Goal: Information Seeking & Learning: Learn about a topic

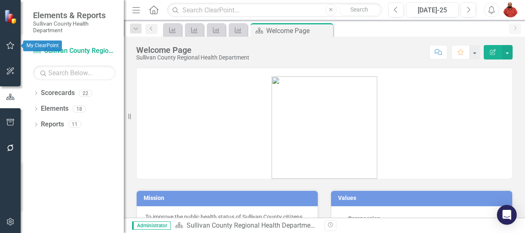
click at [10, 44] on icon "button" at bounding box center [10, 45] width 9 height 7
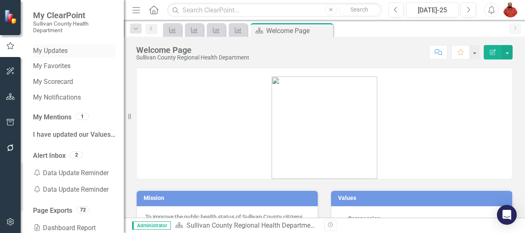
click at [63, 49] on link "My Updates" at bounding box center [74, 50] width 83 height 9
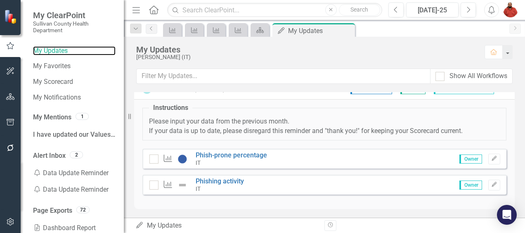
scroll to position [12, 0]
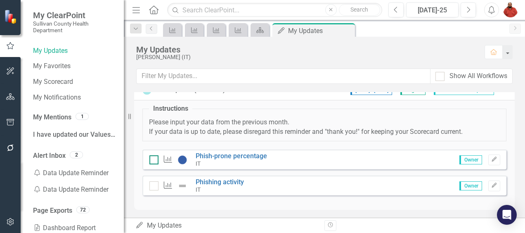
click at [152, 159] on div at bounding box center [153, 159] width 9 height 9
click at [152, 159] on input "checkbox" at bounding box center [151, 157] width 5 height 5
click at [152, 159] on div at bounding box center [153, 159] width 9 height 9
click at [152, 159] on input "checkbox" at bounding box center [151, 157] width 5 height 5
click at [152, 159] on div at bounding box center [153, 159] width 9 height 9
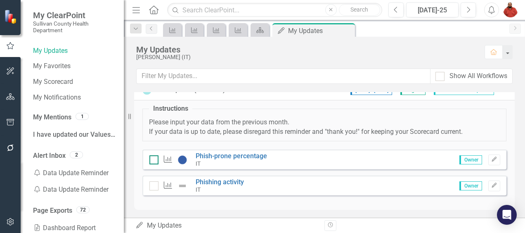
click at [152, 159] on input "checkbox" at bounding box center [151, 157] width 5 height 5
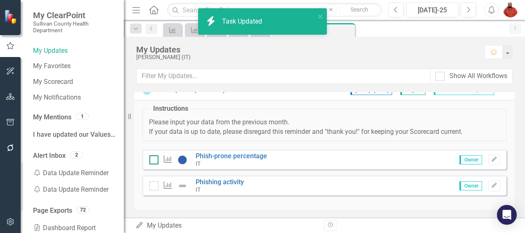
checkbox input "true"
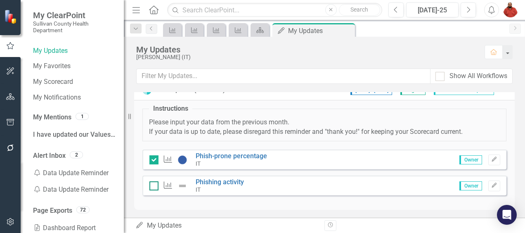
click at [153, 183] on input "checkbox" at bounding box center [151, 183] width 5 height 5
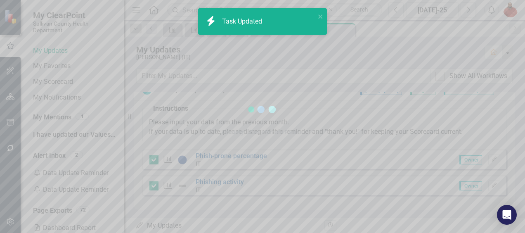
checkbox input "true"
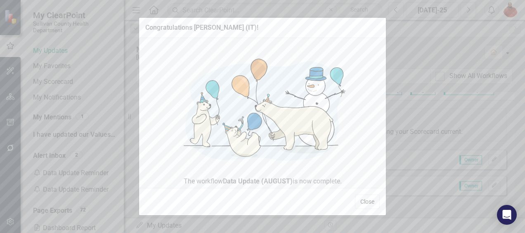
click at [367, 201] on button "Close" at bounding box center [367, 201] width 25 height 14
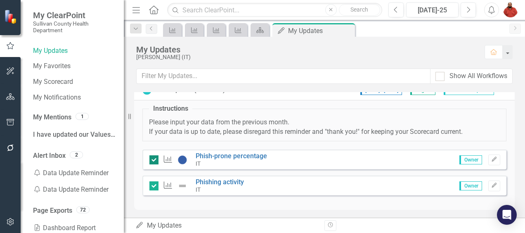
click at [156, 156] on div at bounding box center [153, 159] width 9 height 9
click at [155, 156] on input "checkbox" at bounding box center [151, 157] width 5 height 5
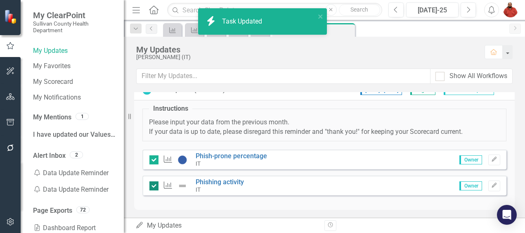
checkbox input "false"
click at [151, 182] on input "checkbox" at bounding box center [151, 183] width 5 height 5
checkbox input "false"
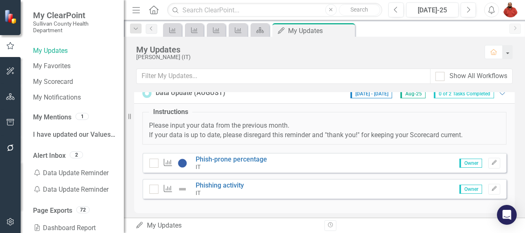
scroll to position [0, 0]
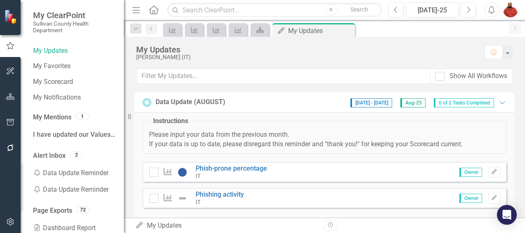
click at [12, 91] on button "button" at bounding box center [10, 96] width 19 height 17
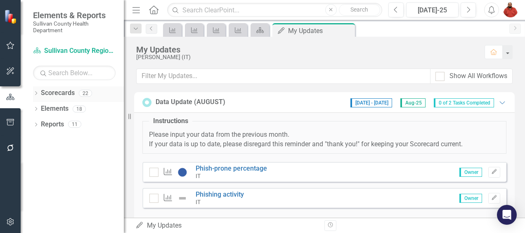
click at [35, 92] on icon "Dropdown" at bounding box center [36, 94] width 6 height 5
click at [38, 106] on icon "Dropdown" at bounding box center [40, 108] width 6 height 5
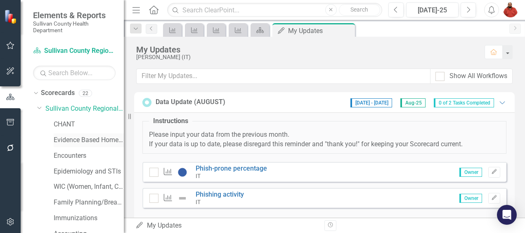
click at [79, 138] on link "Evidence Based Home Visiting" at bounding box center [89, 139] width 70 height 9
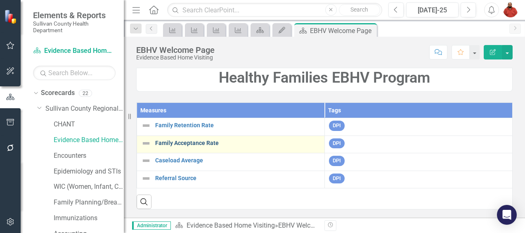
click at [208, 142] on link "Family Acceptance Rate" at bounding box center [237, 143] width 165 height 6
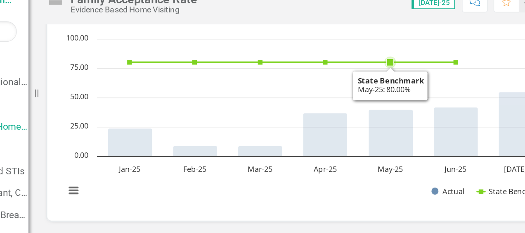
scroll to position [3, 0]
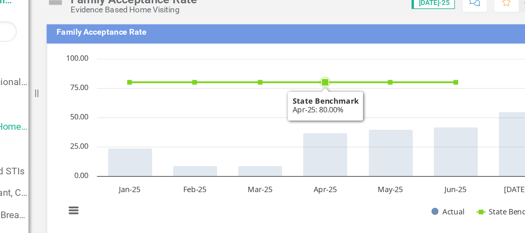
click at [449, 105] on rect "Interactive chart" at bounding box center [321, 150] width 352 height 124
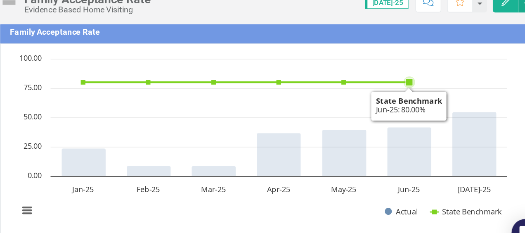
click at [470, 107] on rect "Interactive chart" at bounding box center [321, 150] width 352 height 124
click at [436, 140] on icon "Jun-25, 42. Actual." at bounding box center [424, 157] width 31 height 35
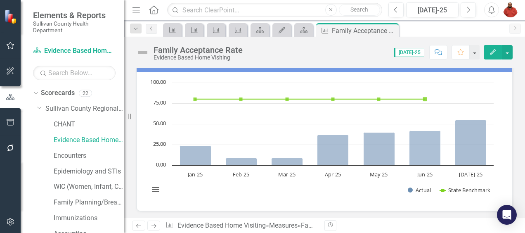
scroll to position [11, 0]
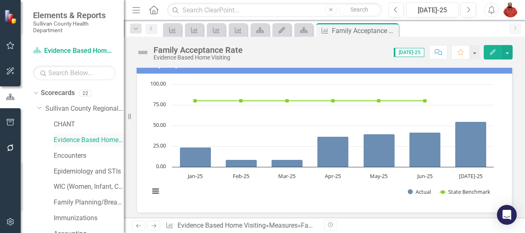
click at [92, 140] on link "Evidence Based Home Visiting" at bounding box center [89, 139] width 70 height 9
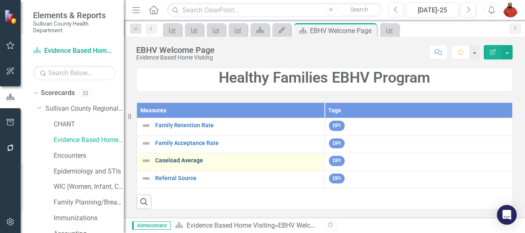
click at [191, 162] on link "Caseload Average" at bounding box center [237, 160] width 165 height 6
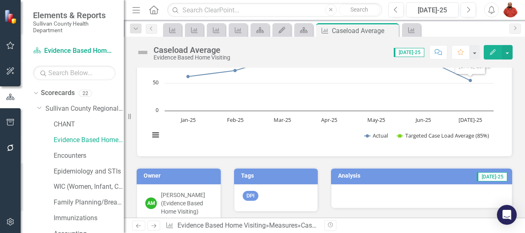
scroll to position [69, 0]
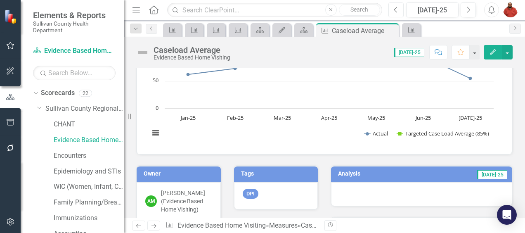
click at [400, 10] on button "Previous" at bounding box center [395, 9] width 15 height 15
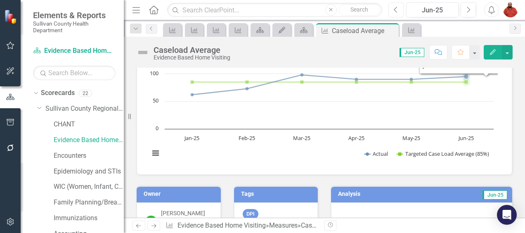
scroll to position [46, 0]
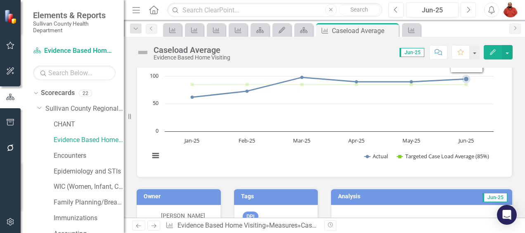
click at [473, 14] on button "Next" at bounding box center [468, 9] width 15 height 15
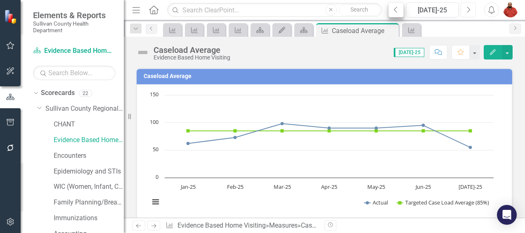
click at [401, 12] on button "Previous" at bounding box center [395, 9] width 15 height 15
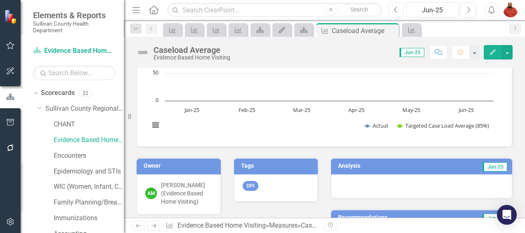
scroll to position [79, 0]
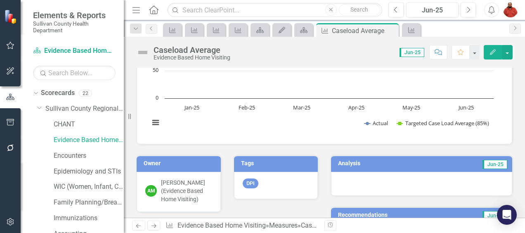
click at [425, 177] on div at bounding box center [421, 184] width 181 height 24
click at [425, 175] on div at bounding box center [421, 184] width 181 height 24
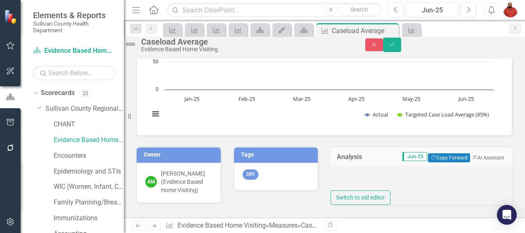
click at [407, 190] on div at bounding box center [422, 178] width 182 height 24
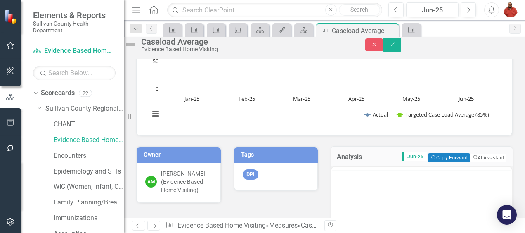
scroll to position [0, 0]
click at [378, 47] on icon "Close" at bounding box center [374, 45] width 7 height 6
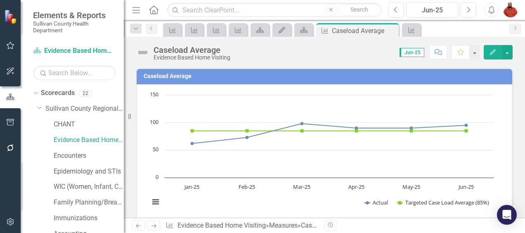
click at [468, 9] on icon "Next" at bounding box center [468, 9] width 5 height 7
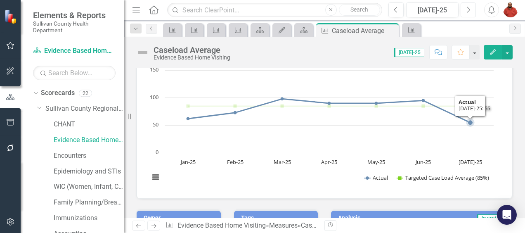
scroll to position [24, 0]
click at [92, 137] on link "Evidence Based Home Visiting" at bounding box center [89, 139] width 70 height 9
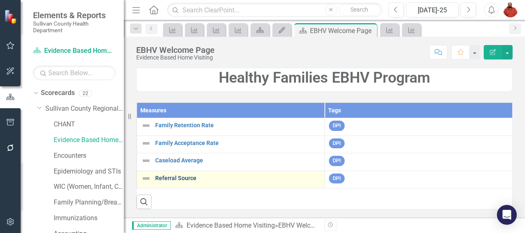
click at [190, 178] on link "Referral Source" at bounding box center [237, 178] width 165 height 6
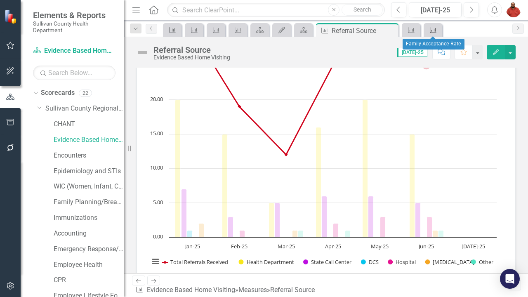
scroll to position [53, 0]
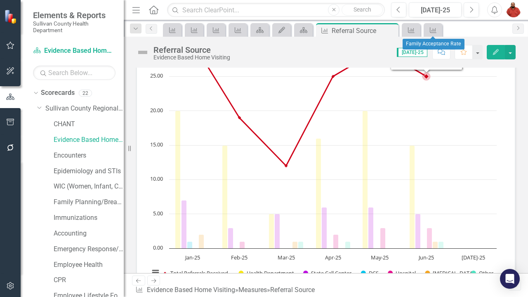
click at [506, 150] on div "Chart Combination chart with 7 data series. Referral Source (Chart Type: Column…" at bounding box center [326, 162] width 379 height 263
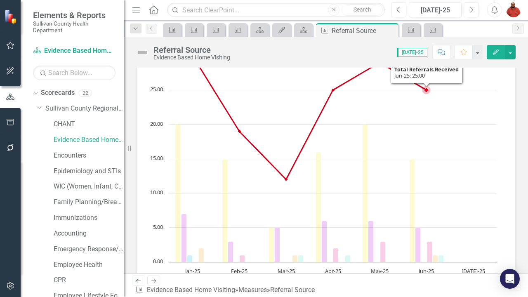
scroll to position [35, 0]
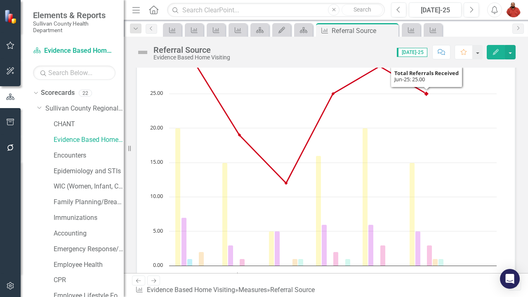
click at [499, 101] on rect "Interactive chart" at bounding box center [323, 179] width 356 height 248
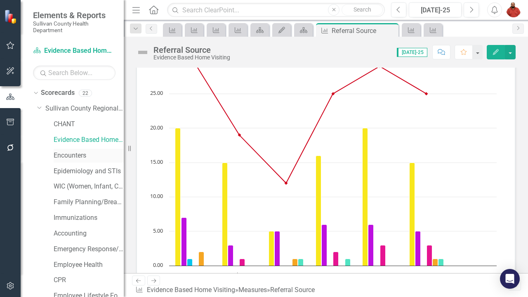
click at [69, 155] on link "Encounters" at bounding box center [89, 155] width 70 height 9
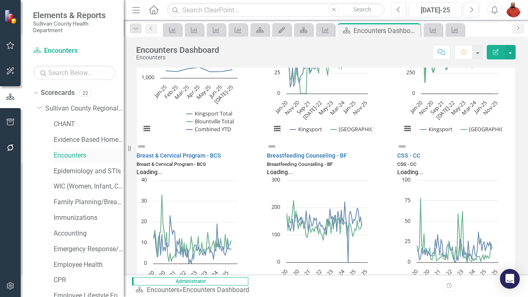
scroll to position [24, 0]
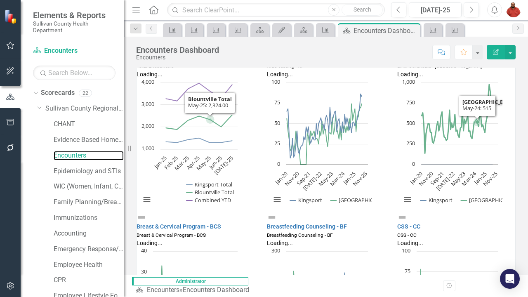
click at [213, 116] on icon "Blountville Total, line 2 of 3 with 7 data points." at bounding box center [210, 120] width 8 height 8
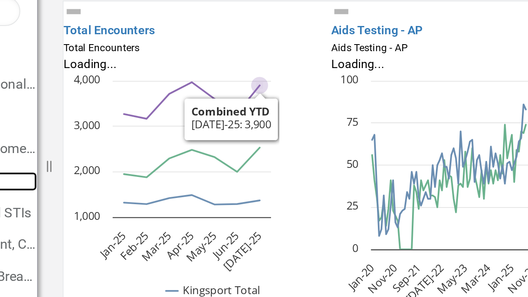
scroll to position [0, 0]
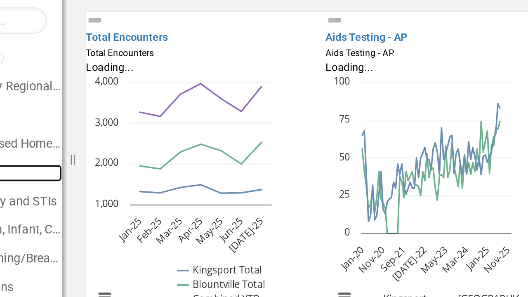
click at [234, 107] on icon "Jul-25, 3,900. Combined YTD." at bounding box center [232, 108] width 3 height 3
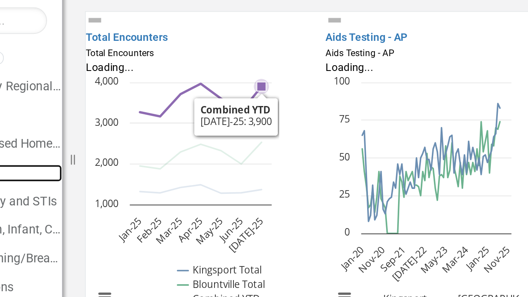
click at [242, 134] on rect "Interactive chart" at bounding box center [189, 169] width 105 height 134
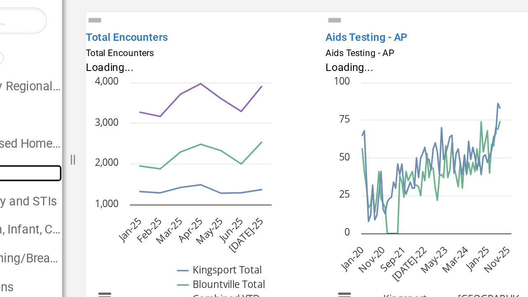
click at [232, 139] on icon "Interactive chart" at bounding box center [199, 146] width 66 height 14
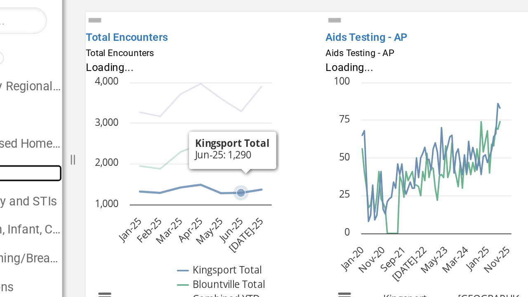
click at [231, 162] on icon "Interactive chart" at bounding box center [199, 164] width 66 height 5
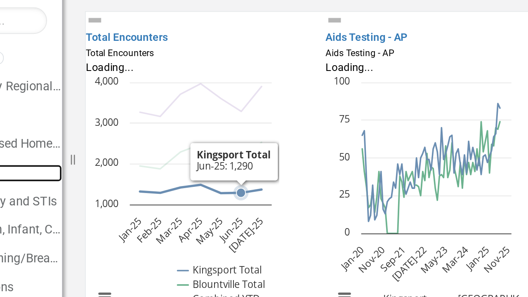
click at [234, 163] on icon "Jul-25, 1,369. Kingsport Total." at bounding box center [232, 164] width 3 height 3
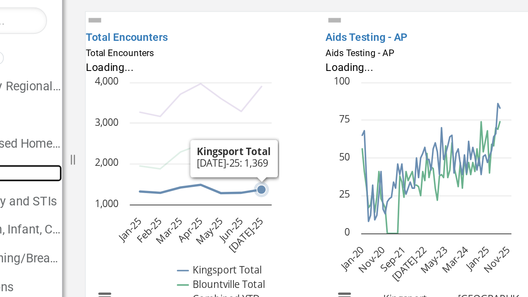
click at [232, 109] on icon "Combined YTD, line 3 of 3 with 7 data points." at bounding box center [232, 109] width 0 height 0
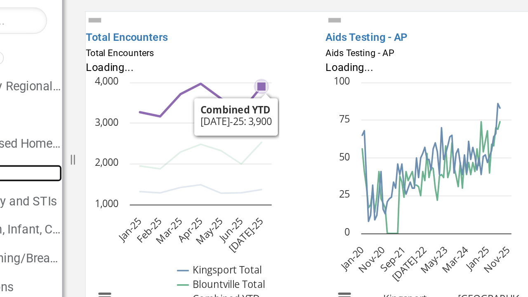
click at [242, 135] on rect "Interactive chart" at bounding box center [189, 169] width 105 height 134
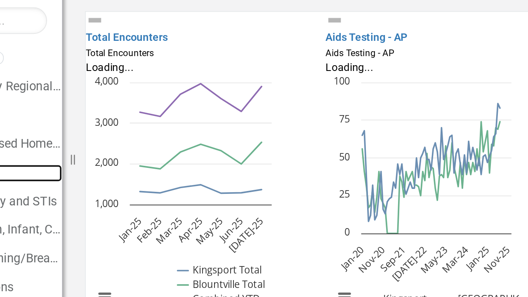
click at [201, 161] on icon "Apr-25, 1,487. Kingsport Total." at bounding box center [199, 162] width 3 height 3
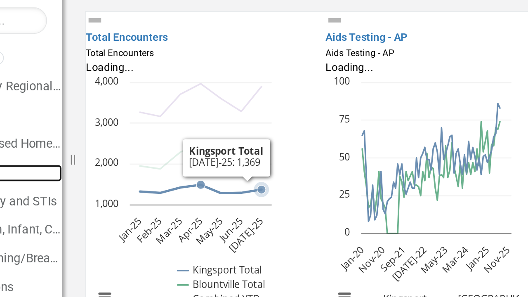
click at [239, 151] on rect "Interactive chart" at bounding box center [189, 169] width 105 height 134
click at [242, 127] on rect "Interactive chart" at bounding box center [189, 169] width 105 height 134
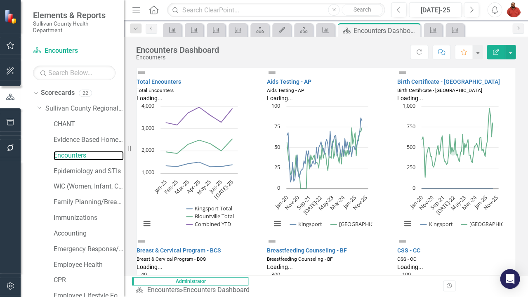
scroll to position [0, 0]
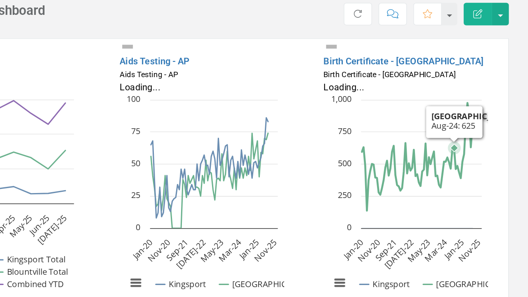
click at [498, 137] on rect "Interactive chart" at bounding box center [449, 170] width 105 height 134
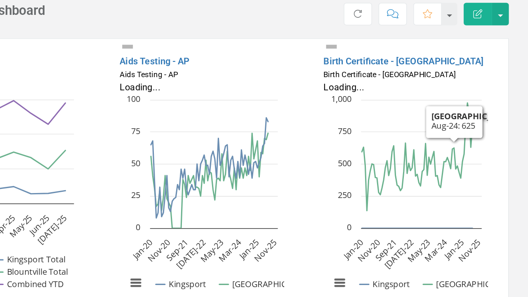
click at [502, 95] on div "Loading... Chart Line chart with 2 lines. The chart has 1 X axis displaying cat…" at bounding box center [456, 166] width 118 height 142
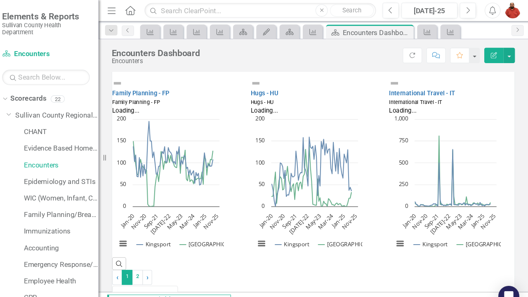
scroll to position [0, 0]
click at [174, 232] on link "› Next" at bounding box center [169, 261] width 9 height 14
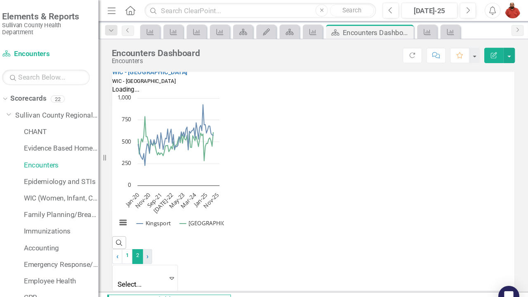
scroll to position [359, 0]
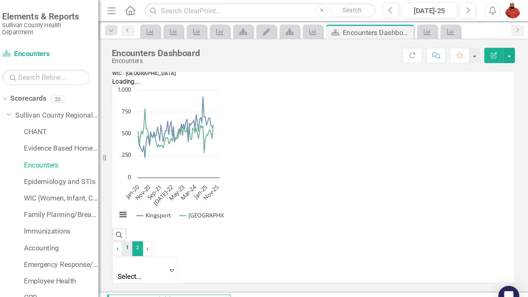
click at [156, 232] on link "1" at bounding box center [151, 234] width 10 height 14
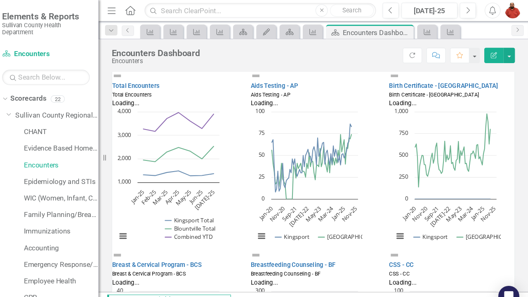
scroll to position [0, 0]
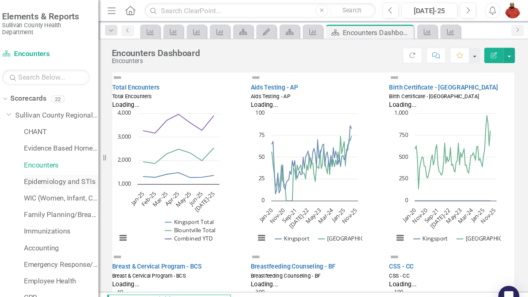
click at [93, 170] on link "Epidemiology and STIs" at bounding box center [89, 171] width 70 height 9
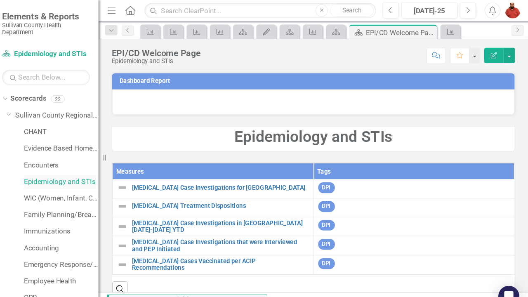
scroll to position [9, 0]
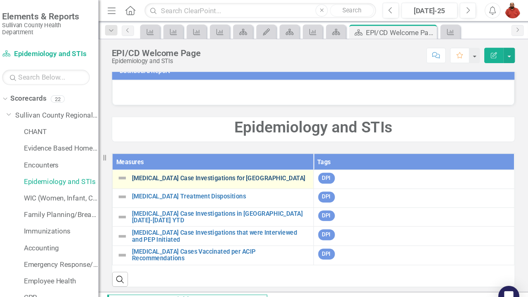
click at [214, 167] on link "[MEDICAL_DATA] Case Investigations for [GEOGRAPHIC_DATA]" at bounding box center [238, 168] width 167 height 6
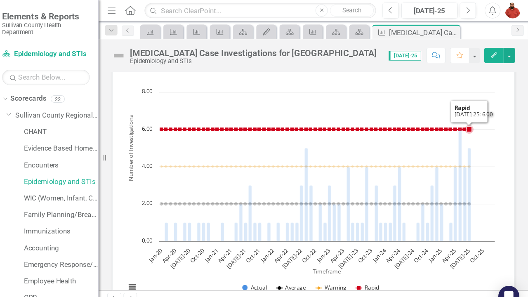
scroll to position [57, 0]
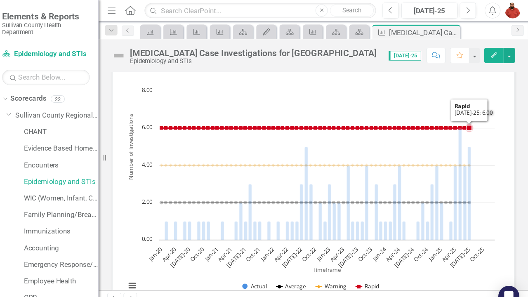
click at [500, 95] on rect "Interactive chart" at bounding box center [323, 158] width 356 height 248
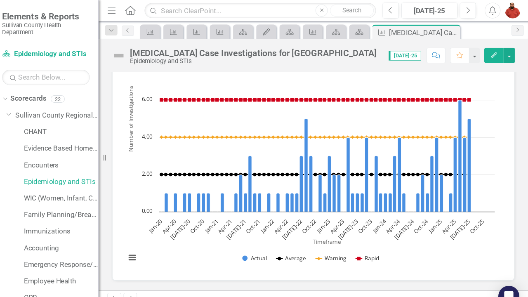
scroll to position [77, 0]
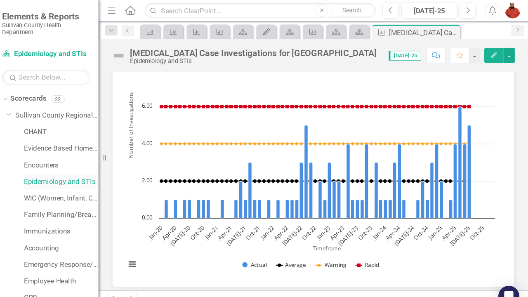
click at [89, 171] on link "Epidemiology and STIs" at bounding box center [89, 171] width 70 height 9
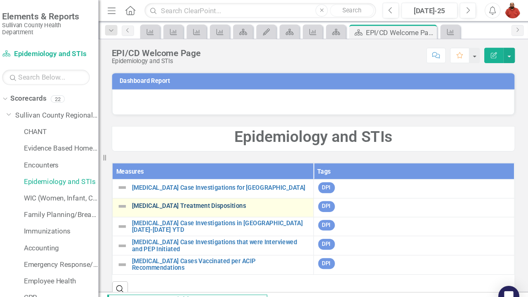
click at [216, 194] on link "[MEDICAL_DATA] Treatment Dispositions" at bounding box center [238, 194] width 167 height 6
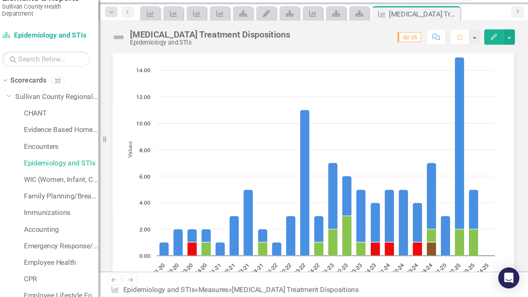
scroll to position [37, 0]
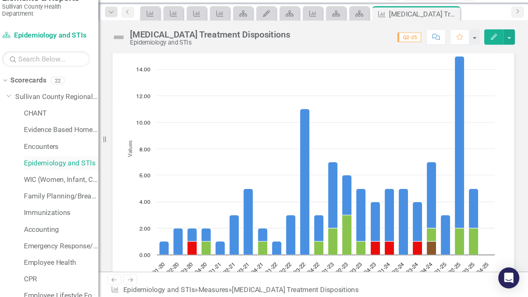
click at [113, 168] on link "Epidemiology and STIs" at bounding box center [89, 171] width 70 height 9
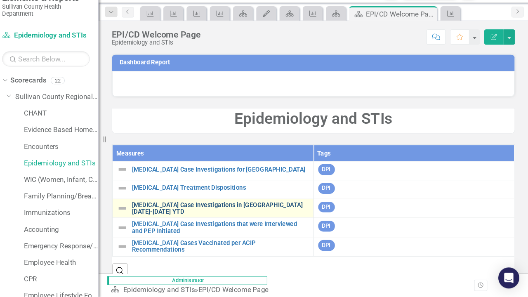
click at [257, 210] on link "[MEDICAL_DATA] Case Investigations in [GEOGRAPHIC_DATA] [DATE]-[DATE] YTD" at bounding box center [238, 213] width 167 height 13
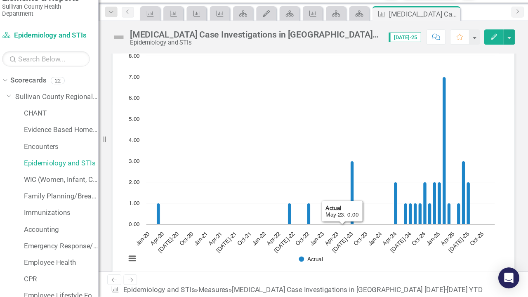
scroll to position [64, 0]
click at [86, 167] on link "Epidemiology and STIs" at bounding box center [89, 171] width 70 height 9
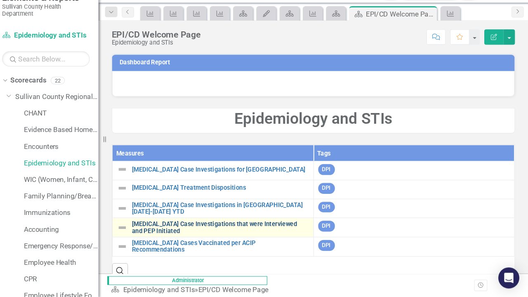
click at [250, 231] on link "[MEDICAL_DATA] Case Investigations that were Interviewed and PEP Initiated" at bounding box center [238, 231] width 167 height 13
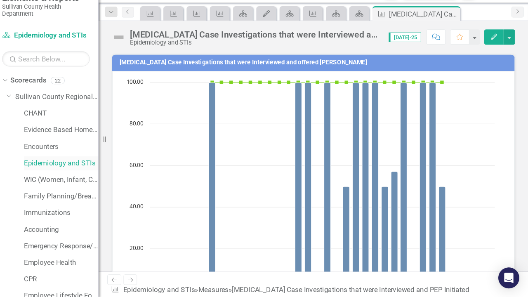
click at [90, 173] on link "Epidemiology and STIs" at bounding box center [89, 171] width 70 height 9
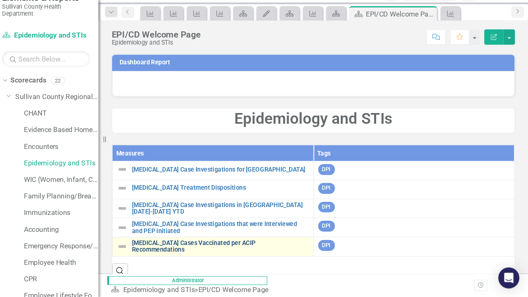
click at [237, 232] on link "[MEDICAL_DATA] Cases Vaccinated per ACIP Recommendations" at bounding box center [238, 249] width 167 height 13
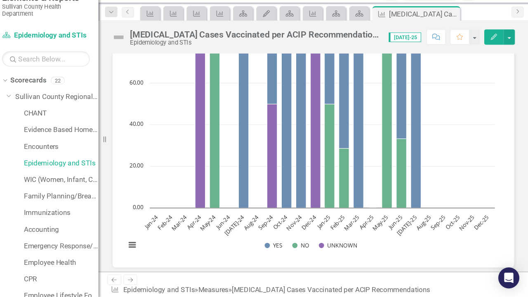
scroll to position [76, 0]
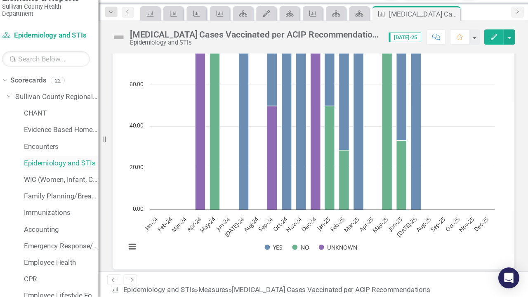
click at [99, 174] on link "Epidemiology and STIs" at bounding box center [89, 171] width 70 height 9
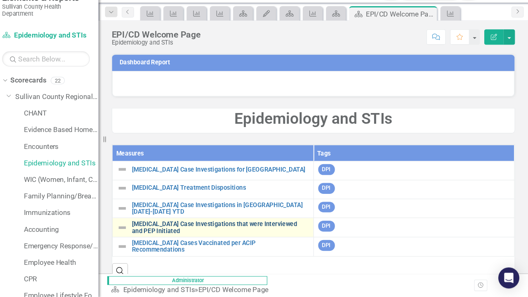
click at [225, 225] on link "[MEDICAL_DATA] Case Investigations that were Interviewed and PEP Initiated" at bounding box center [238, 231] width 167 height 13
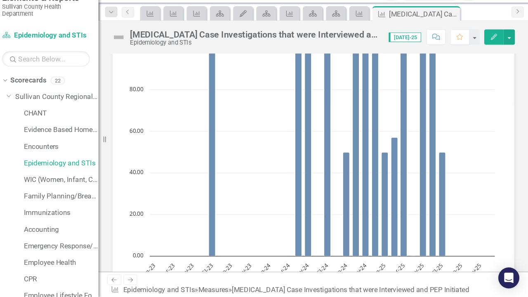
scroll to position [32, 0]
drag, startPoint x: 522, startPoint y: 115, endPoint x: 522, endPoint y: 127, distance: 12.0
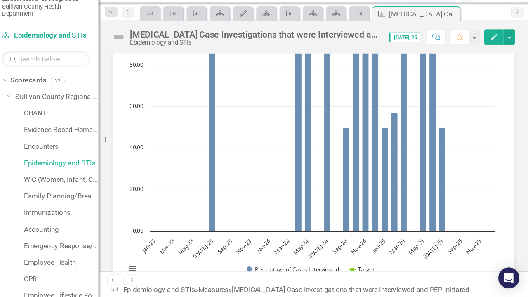
scroll to position [54, 0]
click at [66, 174] on link "Epidemiology and STIs" at bounding box center [89, 171] width 70 height 9
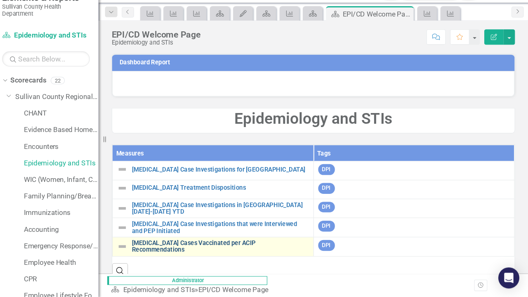
click at [201, 232] on link "[MEDICAL_DATA] Cases Vaccinated per ACIP Recommendations" at bounding box center [238, 249] width 167 height 13
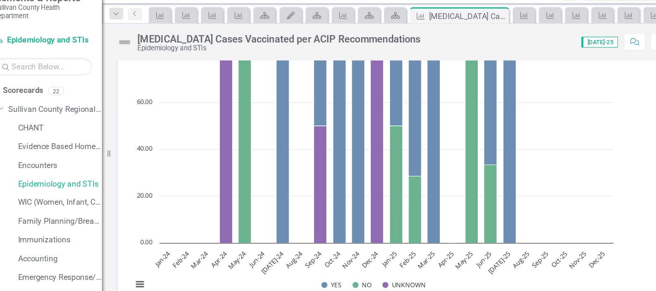
scroll to position [70, 0]
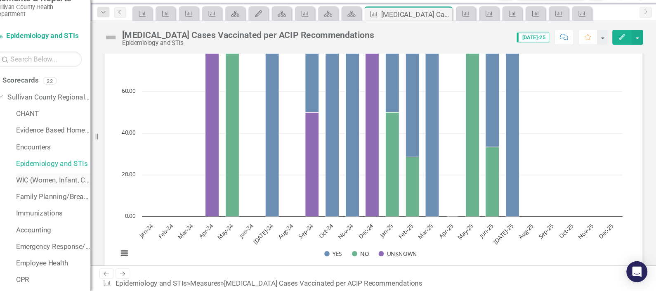
drag, startPoint x: 355, startPoint y: 16, endPoint x: 84, endPoint y: 185, distance: 319.3
click at [84, 185] on link "WIC (Women, Infant, Child)" at bounding box center [89, 186] width 70 height 9
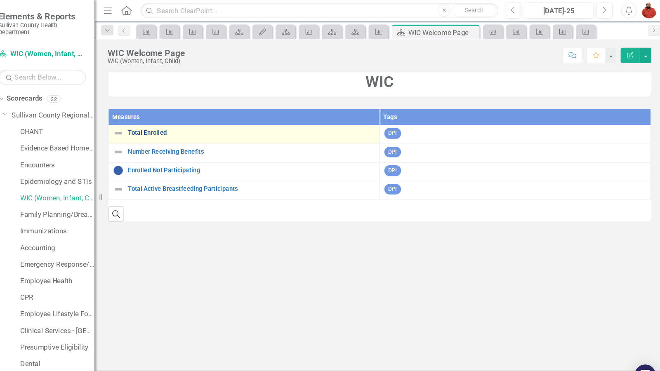
click at [189, 128] on link "Total Enrolled" at bounding box center [271, 125] width 233 height 6
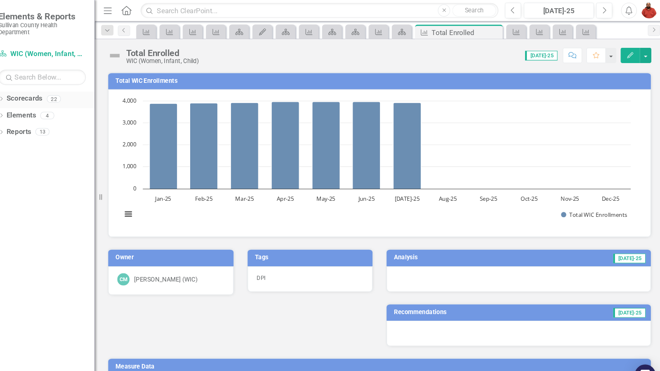
click at [42, 93] on link "Scorecards" at bounding box center [58, 92] width 34 height 9
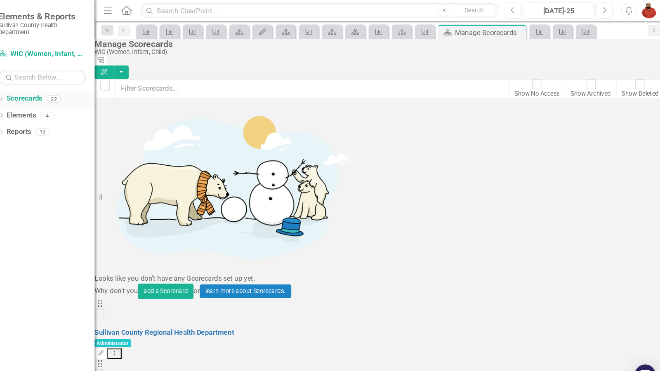
click at [39, 94] on div "Dropdown Scorecards 22" at bounding box center [78, 94] width 91 height 16
click at [37, 92] on icon "Dropdown" at bounding box center [36, 94] width 6 height 5
click at [33, 109] on div "Dropdown" at bounding box center [29, 108] width 8 height 7
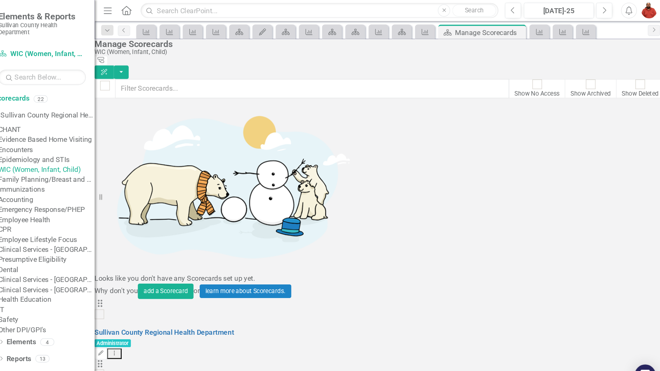
click at [78, 165] on link "WIC (Women, Infant, Child)" at bounding box center [78, 159] width 91 height 9
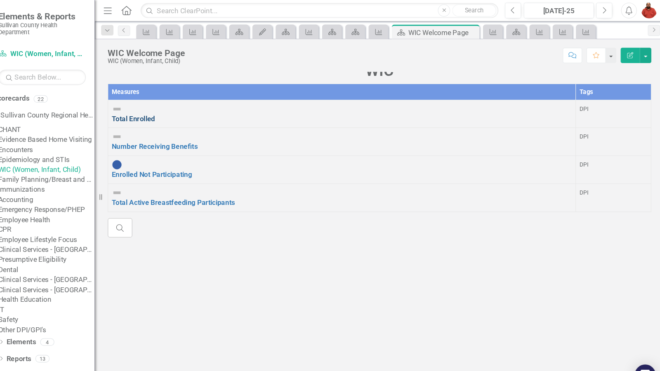
click at [181, 116] on link "Total Enrolled" at bounding box center [160, 112] width 41 height 8
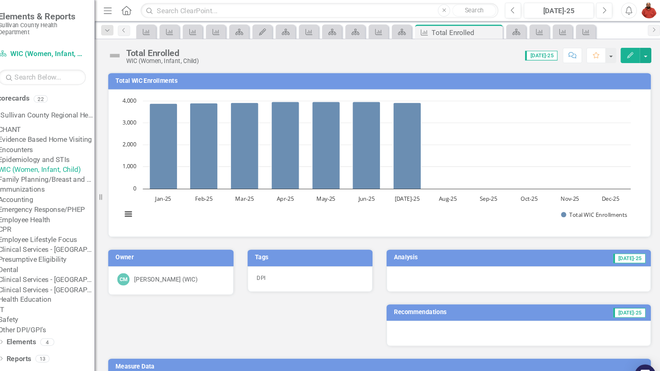
click at [82, 165] on link "WIC (Women, Infant, Child)" at bounding box center [78, 159] width 91 height 9
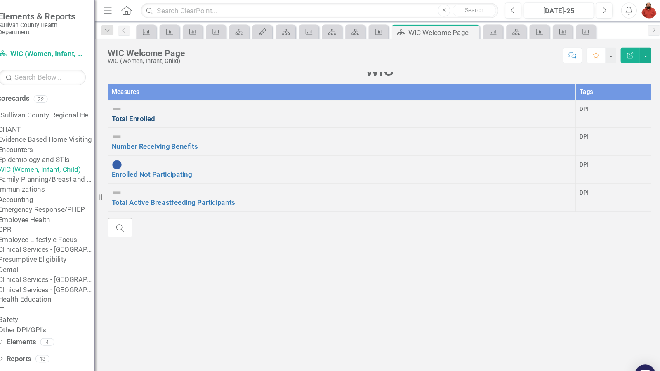
click at [179, 116] on link "Total Enrolled" at bounding box center [160, 112] width 41 height 8
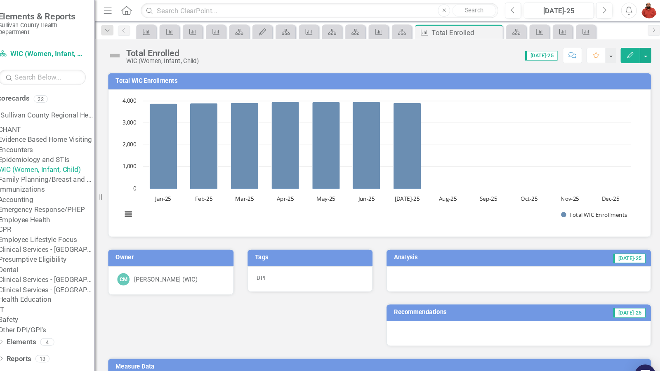
click at [73, 165] on link "WIC (Women, Infant, Child)" at bounding box center [78, 159] width 91 height 9
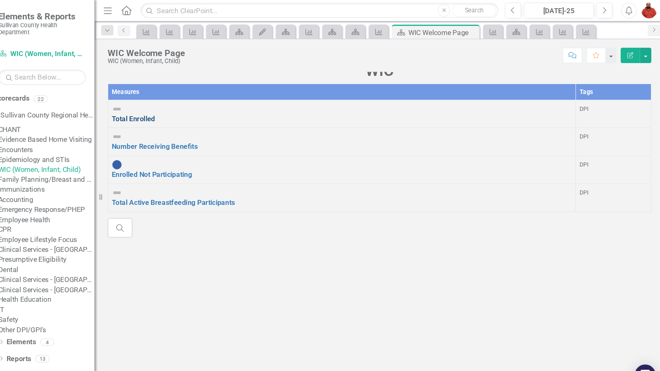
click at [180, 116] on link "Total Enrolled" at bounding box center [160, 112] width 41 height 8
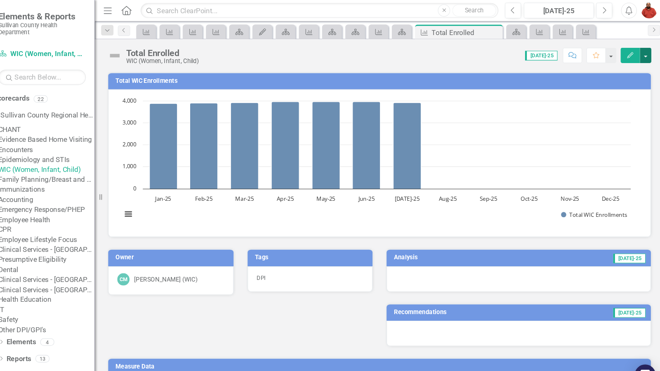
click at [638, 52] on button "button" at bounding box center [642, 52] width 11 height 14
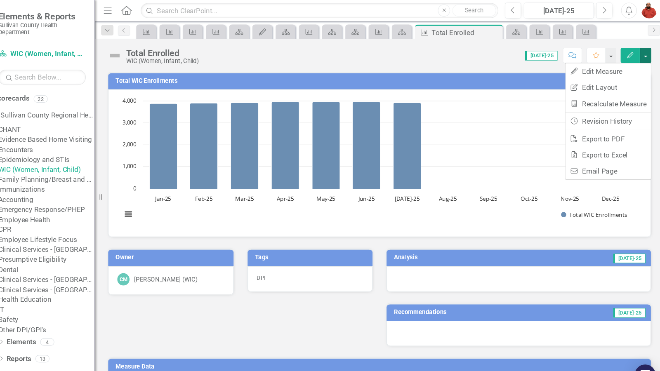
click at [499, 57] on div "Score: N/A Jul-25 Completed Comment Favorite Edit" at bounding box center [437, 52] width 422 height 14
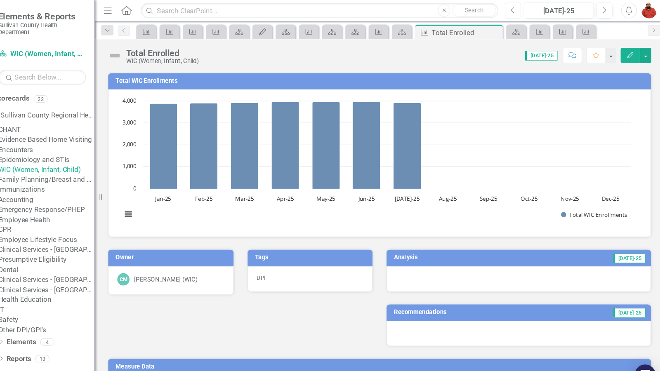
click at [523, 7] on button "Previous" at bounding box center [517, 9] width 15 height 15
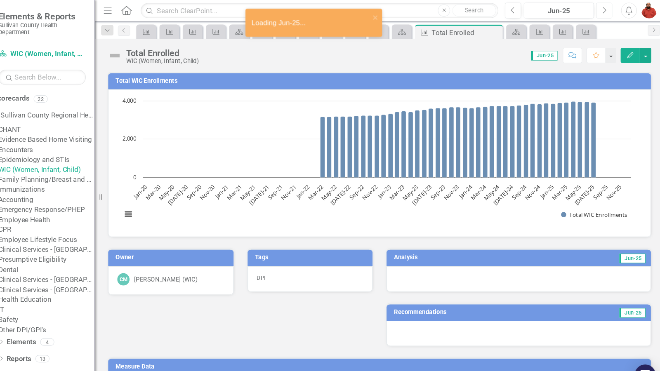
click at [601, 12] on icon "Next" at bounding box center [603, 9] width 5 height 7
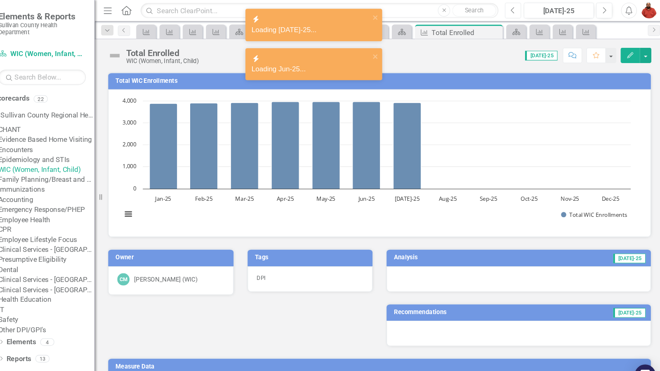
click at [520, 9] on button "Previous" at bounding box center [517, 9] width 15 height 15
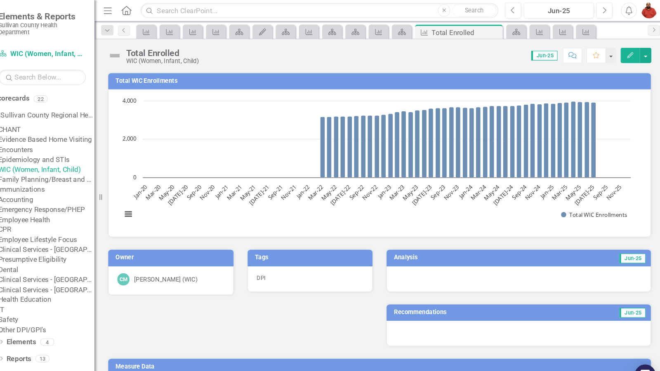
click at [69, 165] on link "WIC (Women, Infant, Child)" at bounding box center [78, 159] width 91 height 9
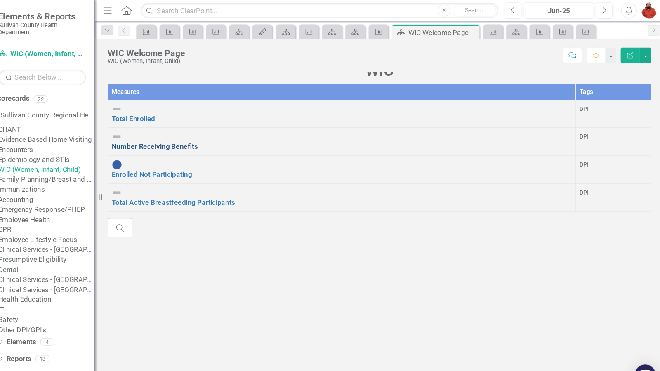
click at [189, 142] on link "Number Receiving Benefits" at bounding box center [180, 138] width 81 height 8
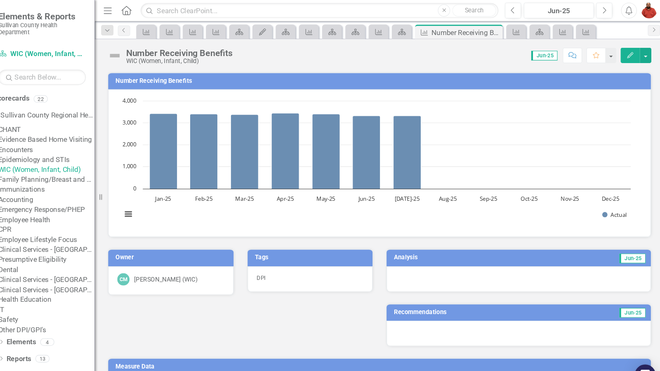
click at [97, 165] on link "WIC (Women, Infant, Child)" at bounding box center [78, 159] width 91 height 9
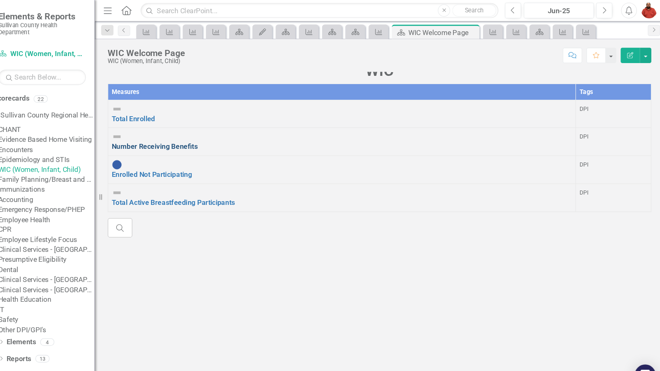
click at [189, 142] on link "Number Receiving Benefits" at bounding box center [180, 138] width 81 height 8
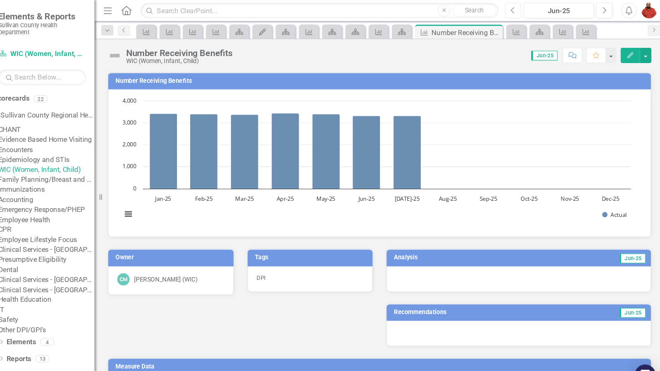
click at [520, 5] on button "Previous" at bounding box center [517, 9] width 15 height 15
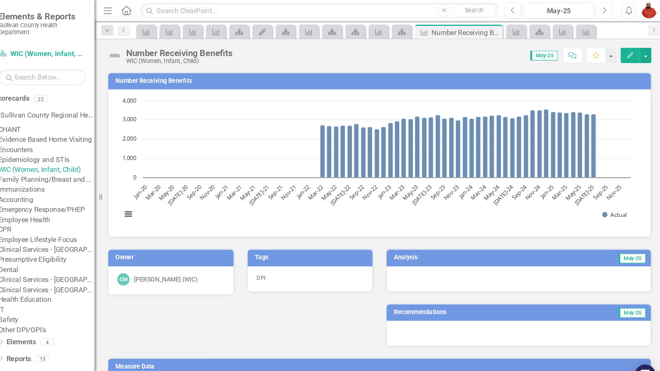
click at [603, 8] on icon "Next" at bounding box center [603, 9] width 5 height 7
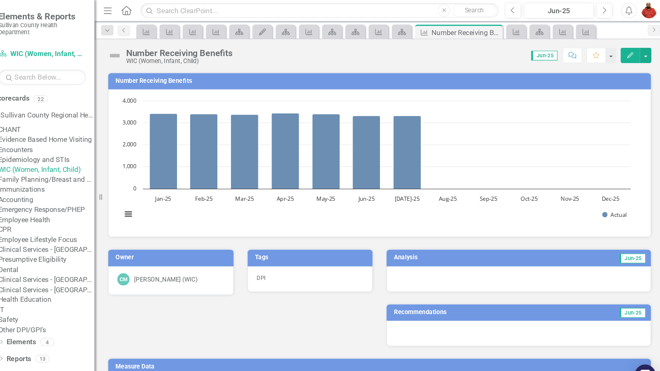
click at [80, 165] on link "WIC (Women, Infant, Child)" at bounding box center [78, 159] width 91 height 9
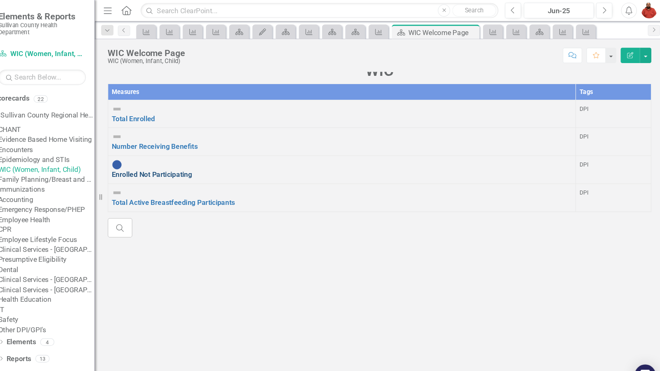
click at [191, 161] on link "Enrolled Not Participating" at bounding box center [178, 165] width 76 height 8
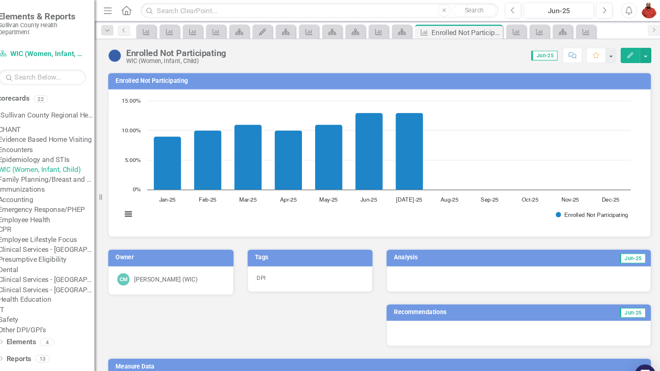
click at [503, 61] on div "Enrolled Not Participating WIC (Women, Infant, Child) Score: N/A Jun-25 Complet…" at bounding box center [392, 49] width 537 height 25
click at [522, 6] on button "Previous" at bounding box center [517, 9] width 15 height 15
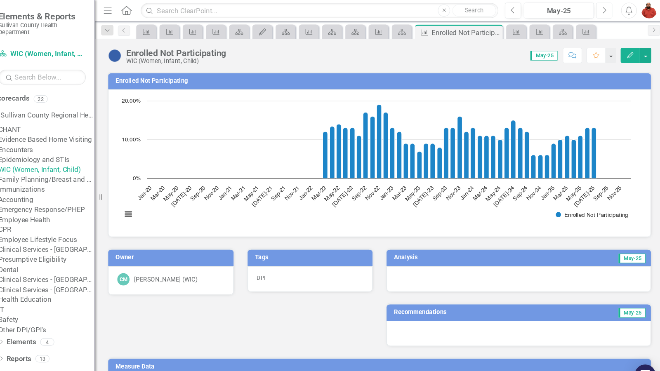
click at [605, 13] on button "Next" at bounding box center [603, 9] width 15 height 15
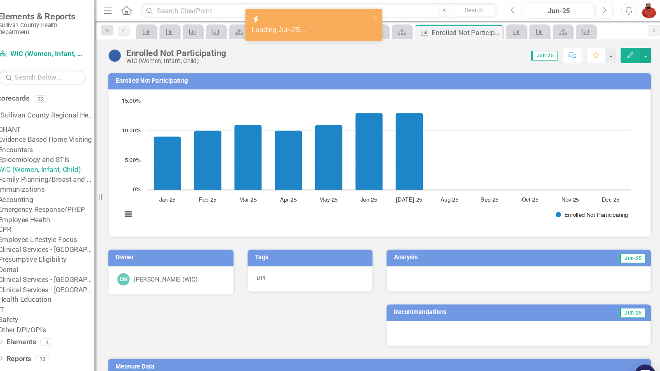
click at [519, 13] on button "Previous" at bounding box center [517, 9] width 15 height 15
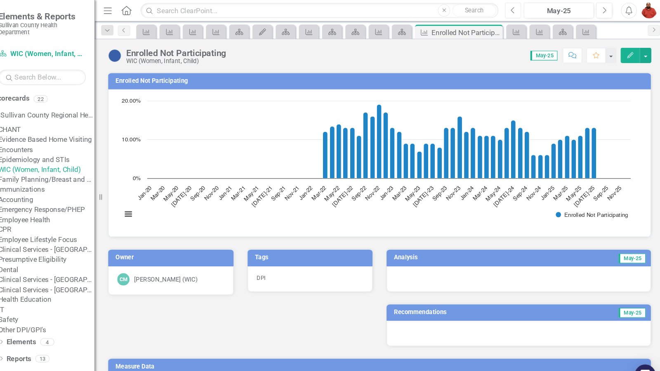
click at [521, 11] on button "Previous" at bounding box center [517, 9] width 15 height 15
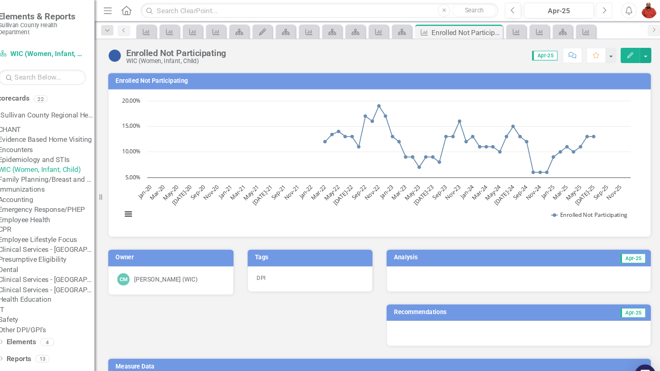
click at [601, 12] on button "Next" at bounding box center [603, 9] width 15 height 15
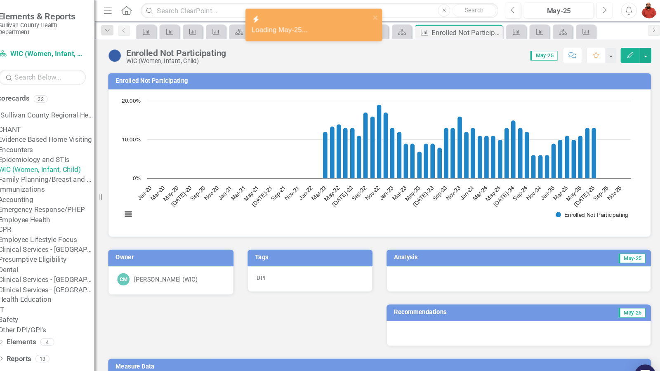
click at [601, 12] on button "Next" at bounding box center [603, 9] width 15 height 15
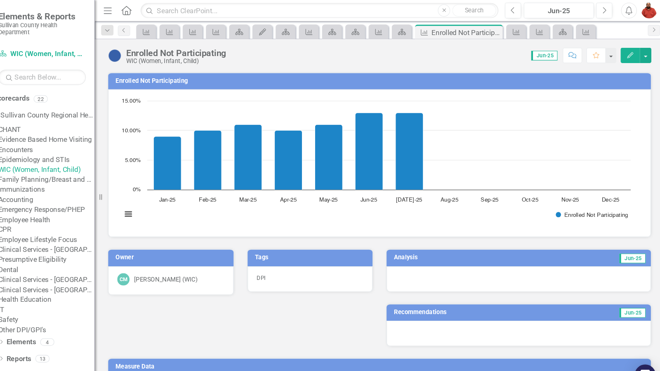
click at [101, 165] on link "WIC (Women, Infant, Child)" at bounding box center [78, 159] width 91 height 9
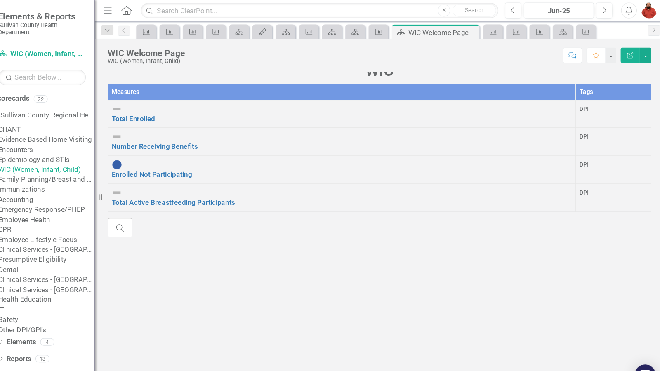
click at [186, 117] on div "Total Enrolled" at bounding box center [356, 107] width 433 height 19
click at [181, 116] on link "Total Enrolled" at bounding box center [160, 112] width 41 height 8
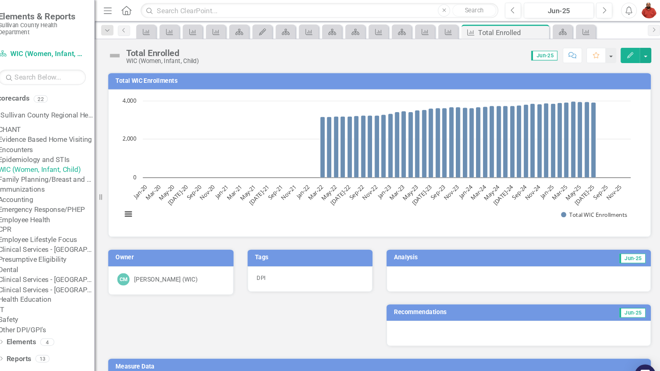
click at [95, 165] on link "WIC (Women, Infant, Child)" at bounding box center [78, 159] width 91 height 9
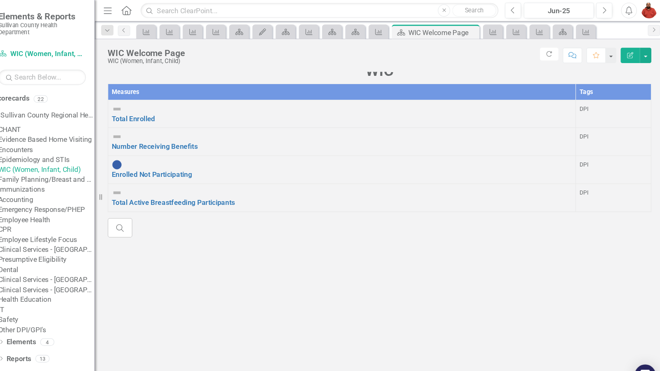
click at [203, 184] on td "Total Active Breastfeeding Participants Link Map View Link Map Edit Edit Measur…" at bounding box center [357, 186] width 440 height 26
click at [212, 187] on link "Total Active Breastfeeding Participants" at bounding box center [198, 191] width 116 height 8
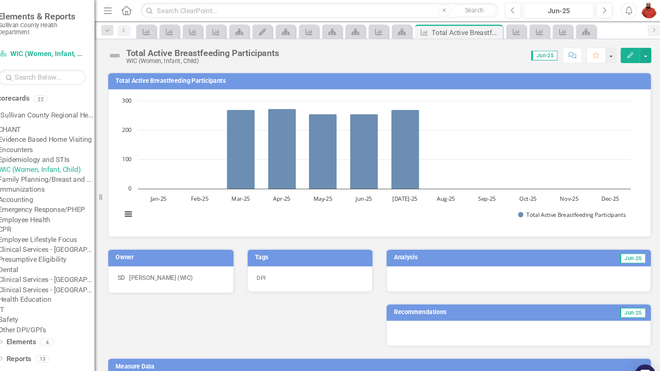
click at [98, 165] on link "WIC (Women, Infant, Child)" at bounding box center [78, 159] width 91 height 9
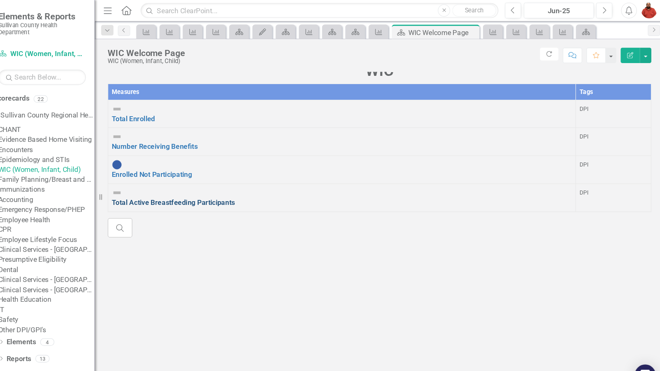
click at [170, 187] on link "Total Active Breastfeeding Participants" at bounding box center [198, 191] width 116 height 8
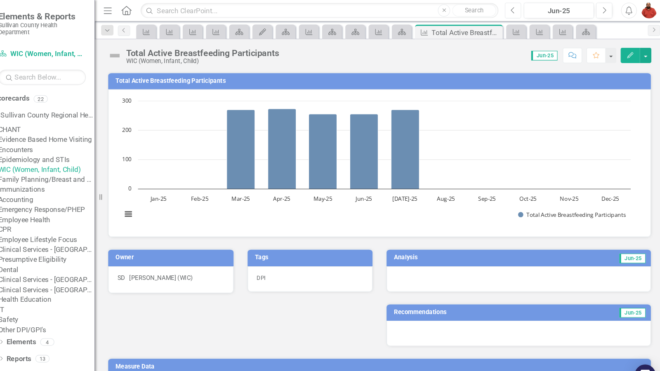
click at [523, 12] on button "Previous" at bounding box center [517, 9] width 15 height 15
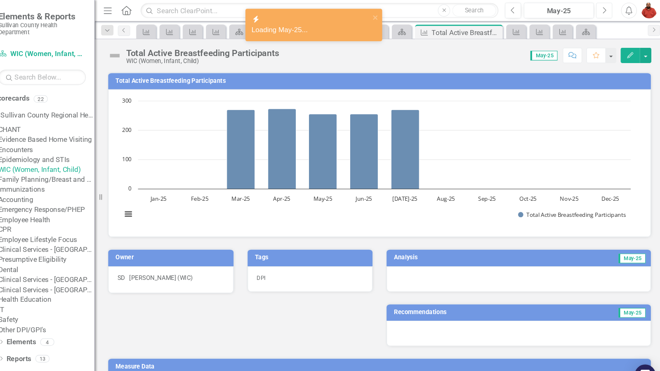
click at [603, 8] on icon "Next" at bounding box center [603, 9] width 5 height 7
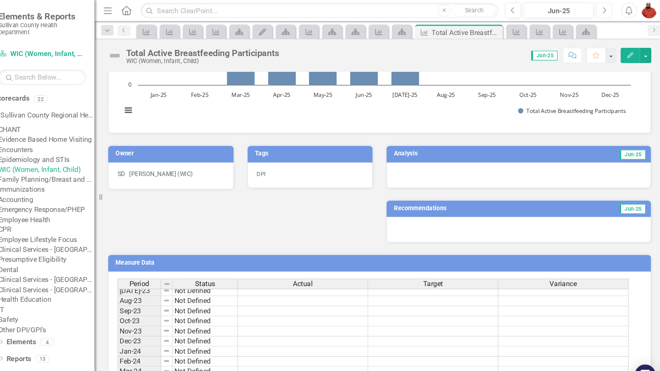
scroll to position [434, 0]
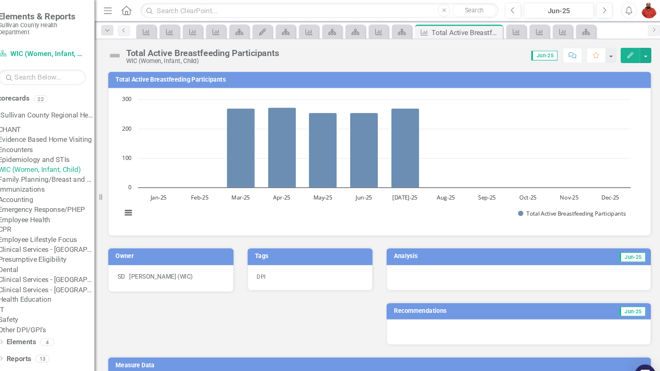
click at [95, 165] on link "WIC (Women, Infant, Child)" at bounding box center [78, 159] width 91 height 9
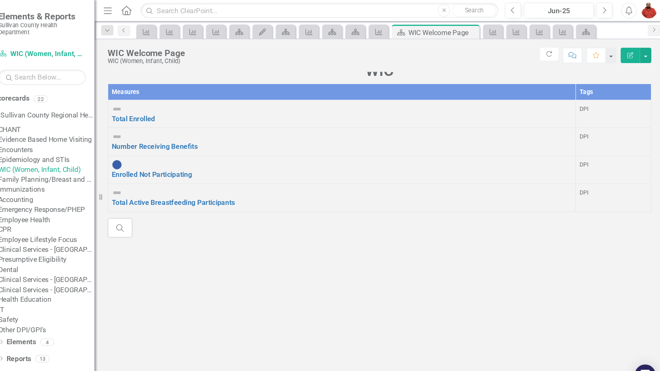
click at [92, 174] on link "Family Planning/Breast and Cervical" at bounding box center [78, 169] width 91 height 9
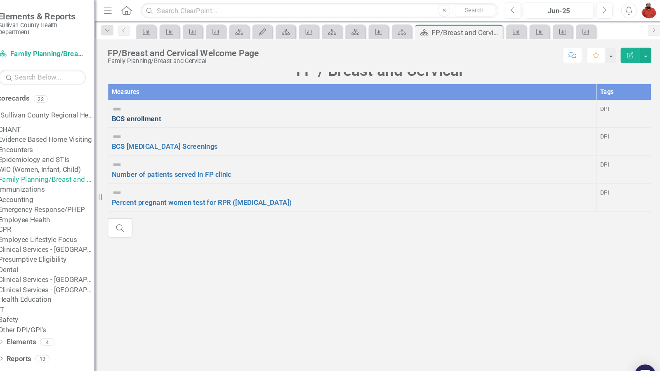
click at [180, 116] on link "BCS enrollment" at bounding box center [163, 112] width 46 height 8
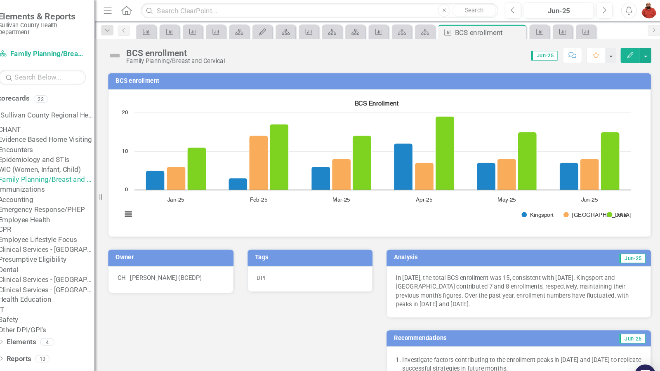
click at [79, 174] on link "Family Planning/Breast and Cervical" at bounding box center [78, 169] width 91 height 9
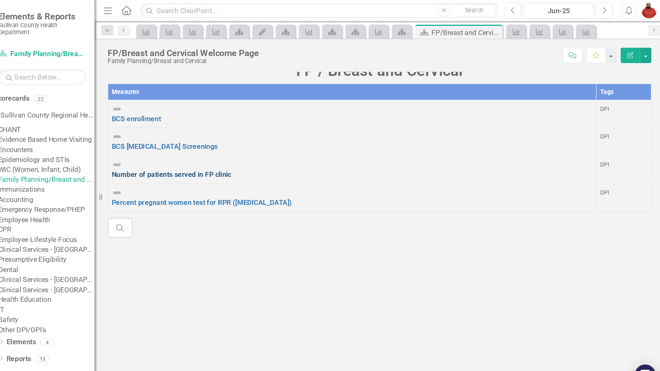
click at [220, 162] on link "Number of patients served in FP clinic" at bounding box center [196, 165] width 113 height 8
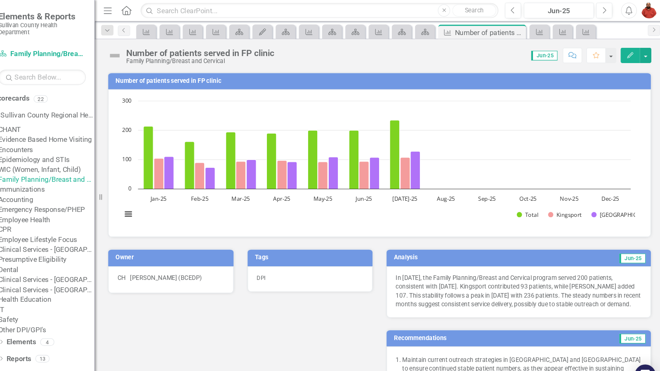
click at [90, 174] on link "Family Planning/Breast and Cervical" at bounding box center [78, 169] width 91 height 9
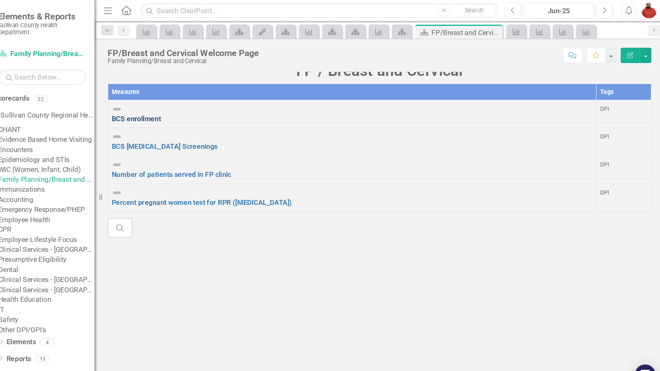
click at [183, 116] on link "BCS enrollment" at bounding box center [163, 112] width 46 height 8
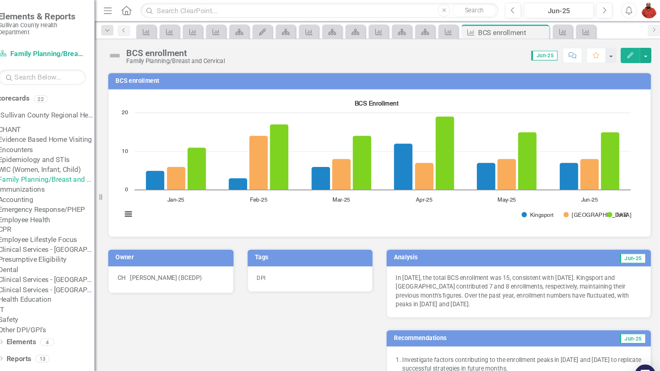
click at [329, 201] on rect "Interactive chart" at bounding box center [388, 153] width 487 height 124
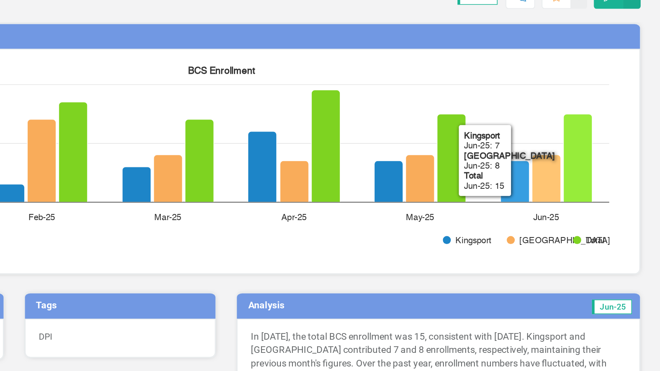
click at [596, 199] on button "Show Blountville" at bounding box center [581, 202] width 32 height 6
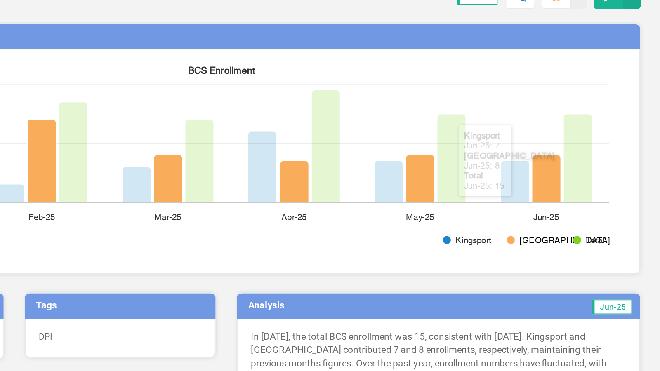
click at [623, 185] on rect "Interactive chart" at bounding box center [388, 153] width 487 height 124
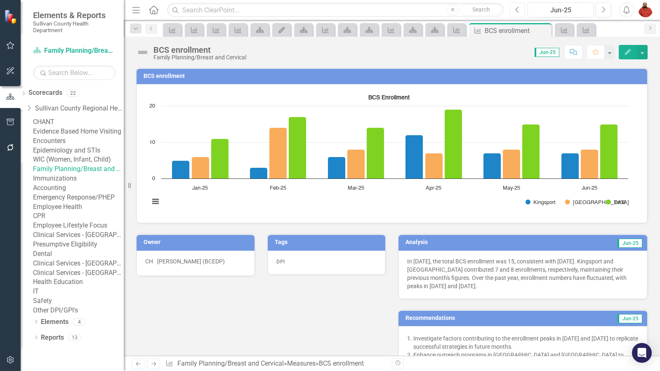
click at [523, 10] on button "Previous" at bounding box center [517, 9] width 15 height 15
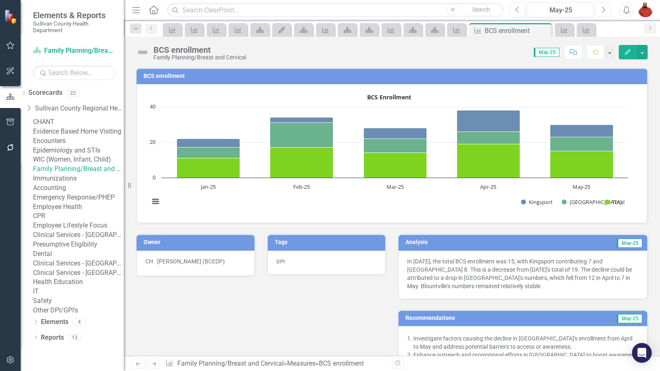
click at [599, 6] on button "Next" at bounding box center [603, 9] width 15 height 15
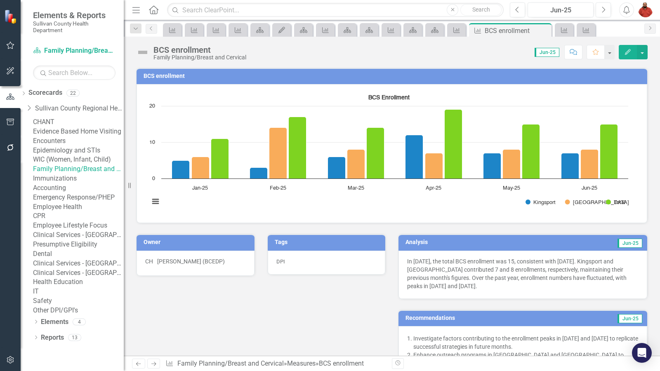
click at [99, 174] on link "Family Planning/Breast and Cervical" at bounding box center [78, 169] width 91 height 9
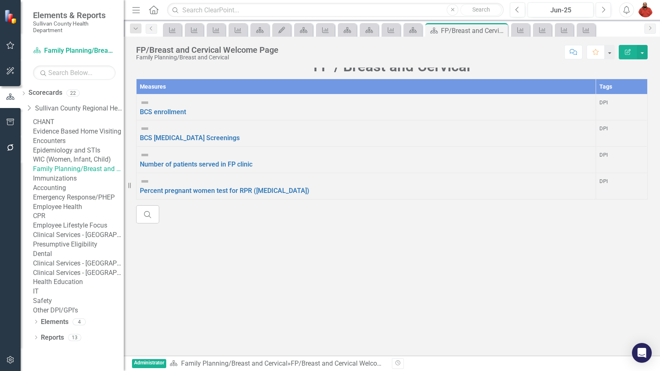
click at [199, 177] on div "Percent pregnant women test for RPR ([MEDICAL_DATA])" at bounding box center [366, 186] width 453 height 19
click at [210, 161] on link "Number of patients served in FP clinic" at bounding box center [196, 165] width 113 height 8
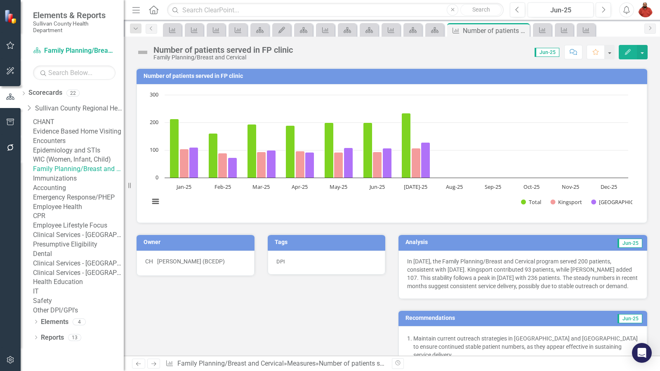
click at [80, 174] on link "Family Planning/Breast and Cervical" at bounding box center [78, 169] width 91 height 9
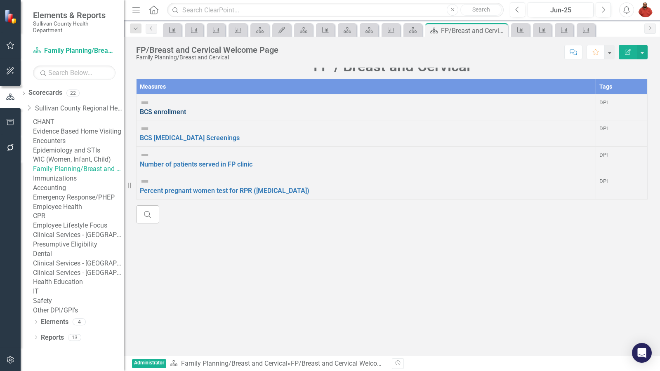
click at [186, 116] on link "BCS enrollment" at bounding box center [163, 112] width 46 height 8
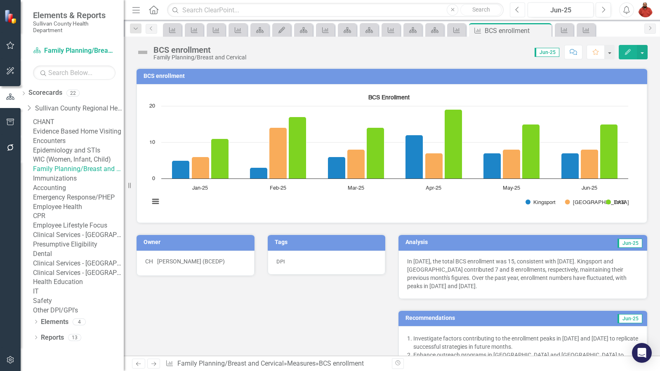
click at [524, 7] on button "Previous" at bounding box center [517, 9] width 15 height 15
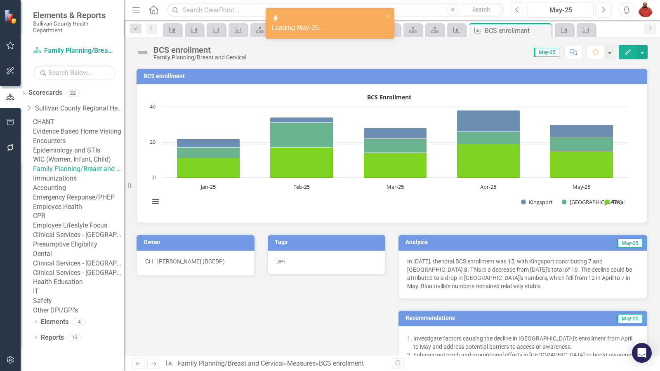
click at [512, 13] on button "Previous" at bounding box center [517, 9] width 15 height 15
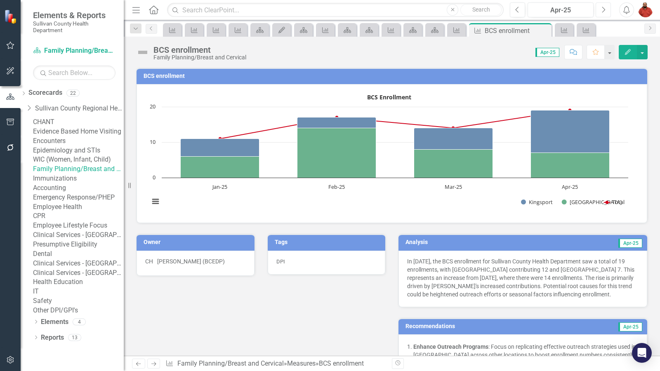
click at [601, 11] on icon "Next" at bounding box center [603, 9] width 5 height 7
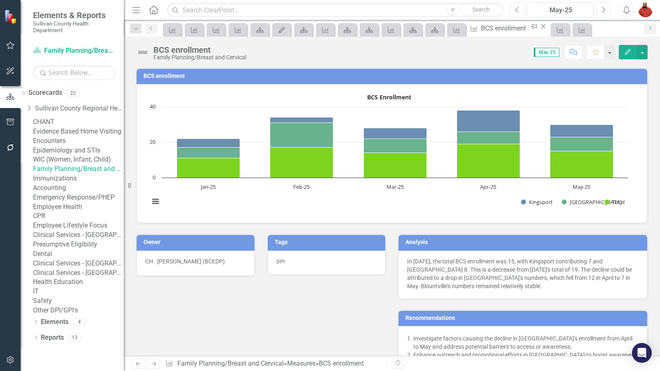
click at [601, 11] on icon "Next" at bounding box center [603, 9] width 5 height 7
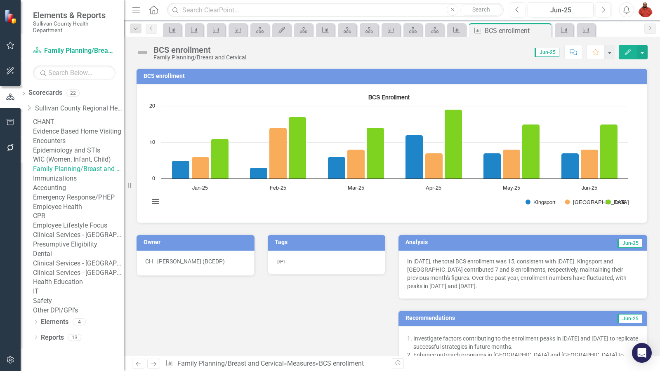
click at [105, 174] on div "Family Planning/Breast and Cervical" at bounding box center [78, 169] width 91 height 9
click at [104, 174] on link "Family Planning/Breast and Cervical" at bounding box center [78, 169] width 91 height 9
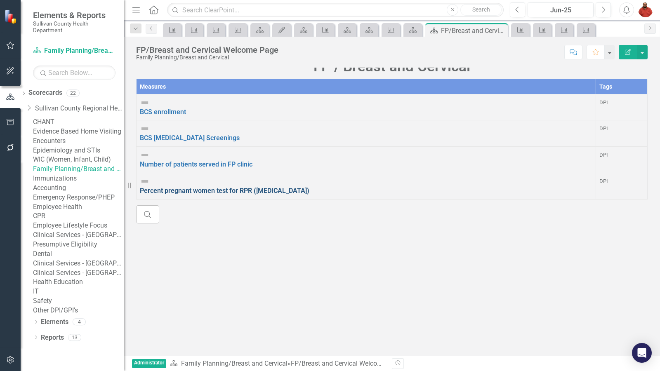
click at [190, 187] on link "Percent pregnant women test for RPR ([MEDICAL_DATA])" at bounding box center [225, 191] width 170 height 8
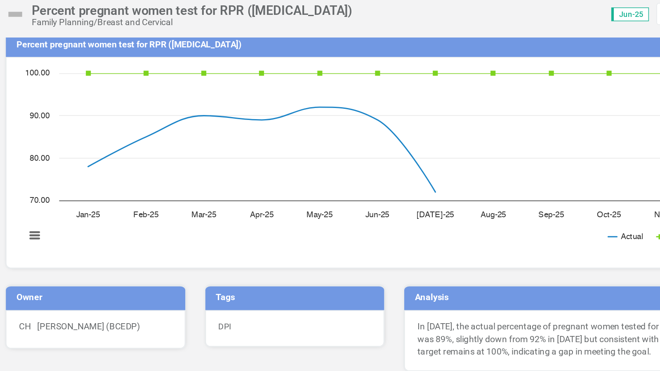
scroll to position [2, 0]
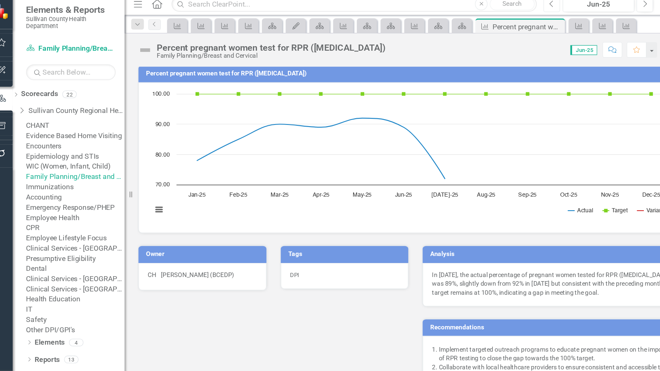
click at [519, 11] on icon "Previous" at bounding box center [518, 9] width 5 height 7
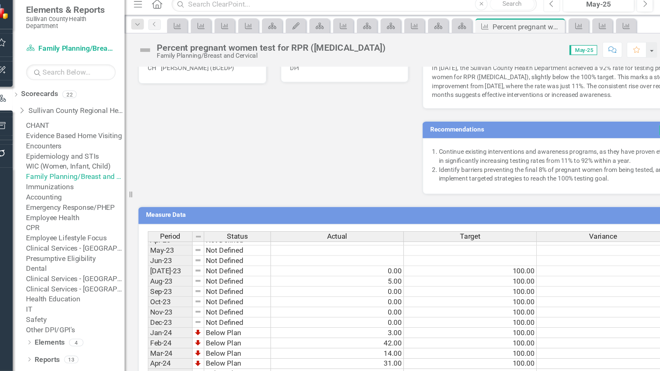
scroll to position [199, 0]
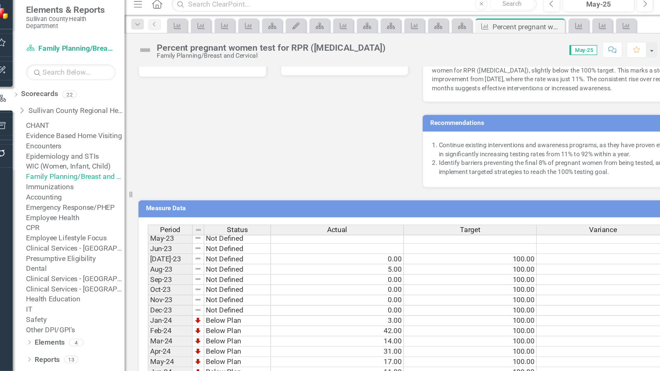
click at [353, 117] on div "Owner CH Crystal Hood (BCEDP) Tags DPI Analysis May-25 In May 2025, the Sulliva…" at bounding box center [392, 102] width 524 height 155
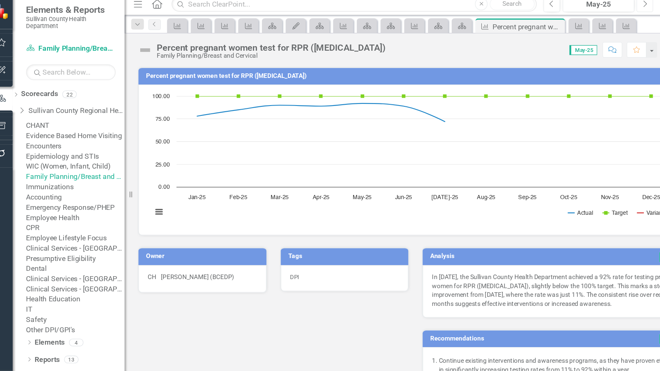
click at [601, 6] on icon "Next" at bounding box center [603, 9] width 5 height 7
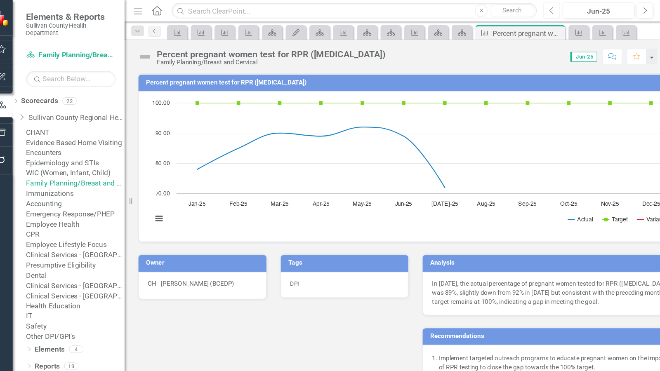
click at [516, 6] on icon "Previous" at bounding box center [518, 9] width 5 height 7
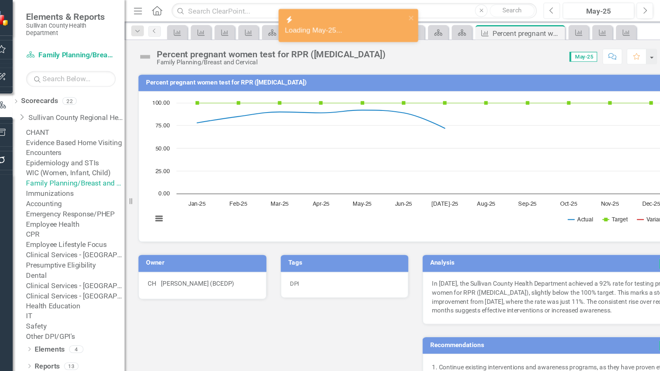
click at [516, 6] on icon "Previous" at bounding box center [518, 9] width 5 height 7
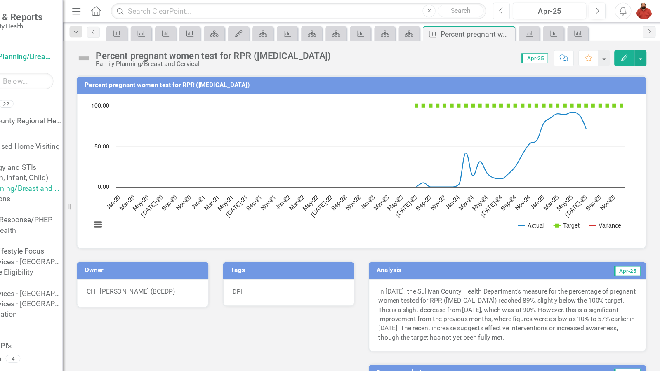
click at [514, 10] on button "Previous" at bounding box center [517, 9] width 15 height 15
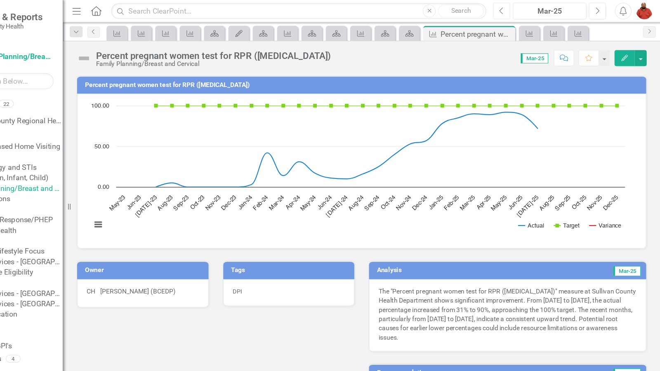
scroll to position [2, 0]
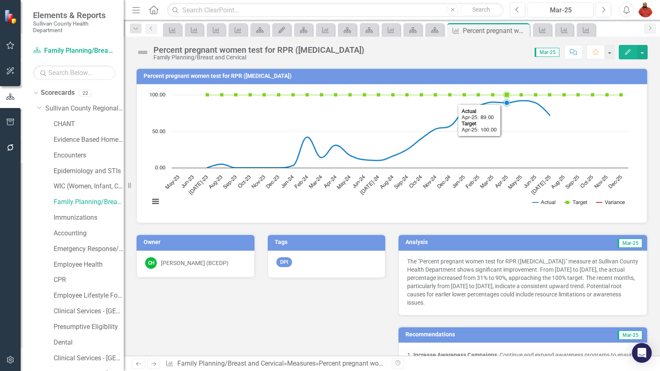
click at [552, 121] on rect "Interactive chart" at bounding box center [388, 153] width 487 height 124
click at [483, 55] on div "Score: N/A Mar-25 Completed Comment Favorite Edit" at bounding box center [508, 52] width 279 height 14
click at [83, 199] on link "Family Planning/Breast and Cervical" at bounding box center [89, 202] width 70 height 9
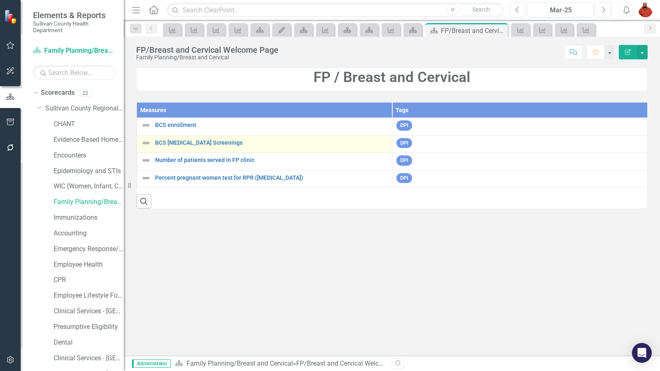
click at [196, 137] on td "BCS Cancer Screenings Link Map View Link Map Edit Edit Measure Link Open Element" at bounding box center [264, 144] width 255 height 18
click at [196, 143] on link "BCS [MEDICAL_DATA] Screenings" at bounding box center [271, 143] width 233 height 6
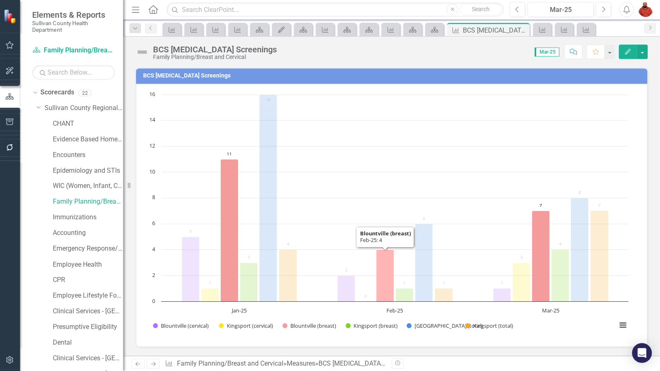
click at [462, 128] on rect "Interactive chart" at bounding box center [388, 215] width 487 height 248
click at [408, 156] on rect "Interactive chart" at bounding box center [388, 215] width 487 height 248
click at [485, 55] on div "Score: N/A Mar-25 Completed Comment Favorite Edit" at bounding box center [464, 52] width 367 height 14
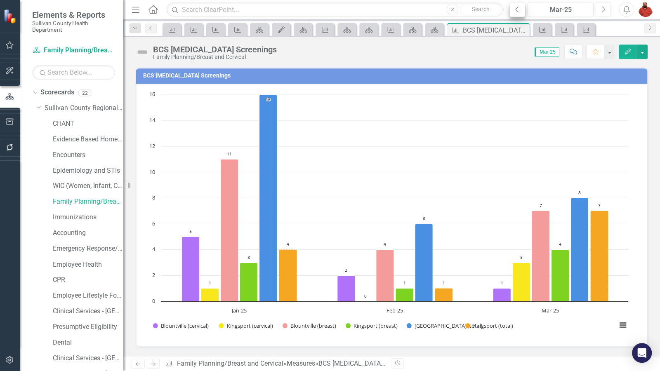
click at [516, 14] on button "Previous" at bounding box center [517, 9] width 15 height 15
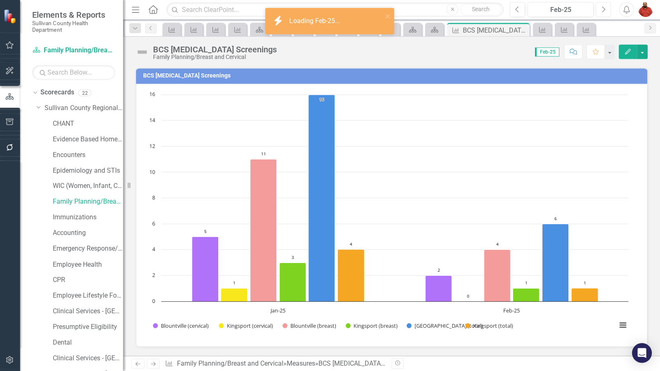
click at [600, 8] on button "Next" at bounding box center [603, 9] width 15 height 15
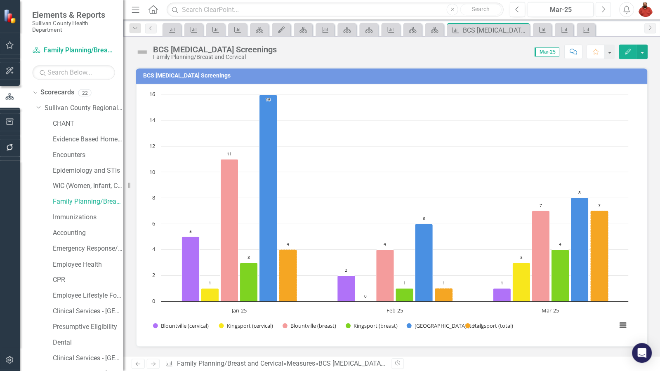
click at [606, 8] on button "Next" at bounding box center [603, 9] width 15 height 15
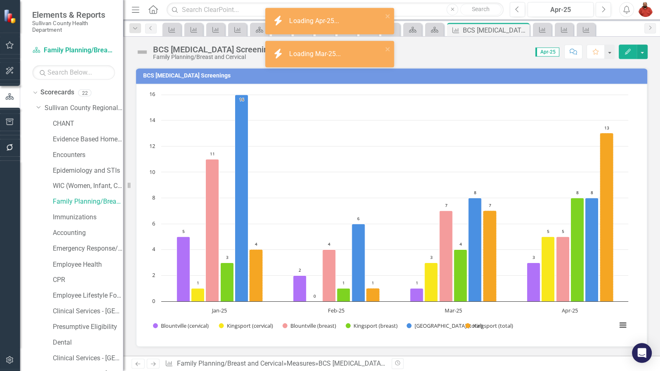
click at [618, 31] on div "Measure Measure Measure Measure Scorecard My Updates Scorecard Measure Scorecar…" at bounding box center [400, 29] width 479 height 13
click at [603, 7] on icon "button" at bounding box center [604, 10] width 3 height 6
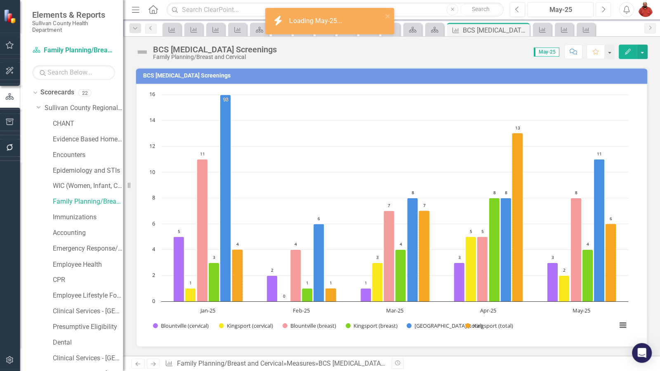
click at [601, 4] on button "Next" at bounding box center [603, 9] width 15 height 15
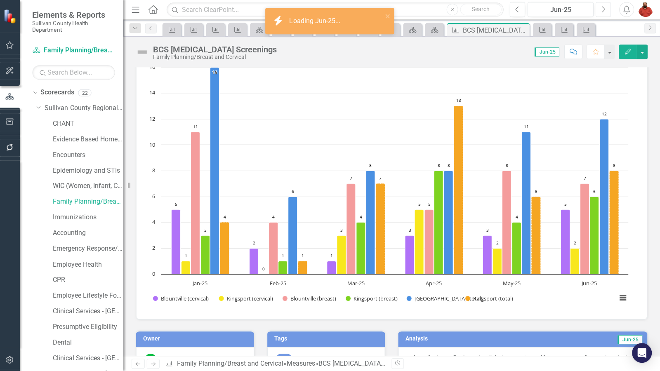
scroll to position [43, 0]
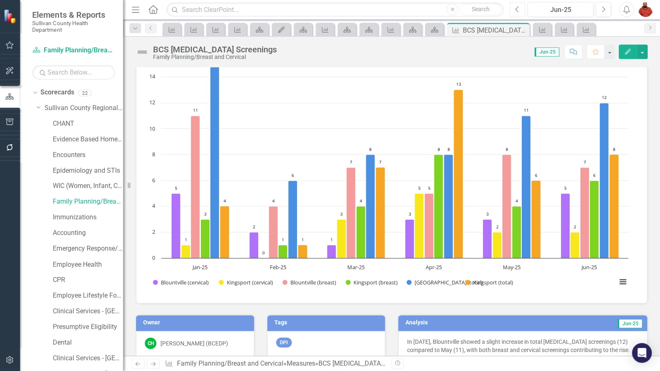
click at [522, 12] on button "Previous" at bounding box center [517, 9] width 15 height 15
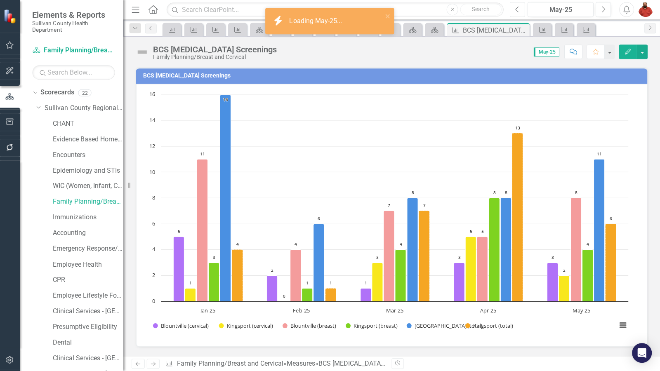
click at [521, 10] on button "Previous" at bounding box center [517, 9] width 15 height 15
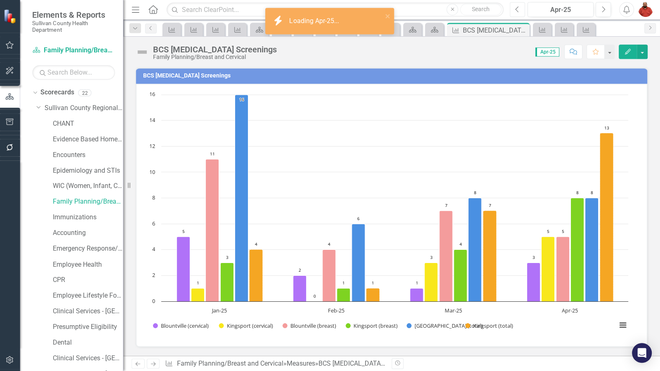
click at [525, 12] on button "Previous" at bounding box center [517, 9] width 15 height 15
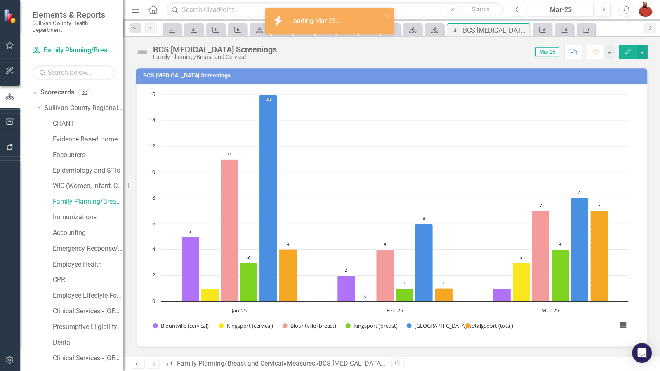
click at [520, 11] on icon "Previous" at bounding box center [518, 9] width 5 height 7
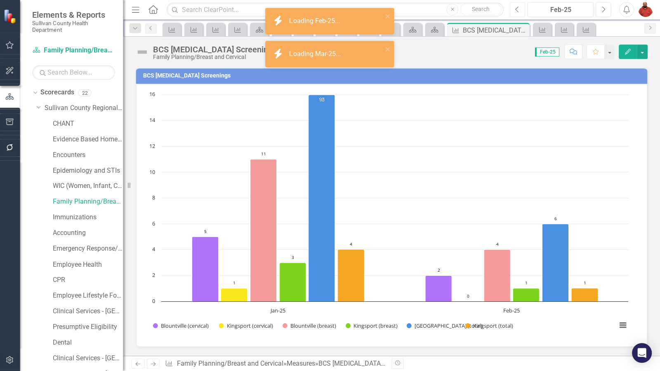
click at [516, 9] on icon "button" at bounding box center [517, 10] width 3 height 6
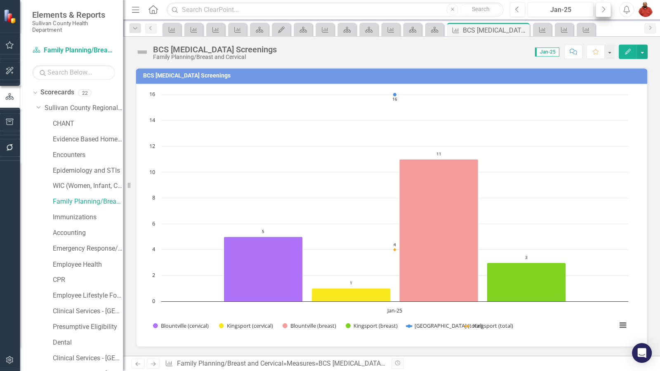
click at [606, 12] on button "Next" at bounding box center [603, 9] width 15 height 15
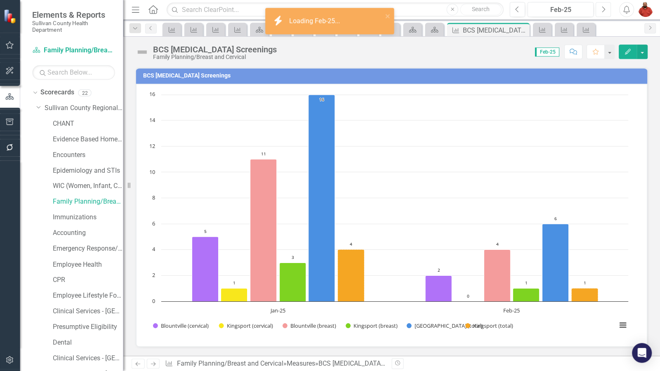
click at [605, 12] on icon "Next" at bounding box center [603, 9] width 5 height 7
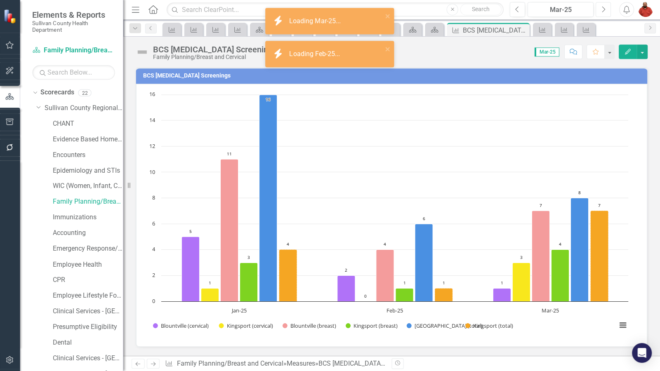
click at [604, 12] on icon "Next" at bounding box center [603, 9] width 5 height 7
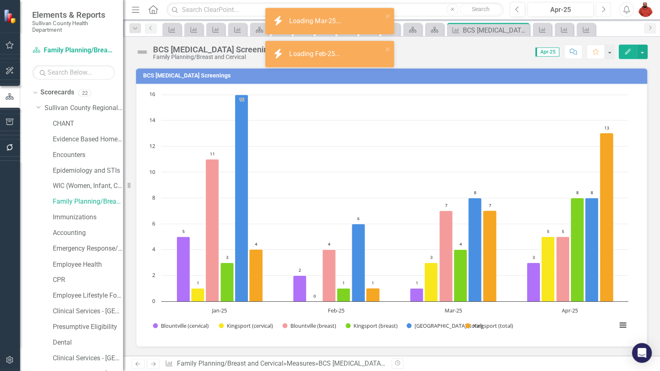
click at [605, 13] on icon "Next" at bounding box center [603, 9] width 5 height 7
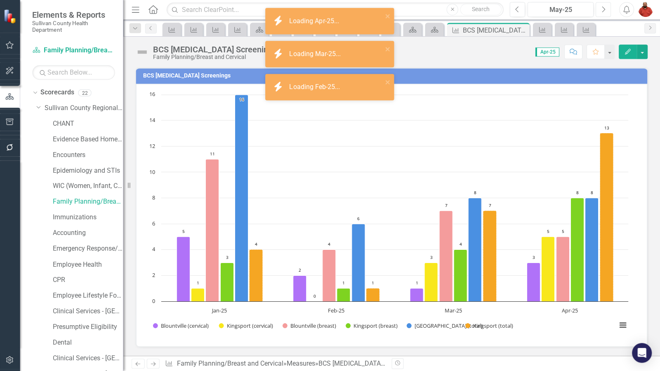
click at [605, 8] on icon "Next" at bounding box center [603, 9] width 5 height 7
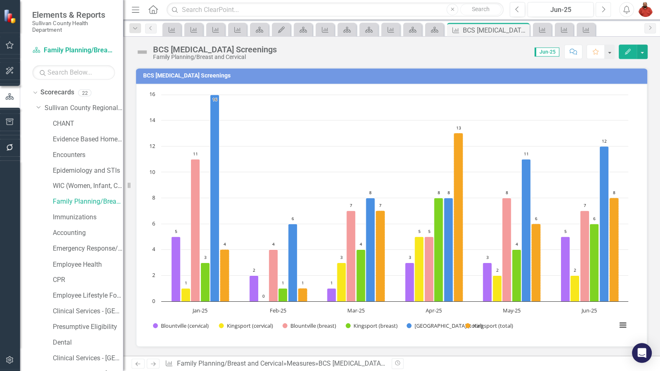
click at [602, 6] on icon "Next" at bounding box center [603, 9] width 5 height 7
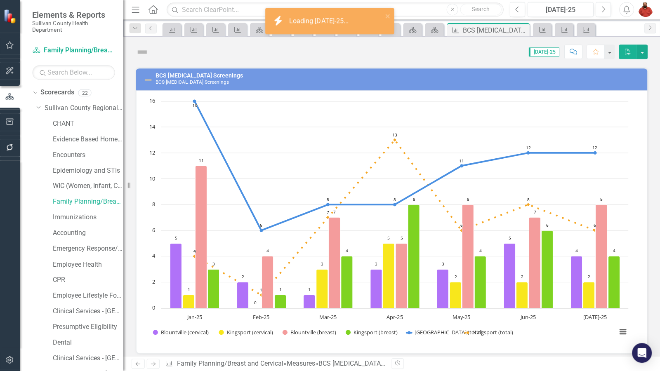
click at [609, 21] on div "Dropdown Search Measure Ticket # by category - IT Pin Measure Phish-prone perce…" at bounding box center [392, 28] width 537 height 17
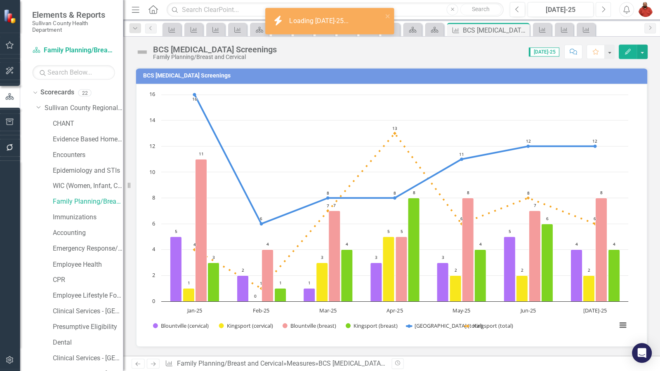
click at [605, 14] on button "Next" at bounding box center [603, 9] width 15 height 15
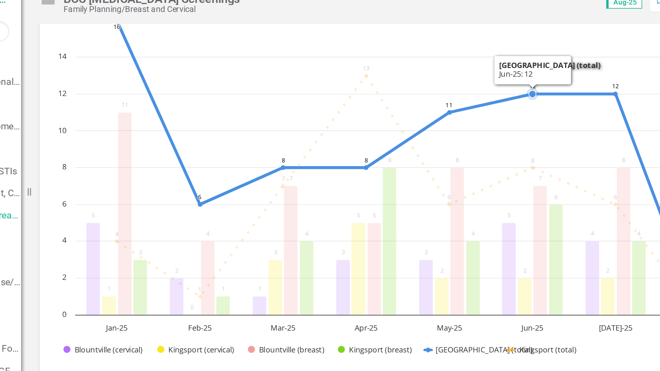
scroll to position [31, 0]
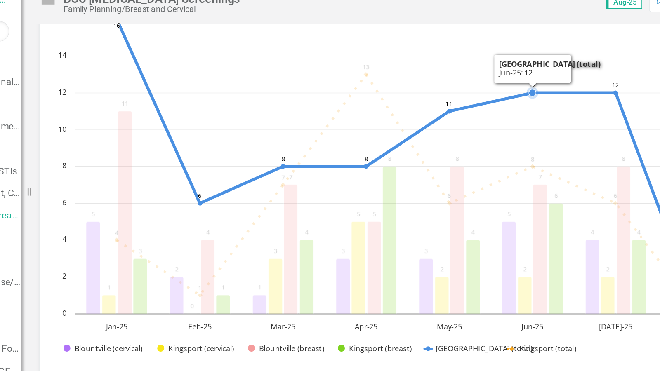
click at [533, 91] on rect "Interactive chart" at bounding box center [388, 184] width 487 height 248
click at [490, 84] on rect "Interactive chart" at bounding box center [388, 184] width 487 height 248
click at [466, 161] on rect "Interactive chart" at bounding box center [388, 184] width 487 height 248
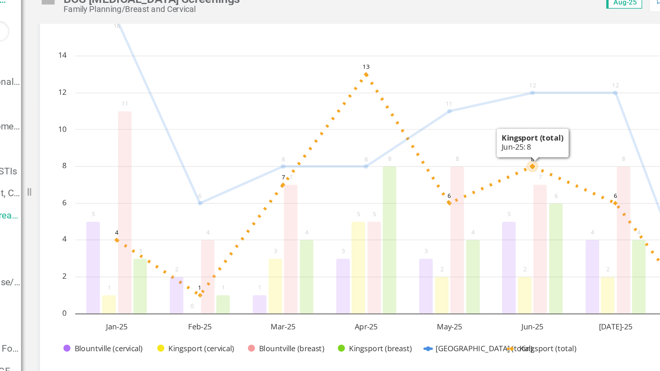
click at [500, 203] on icon "Jun-25, 6. Kingsport (breast)." at bounding box center [499, 233] width 10 height 78
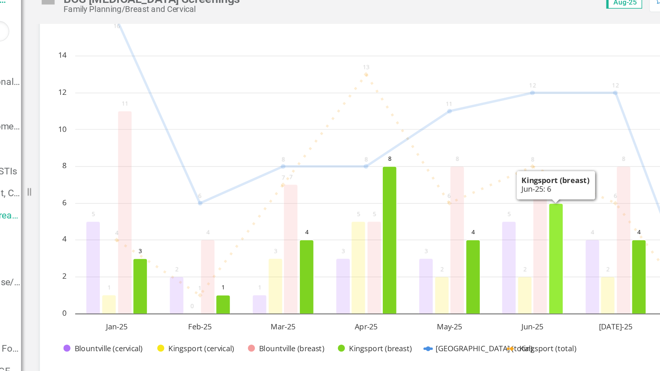
click at [526, 218] on rect "Interactive chart" at bounding box center [388, 184] width 487 height 248
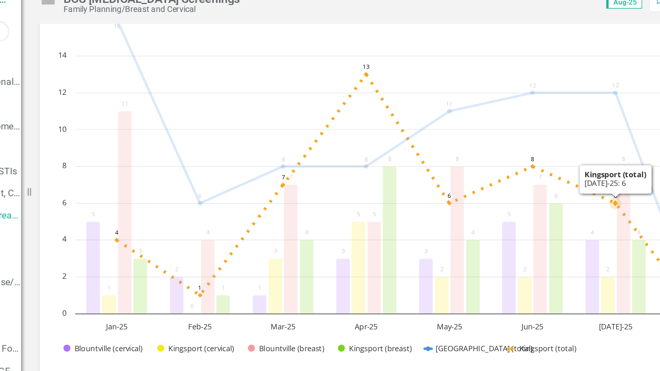
click at [547, 93] on rect "Interactive chart" at bounding box center [388, 184] width 487 height 248
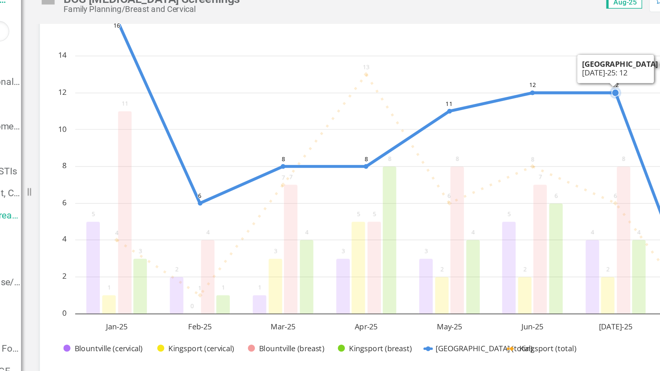
click at [475, 76] on rect "Interactive chart" at bounding box center [388, 184] width 487 height 248
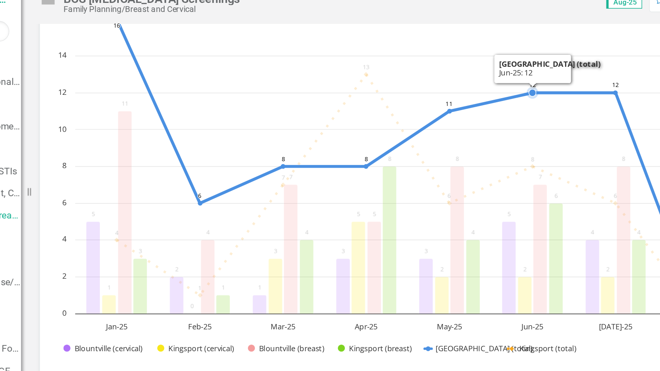
click at [466, 57] on div "Score: N/A Aug-25 Completed Comment Favorite Edit" at bounding box center [464, 52] width 367 height 14
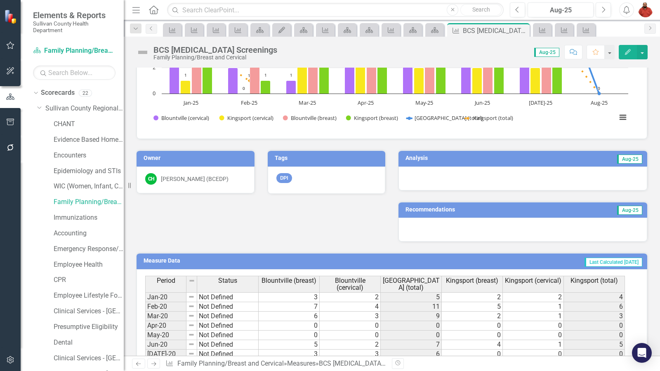
scroll to position [205, 0]
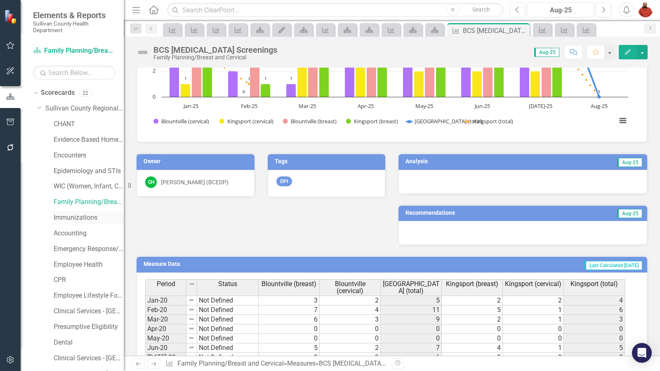
click at [78, 215] on link "Immunizations" at bounding box center [89, 217] width 70 height 9
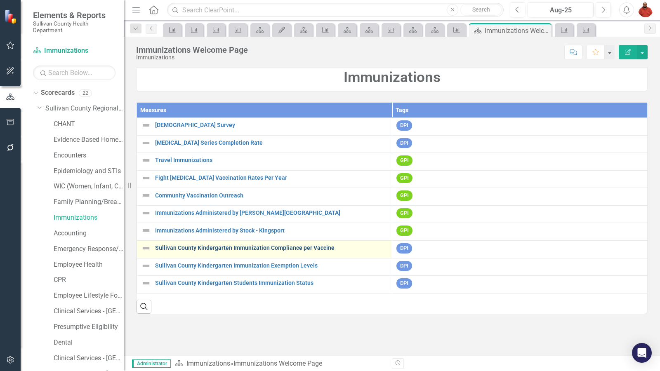
click at [263, 250] on link "Sullivan County Kindergarten Immunization Compliance per Vaccine" at bounding box center [271, 248] width 233 height 6
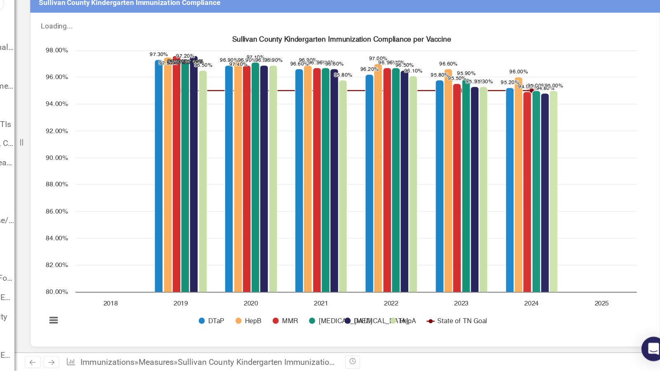
scroll to position [2, 0]
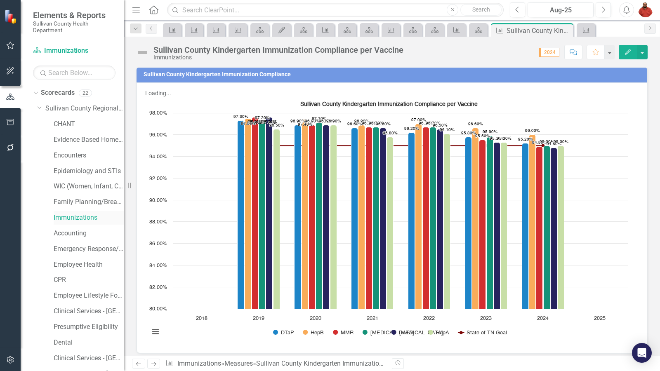
click at [78, 220] on link "Immunizations" at bounding box center [89, 217] width 70 height 9
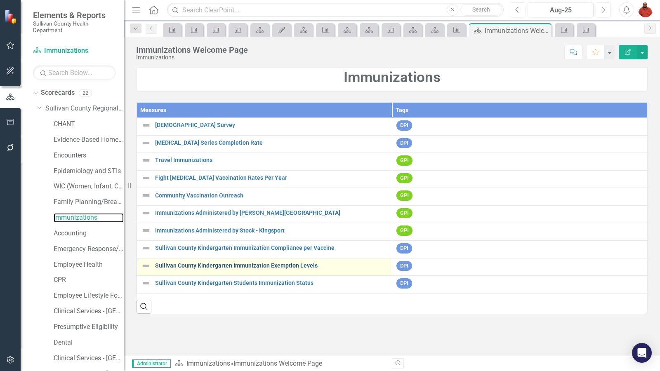
click at [273, 269] on link "Sullivan County Kindergarten Immunization Exemption Levels" at bounding box center [271, 266] width 233 height 6
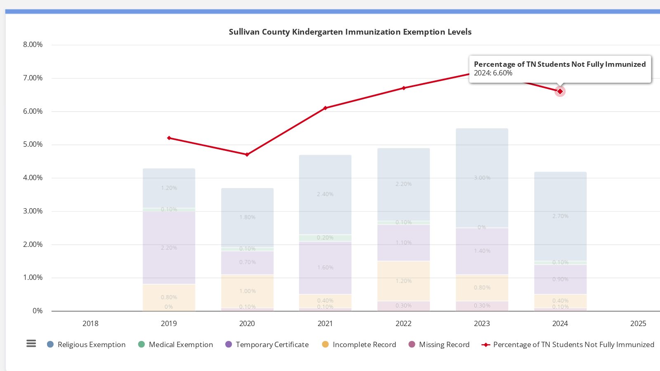
scroll to position [14, 0]
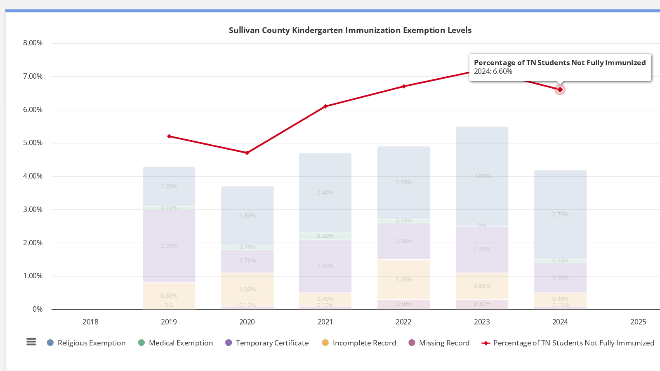
click at [587, 158] on rect "Interactive chart" at bounding box center [388, 200] width 487 height 248
click at [589, 185] on rect "Interactive chart" at bounding box center [388, 200] width 487 height 248
click at [589, 209] on rect "Interactive chart" at bounding box center [388, 200] width 487 height 248
click at [549, 159] on rect "Interactive chart" at bounding box center [388, 200] width 487 height 248
click at [328, 102] on rect "Interactive chart" at bounding box center [388, 200] width 487 height 248
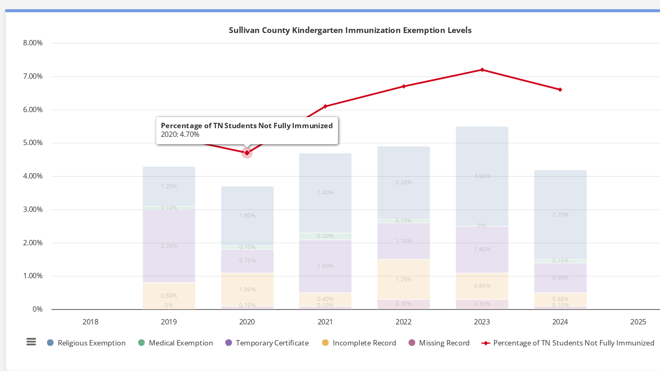
click at [453, 210] on rect "Interactive chart" at bounding box center [388, 200] width 487 height 248
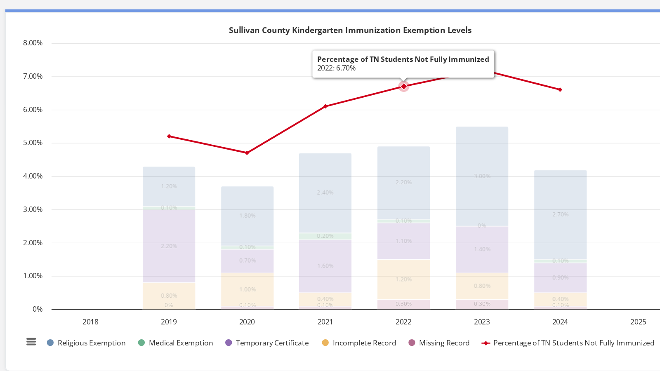
click at [492, 202] on icon "2023, 3. Religious Exemption." at bounding box center [485, 190] width 39 height 73
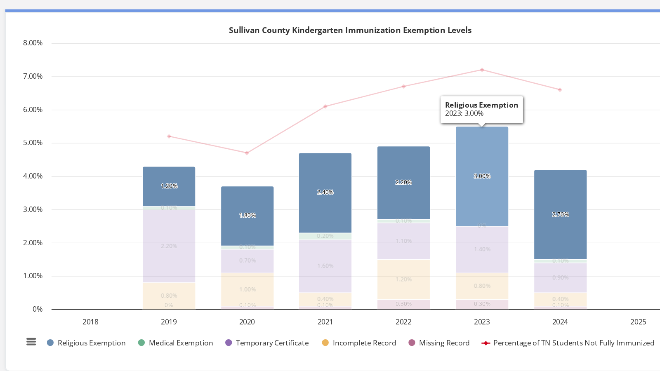
click at [519, 211] on rect "Interactive chart" at bounding box center [388, 200] width 487 height 248
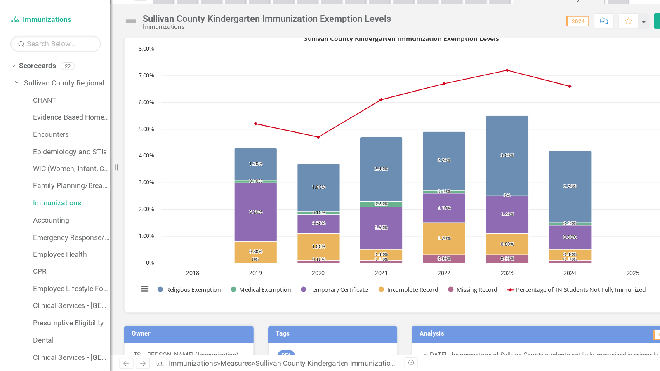
scroll to position [30, 0]
click at [85, 221] on link "Immunizations" at bounding box center [89, 217] width 70 height 9
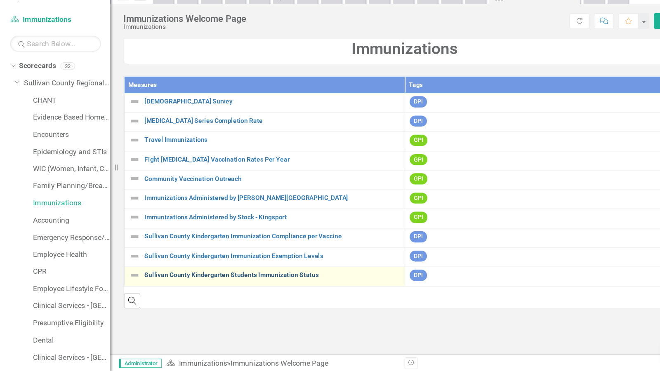
click at [289, 284] on link "Sullivan County Kindergarten Students Immunization Status" at bounding box center [271, 283] width 233 height 6
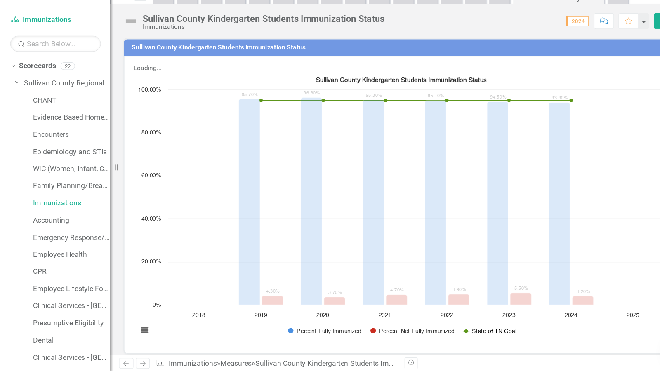
click at [176, 85] on div "Loading... Sullivan County Kindergarten Students Immunization Status Combinatio…" at bounding box center [392, 219] width 511 height 271
click at [185, 63] on div "Sullivan County Kindergarten Students Immunization Status Immunizations Score: …" at bounding box center [392, 196] width 537 height 319
click at [537, 127] on icon "2024, 93.9. Percent Fully Immunized." at bounding box center [533, 219] width 19 height 184
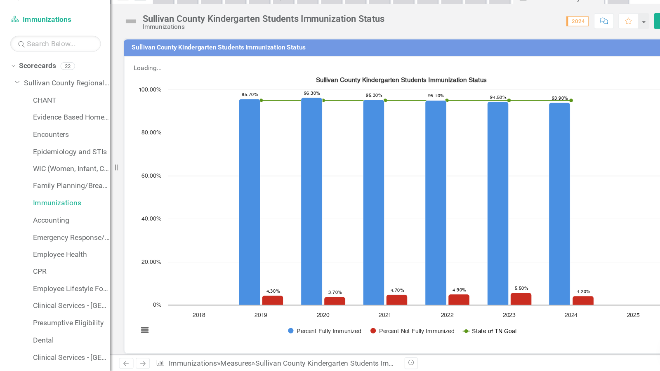
click at [534, 188] on icon "2024, 93.9. Percent Fully Immunized." at bounding box center [533, 219] width 19 height 184
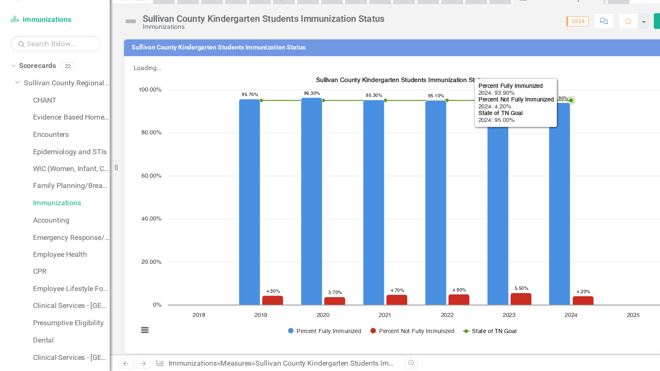
click at [561, 303] on icon "2024, 4.2. Percent Not Fully Immunized." at bounding box center [554, 307] width 19 height 8
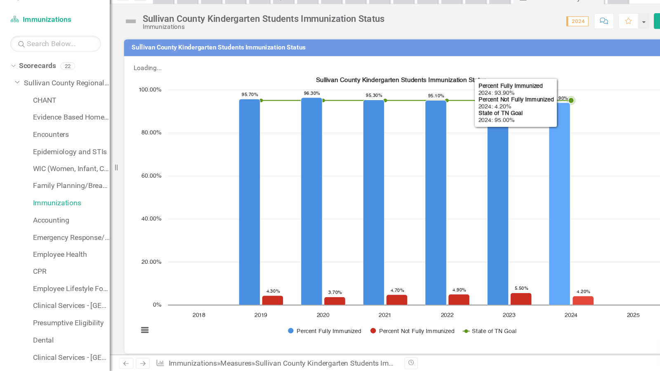
click at [569, 238] on rect "Interactive chart" at bounding box center [388, 223] width 487 height 248
click at [558, 303] on icon "2024, 4.2. Percent Not Fully Immunized." at bounding box center [554, 307] width 19 height 8
click at [537, 206] on icon "2024, 93.9. Percent Fully Immunized." at bounding box center [533, 219] width 19 height 184
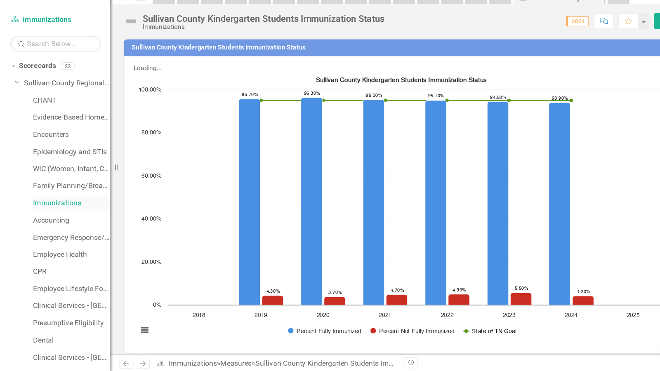
click at [80, 222] on link "Immunizations" at bounding box center [89, 217] width 70 height 9
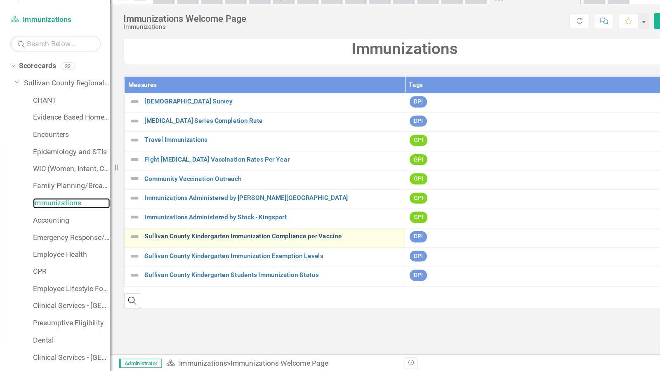
click at [231, 251] on link "Sullivan County Kindergarten Immunization Compliance per Vaccine" at bounding box center [271, 248] width 233 height 6
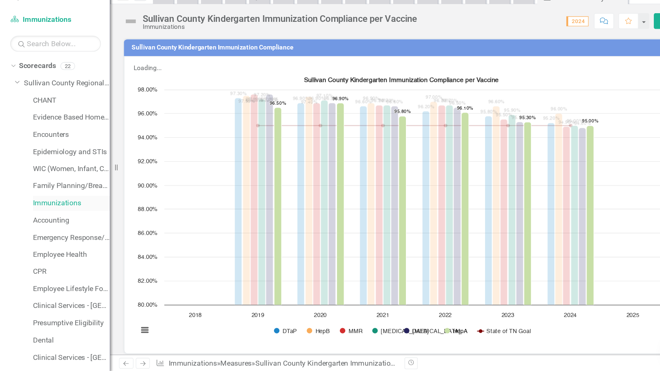
click at [89, 219] on link "Immunizations" at bounding box center [89, 217] width 70 height 9
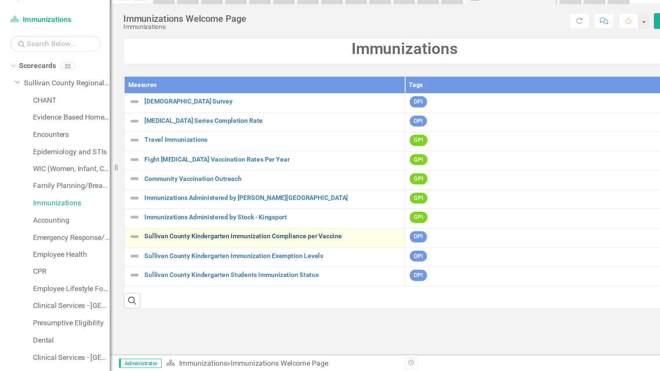
click at [203, 251] on link "Sullivan County Kindergarten Immunization Compliance per Vaccine" at bounding box center [271, 248] width 233 height 6
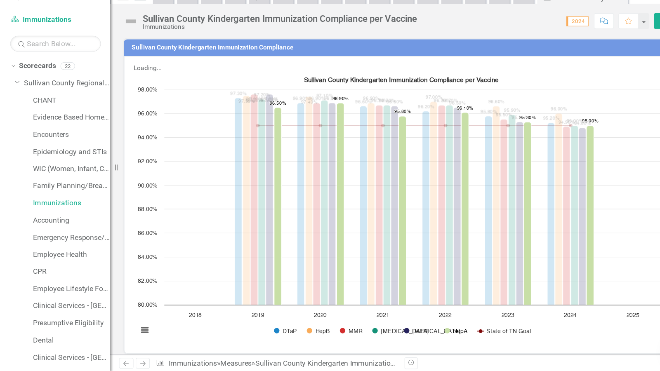
click at [556, 160] on icon "2024, 94.8. Varicella." at bounding box center [554, 230] width 7 height 161
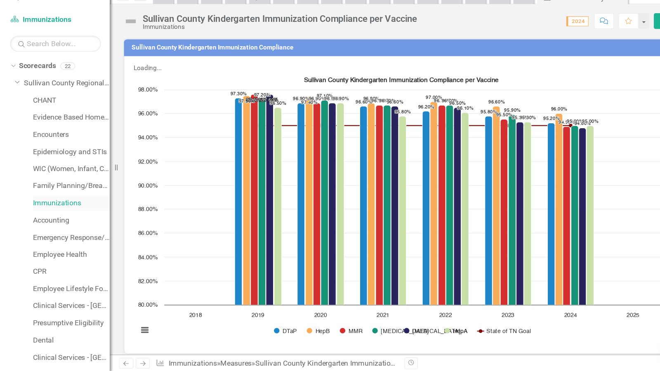
click at [87, 218] on link "Immunizations" at bounding box center [89, 217] width 70 height 9
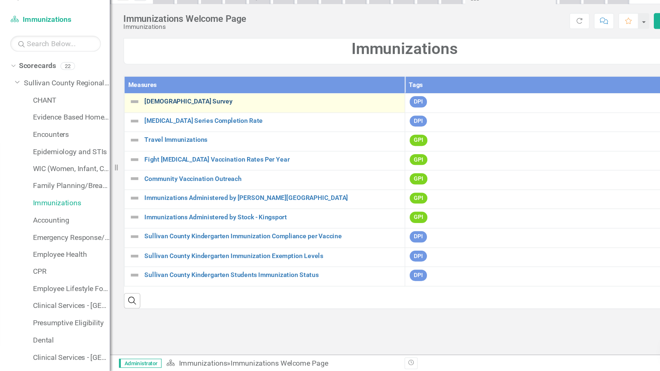
click at [196, 125] on link "[DEMOGRAPHIC_DATA] Survey" at bounding box center [271, 125] width 233 height 6
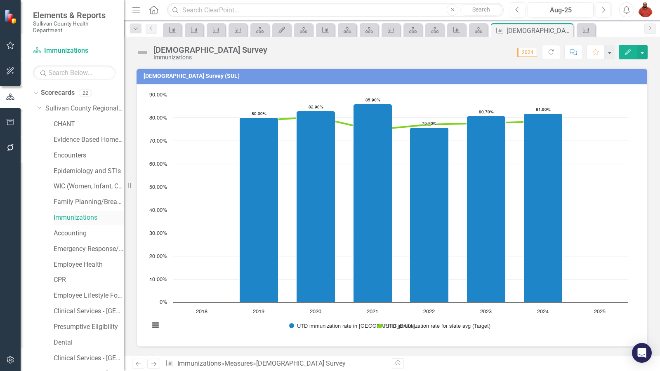
click at [85, 220] on link "Immunizations" at bounding box center [89, 217] width 70 height 9
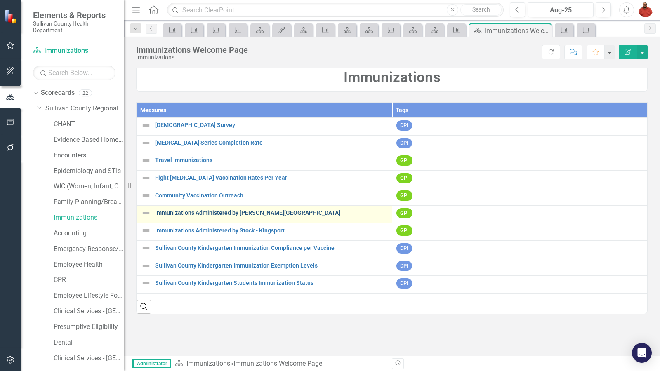
click at [185, 215] on link "Immunizations Administered by [PERSON_NAME][GEOGRAPHIC_DATA]" at bounding box center [271, 213] width 233 height 6
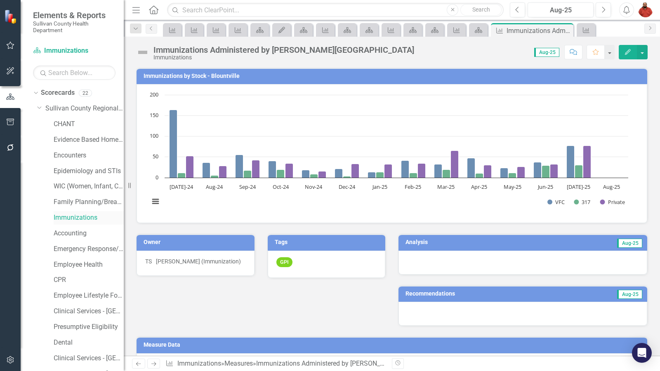
click at [85, 215] on link "Immunizations" at bounding box center [89, 217] width 70 height 9
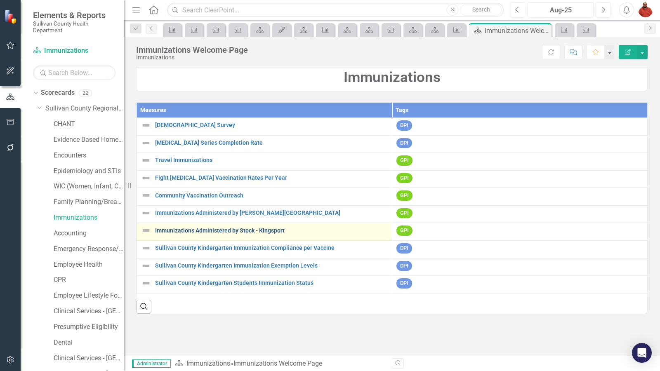
click at [270, 234] on link "Immunizations Administered by Stock - Kingsport" at bounding box center [271, 231] width 233 height 6
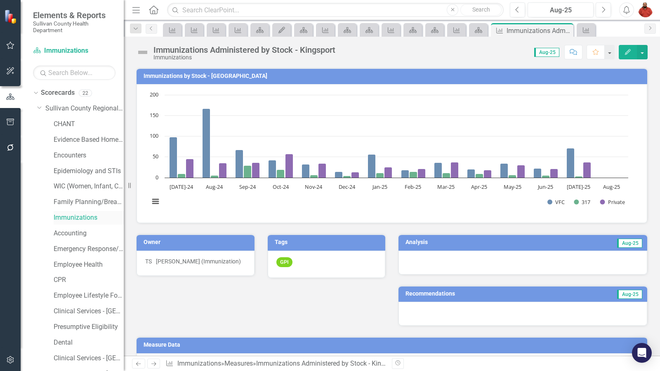
click at [76, 219] on link "Immunizations" at bounding box center [89, 217] width 70 height 9
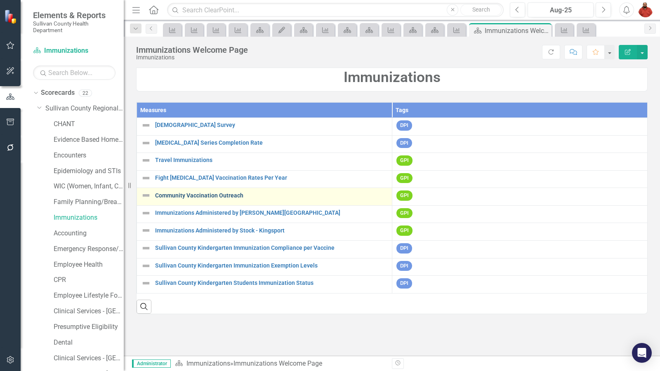
click at [229, 196] on link "Community Vaccination Outreach" at bounding box center [271, 196] width 233 height 6
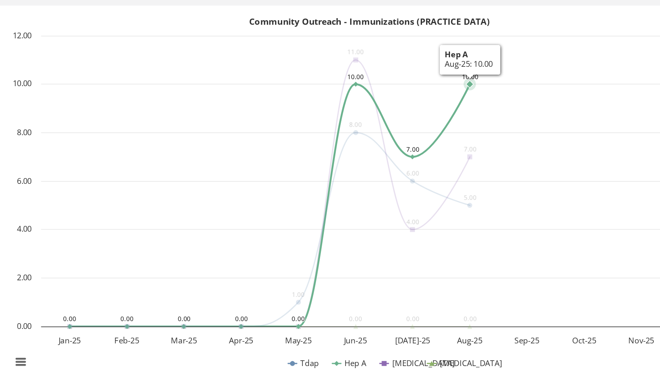
scroll to position [23, 0]
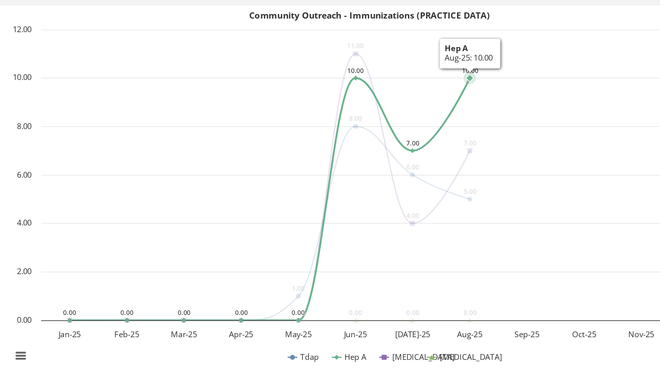
click at [525, 153] on rect "Interactive chart" at bounding box center [388, 192] width 487 height 248
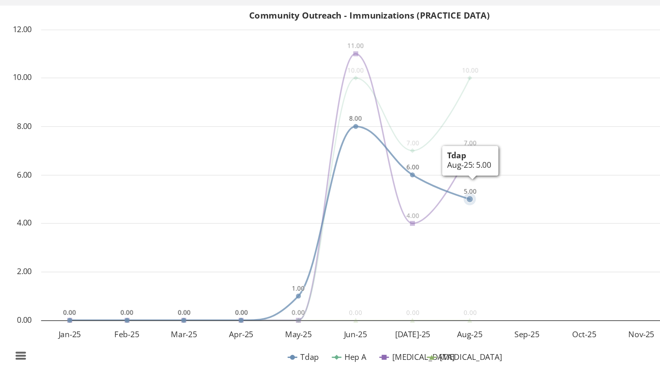
click at [545, 190] on rect "Interactive chart" at bounding box center [388, 192] width 487 height 248
click at [524, 236] on rect "Interactive chart" at bounding box center [388, 192] width 487 height 248
click at [466, 251] on rect "Interactive chart" at bounding box center [388, 192] width 487 height 248
click at [456, 243] on rect "Interactive chart" at bounding box center [388, 192] width 487 height 248
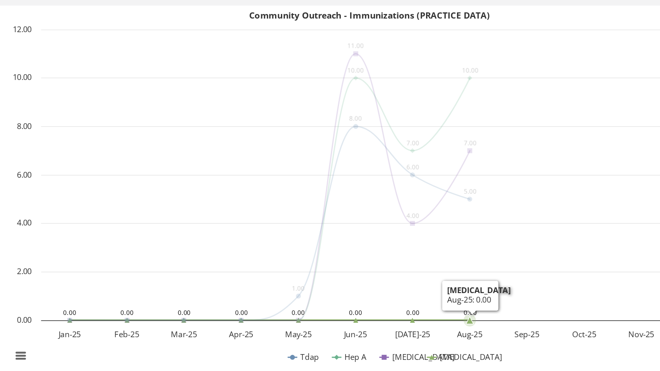
click at [562, 145] on rect "Interactive chart" at bounding box center [388, 192] width 487 height 248
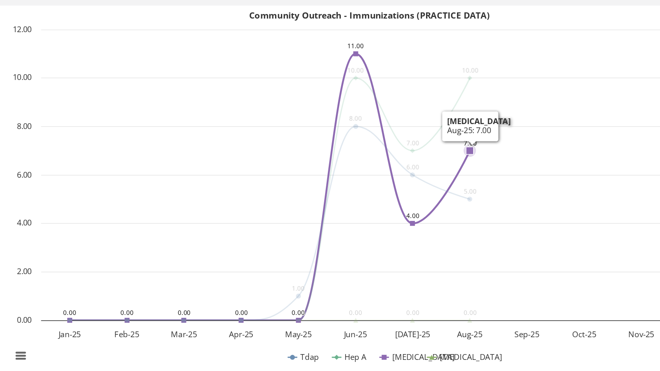
click at [582, 74] on rect "Interactive chart" at bounding box center [388, 192] width 487 height 248
click at [561, 78] on rect "Interactive chart" at bounding box center [388, 192] width 487 height 248
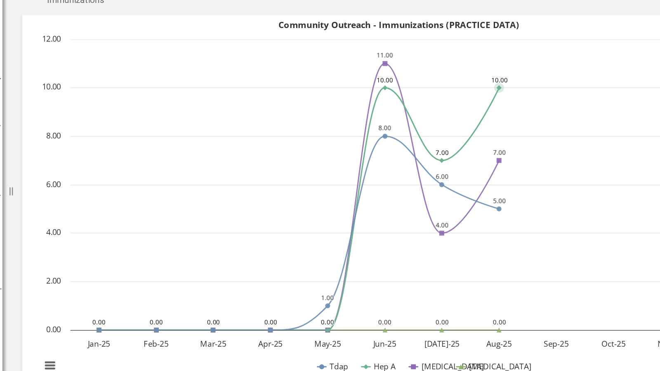
scroll to position [23, 0]
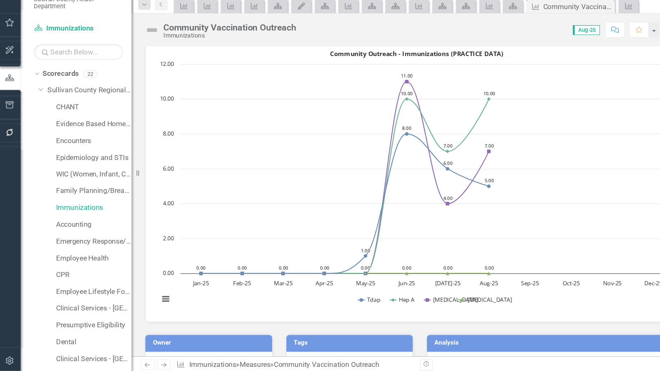
click at [489, 50] on div "Score: N/A Aug-25 Completed Comment Favorite Edit" at bounding box center [464, 52] width 367 height 14
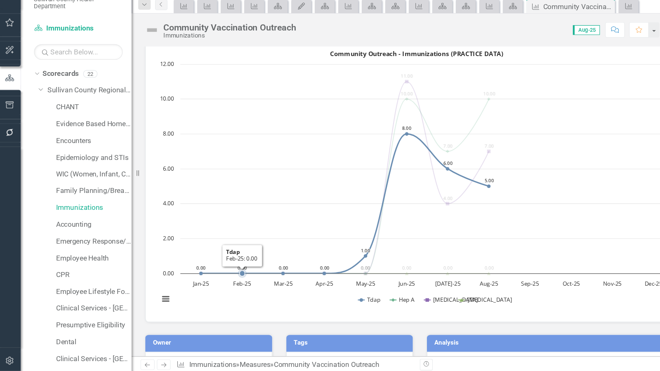
click at [598, 180] on rect "Interactive chart" at bounding box center [388, 192] width 487 height 248
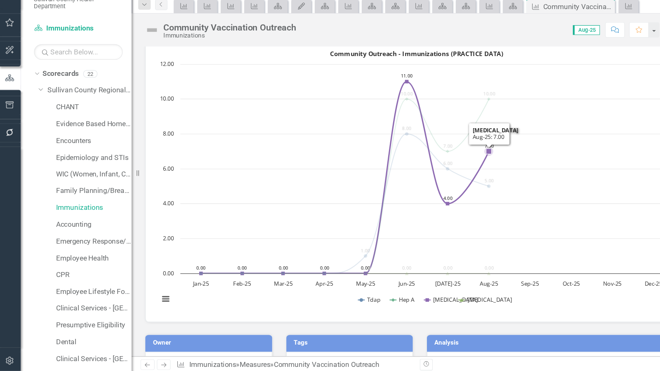
click at [583, 111] on rect "Interactive chart" at bounding box center [388, 192] width 487 height 248
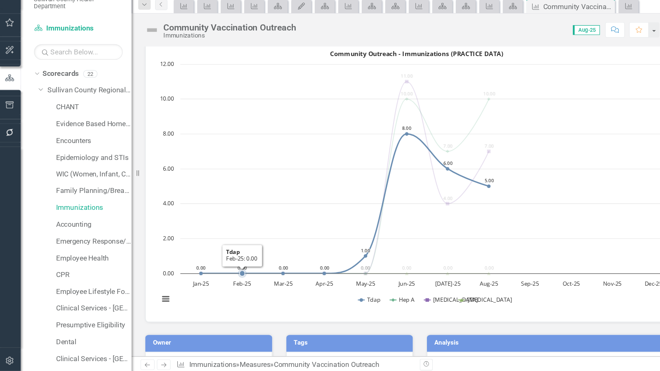
click at [498, 312] on rect "Interactive chart" at bounding box center [388, 192] width 487 height 248
click at [560, 305] on rect "Interactive chart" at bounding box center [388, 192] width 487 height 248
click at [562, 257] on rect "Interactive chart" at bounding box center [388, 192] width 487 height 248
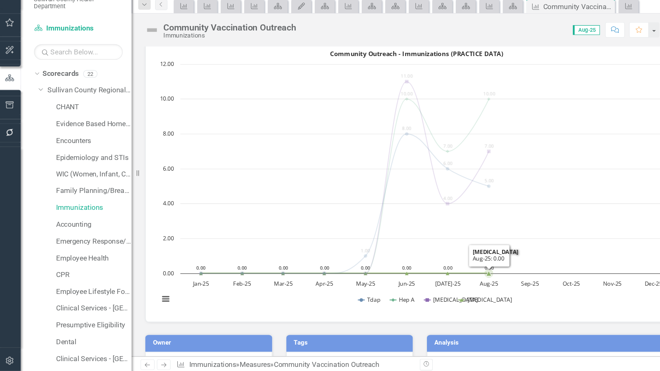
click at [574, 250] on rect "Interactive chart" at bounding box center [388, 192] width 487 height 248
click at [586, 194] on rect "Interactive chart" at bounding box center [388, 192] width 487 height 248
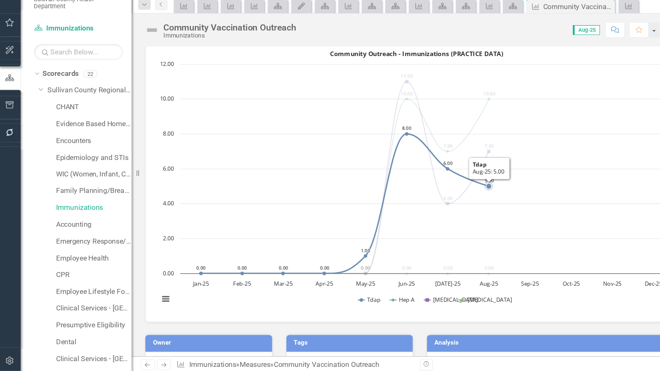
click at [571, 144] on rect "Interactive chart" at bounding box center [388, 192] width 487 height 248
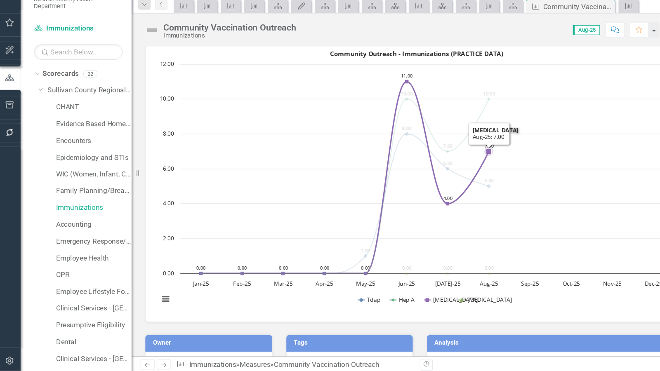
click at [567, 97] on rect "Interactive chart" at bounding box center [388, 192] width 487 height 248
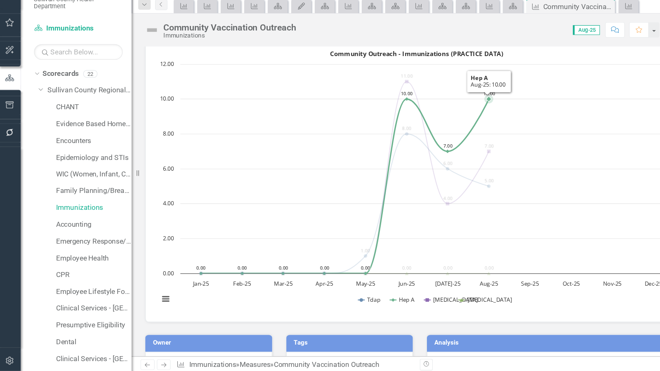
click at [532, 235] on rect "Interactive chart" at bounding box center [388, 192] width 487 height 248
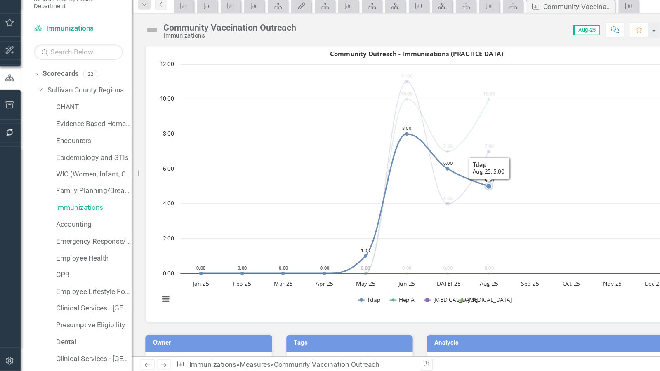
click at [523, 305] on rect "Interactive chart" at bounding box center [388, 192] width 487 height 248
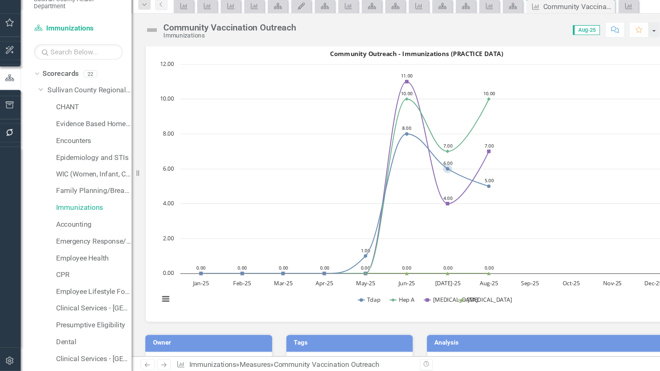
scroll to position [19, 0]
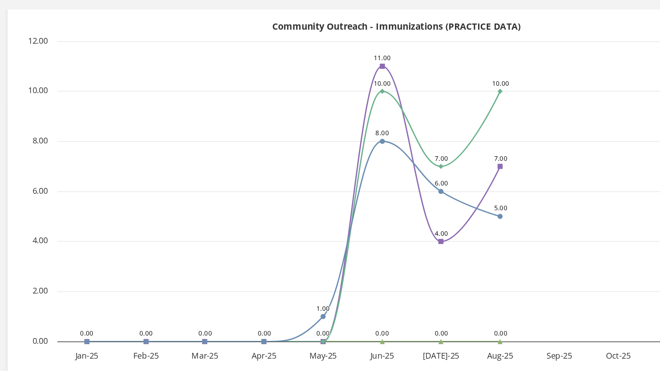
click at [529, 199] on rect "Interactive chart" at bounding box center [388, 196] width 487 height 248
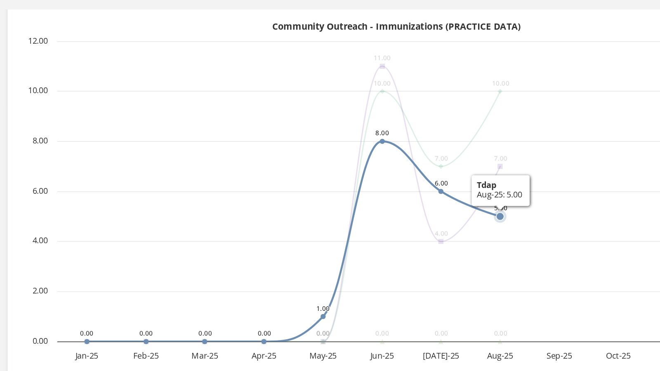
click at [542, 236] on rect "Interactive chart" at bounding box center [388, 196] width 487 height 248
click at [527, 170] on rect "Interactive chart" at bounding box center [388, 196] width 487 height 248
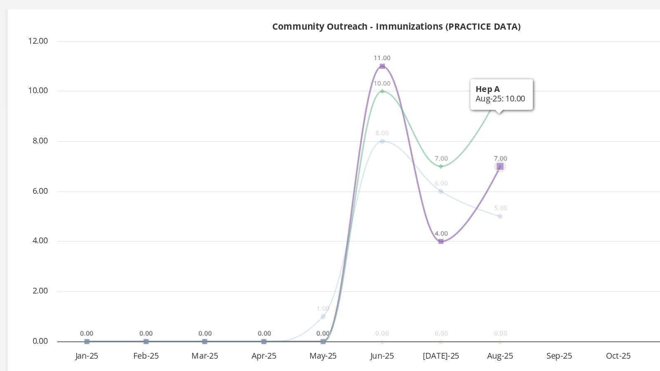
click at [529, 124] on rect "Interactive chart" at bounding box center [388, 196] width 487 height 248
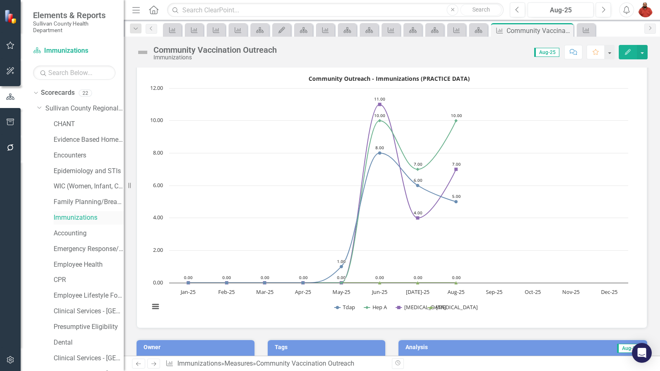
click at [97, 219] on link "Immunizations" at bounding box center [89, 217] width 70 height 9
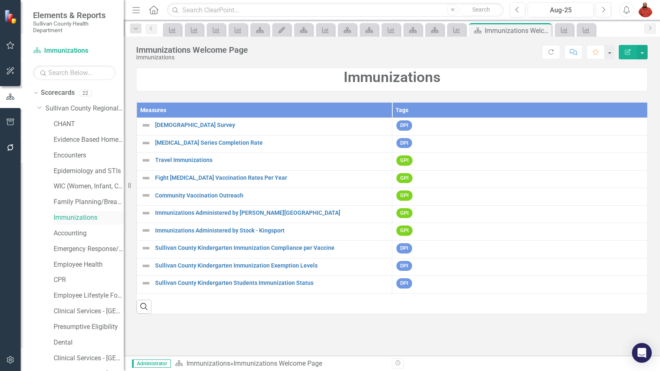
click at [243, 190] on td "Community Vaccination Outreach Link Map View Link Map Edit Edit Measure Link Op…" at bounding box center [264, 197] width 255 height 18
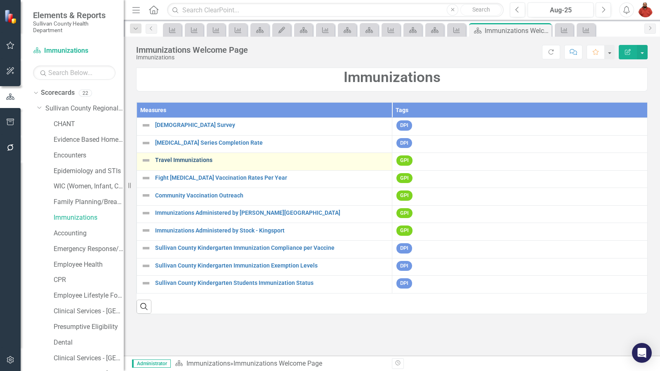
click at [241, 163] on link "Travel Immunizations" at bounding box center [271, 160] width 233 height 6
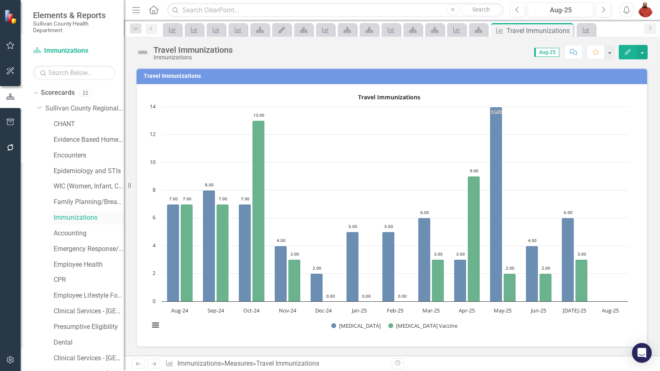
click at [91, 221] on link "Immunizations" at bounding box center [89, 217] width 70 height 9
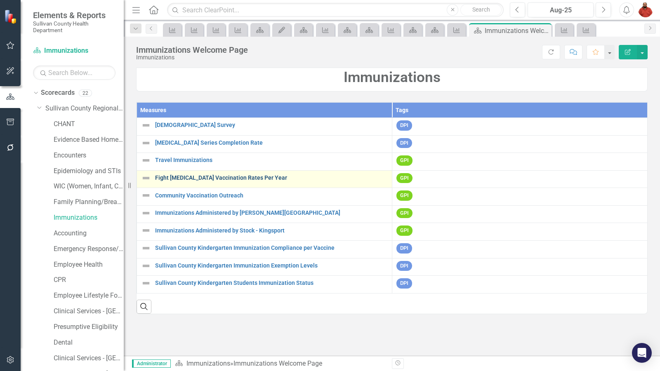
click at [226, 180] on link "Fight [MEDICAL_DATA] Vaccination Rates Per Year" at bounding box center [271, 178] width 233 height 6
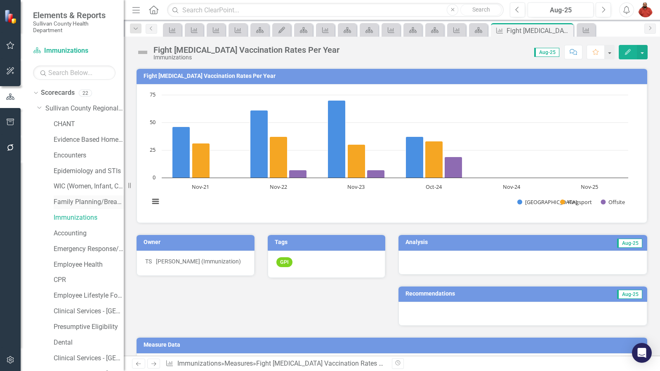
scroll to position [50, 0]
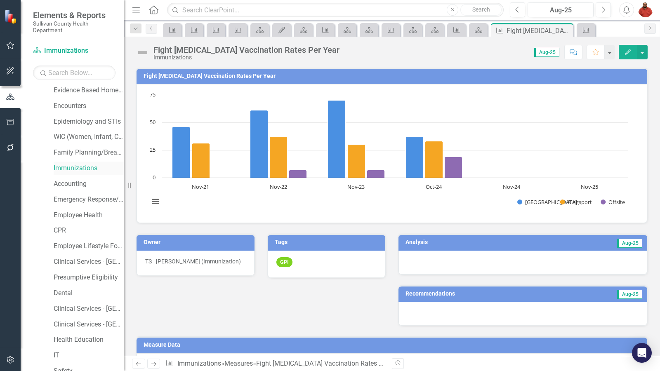
click at [84, 167] on link "Immunizations" at bounding box center [89, 168] width 70 height 9
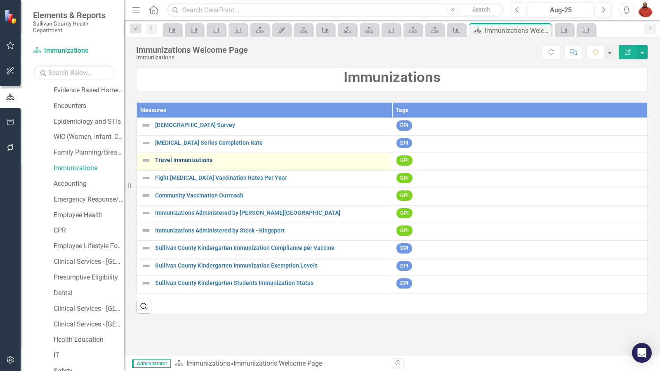
click at [196, 161] on link "Travel Immunizations" at bounding box center [271, 160] width 233 height 6
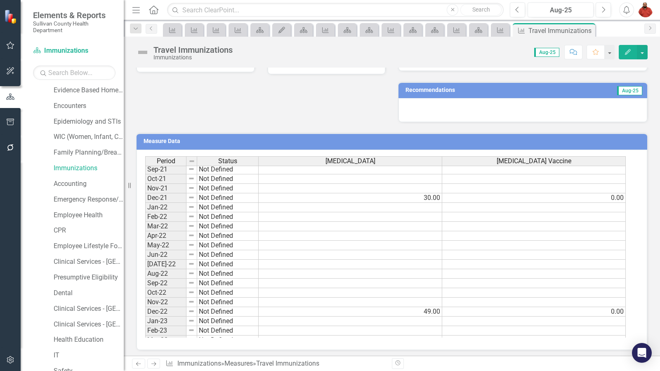
scroll to position [215, 0]
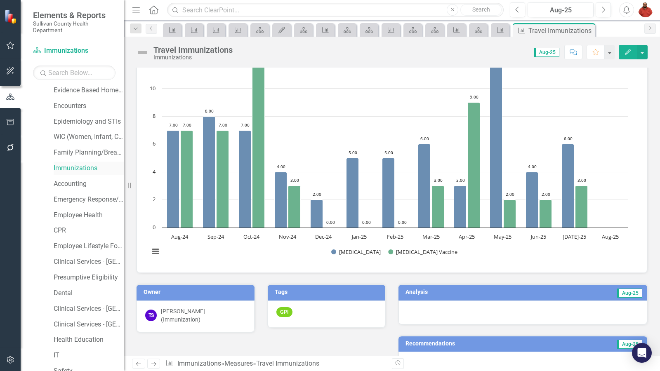
click at [87, 172] on link "Immunizations" at bounding box center [89, 168] width 70 height 9
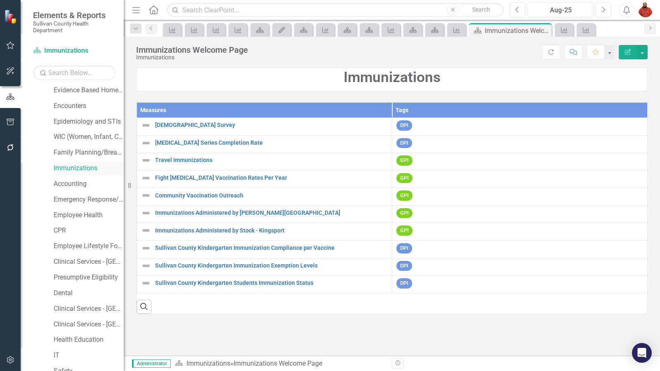
click at [233, 142] on link "[MEDICAL_DATA] Series Completion Rate" at bounding box center [271, 143] width 233 height 6
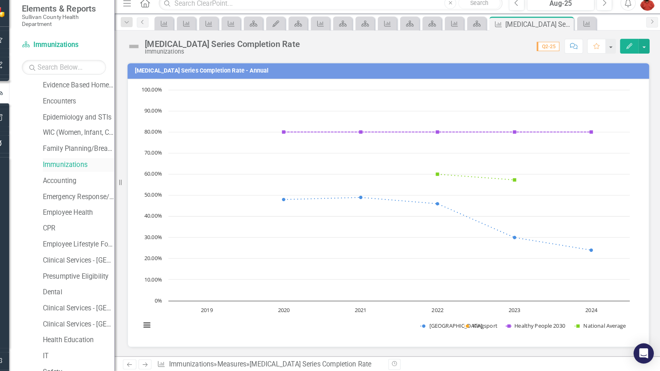
click at [82, 170] on link "Immunizations" at bounding box center [89, 168] width 70 height 9
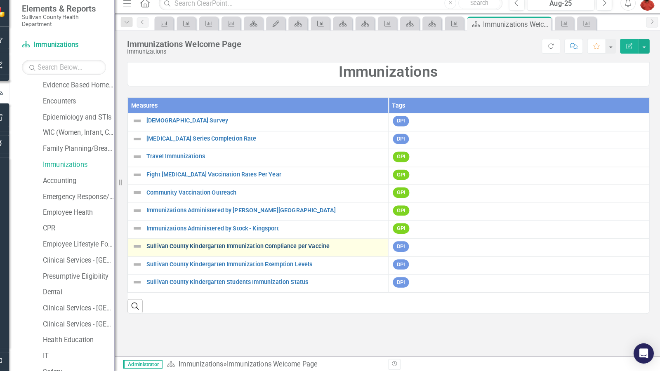
click at [191, 251] on link "Sullivan County Kindergarten Immunization Compliance per Vaccine" at bounding box center [271, 248] width 233 height 6
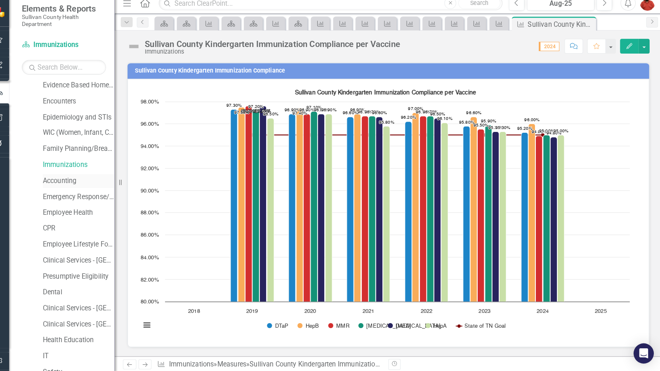
click at [76, 186] on link "Accounting" at bounding box center [89, 184] width 70 height 9
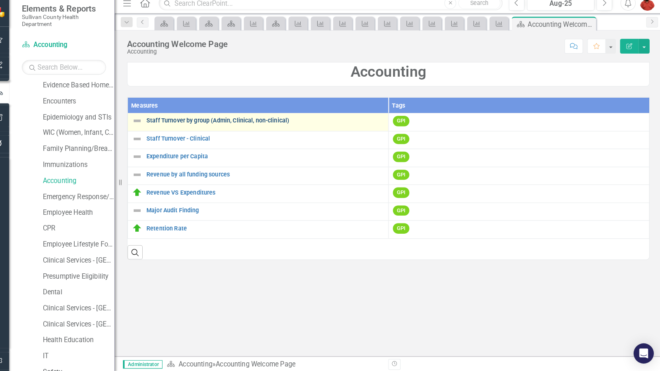
click at [228, 125] on link "Staff Turnover by group (Admin, Clinical, non-clinical)" at bounding box center [271, 125] width 233 height 6
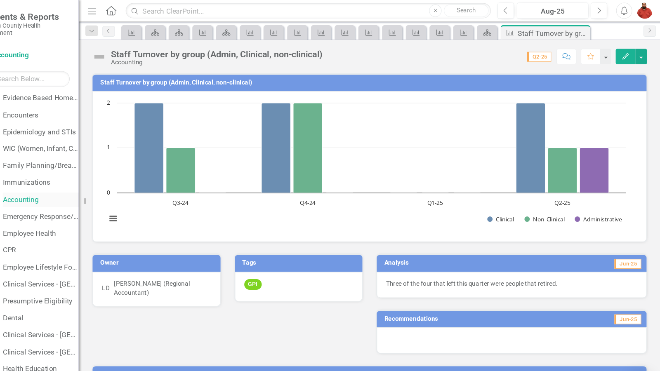
click at [71, 184] on link "Accounting" at bounding box center [89, 184] width 70 height 9
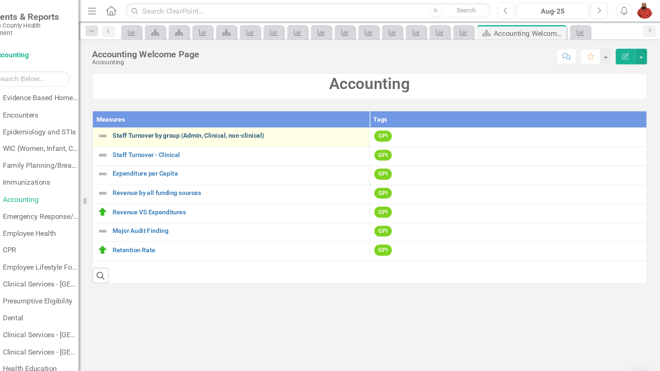
click at [224, 125] on link "Staff Turnover by group (Admin, Clinical, non-clinical)" at bounding box center [271, 125] width 233 height 6
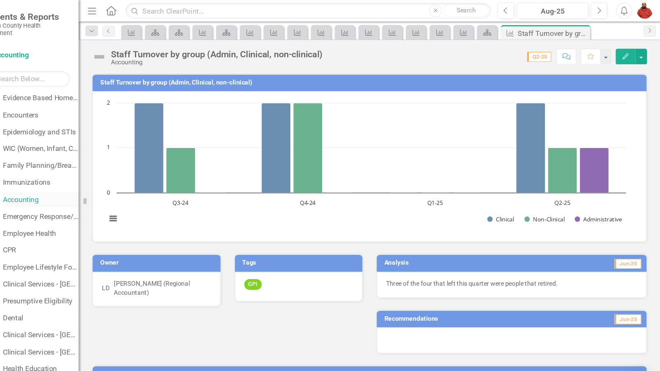
click at [84, 185] on link "Accounting" at bounding box center [89, 184] width 70 height 9
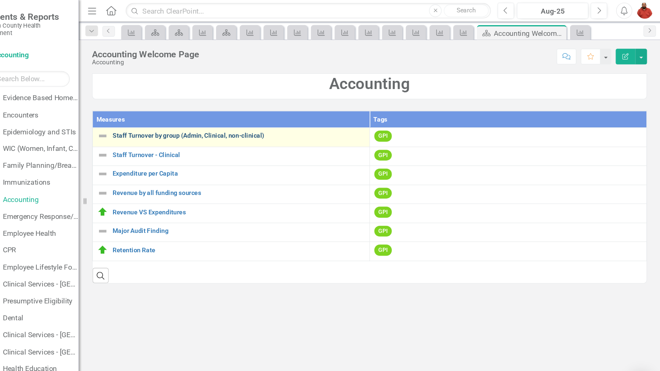
click at [260, 128] on link "Staff Turnover by group (Admin, Clinical, non-clinical)" at bounding box center [271, 125] width 233 height 6
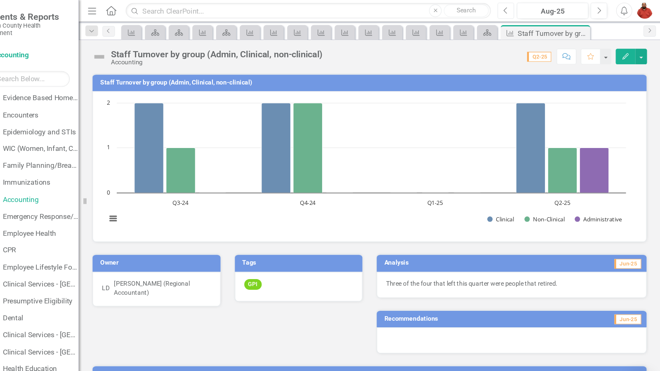
click at [518, 6] on icon "Previous" at bounding box center [518, 9] width 5 height 7
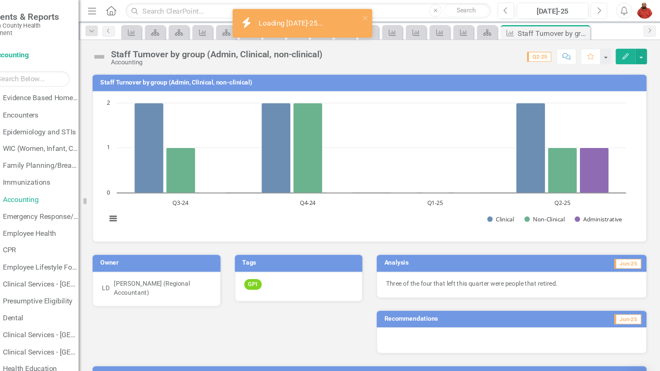
click at [601, 12] on icon "Next" at bounding box center [603, 9] width 5 height 7
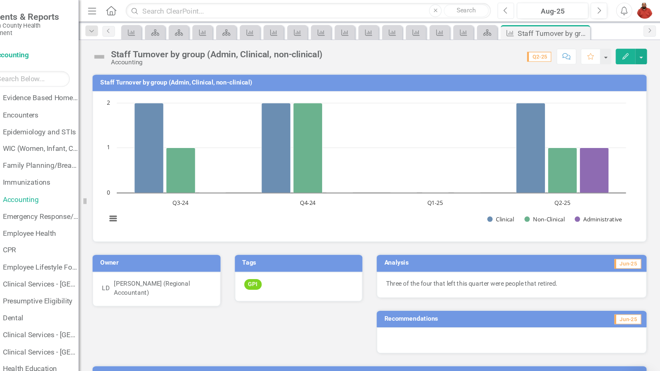
click at [517, 13] on icon "Previous" at bounding box center [518, 9] width 5 height 7
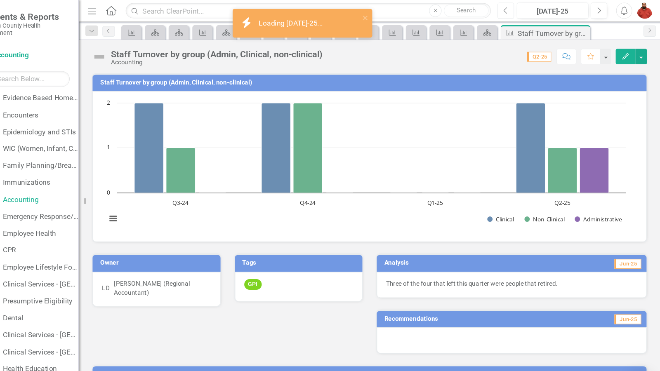
click at [517, 13] on icon "Previous" at bounding box center [518, 9] width 5 height 7
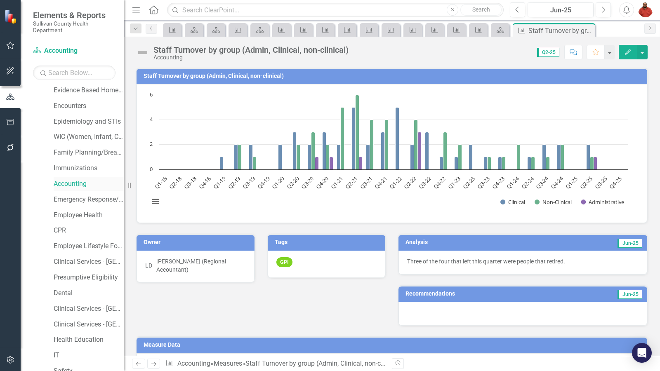
click at [86, 188] on div "Accounting" at bounding box center [89, 184] width 70 height 14
drag, startPoint x: 83, startPoint y: 195, endPoint x: 83, endPoint y: 186, distance: 9.5
click at [83, 195] on link "Emergency Response/PHEP" at bounding box center [89, 199] width 70 height 9
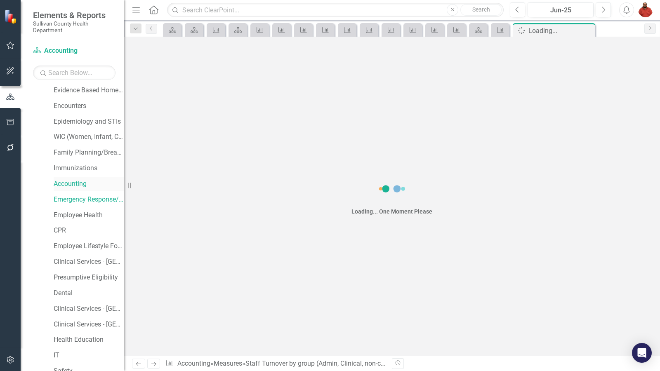
click at [82, 185] on link "Accounting" at bounding box center [89, 184] width 70 height 9
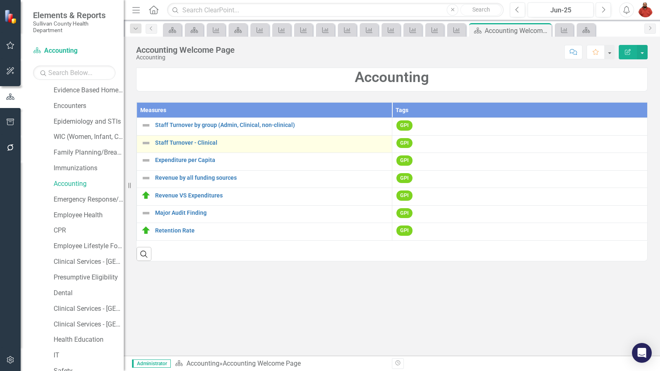
click at [204, 147] on div "Staff Turnover - Clinical" at bounding box center [264, 143] width 247 height 10
click at [206, 144] on link "Staff Turnover - Clinical" at bounding box center [271, 143] width 233 height 6
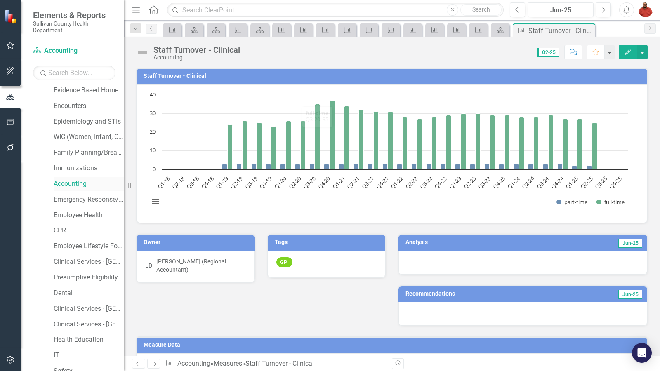
click at [77, 182] on link "Accounting" at bounding box center [89, 184] width 70 height 9
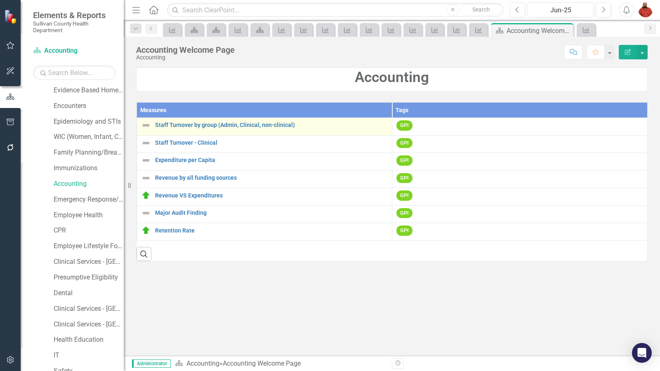
click at [238, 132] on td "Staff Turnover by group (Admin, Clinical, non-clinical) Link Map View Link Map …" at bounding box center [264, 127] width 255 height 18
click at [282, 128] on link "Staff Turnover by group (Admin, Clinical, non-clinical)" at bounding box center [271, 125] width 233 height 6
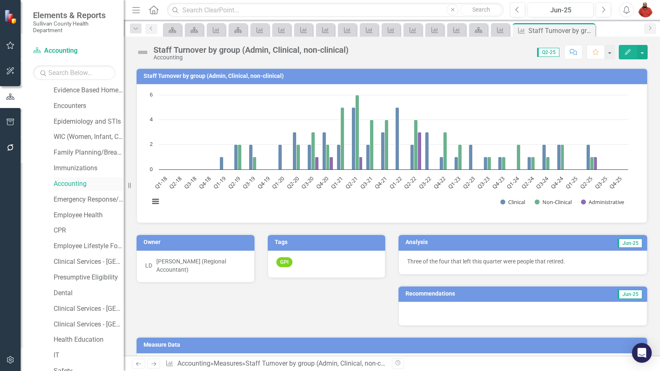
click at [82, 182] on link "Accounting" at bounding box center [89, 184] width 70 height 9
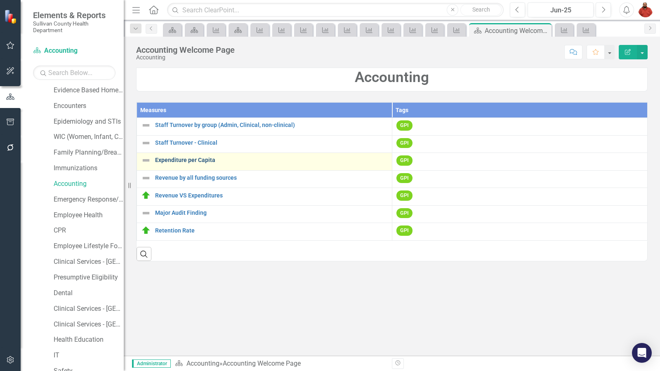
click at [206, 163] on link "Expenditure per Capita" at bounding box center [271, 160] width 233 height 6
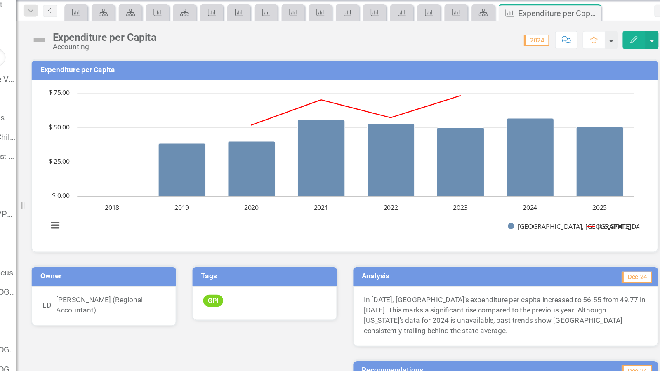
click at [130, 184] on div "Resize" at bounding box center [133, 185] width 7 height 371
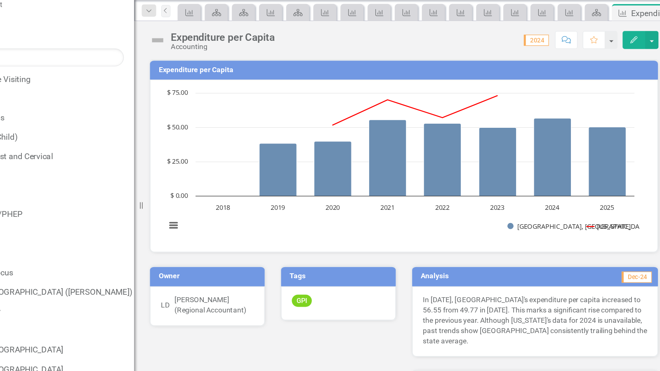
drag, startPoint x: 137, startPoint y: 184, endPoint x: 234, endPoint y: 196, distance: 97.4
click at [232, 196] on div "Resize" at bounding box center [228, 185] width 7 height 371
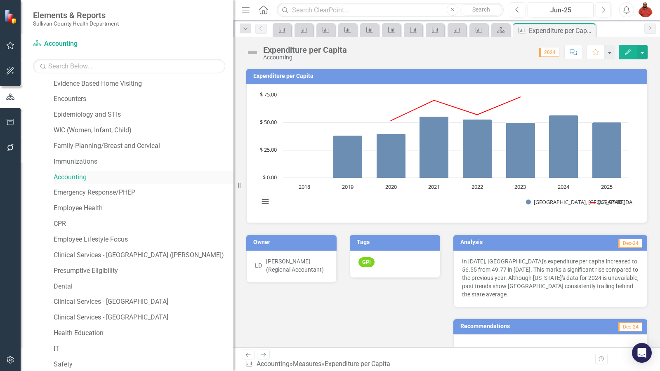
click at [83, 180] on link "Accounting" at bounding box center [144, 177] width 180 height 9
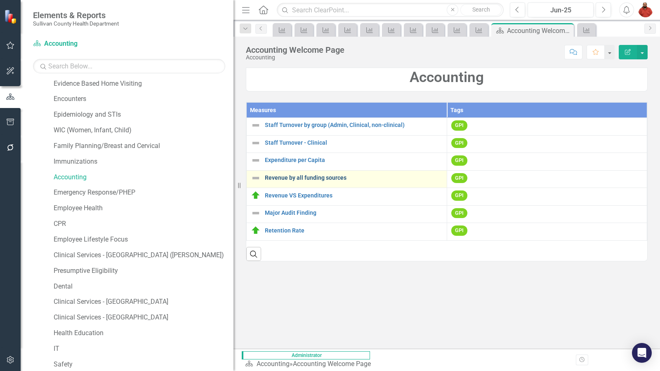
click at [298, 180] on link "Revenue by all funding sources" at bounding box center [354, 178] width 178 height 6
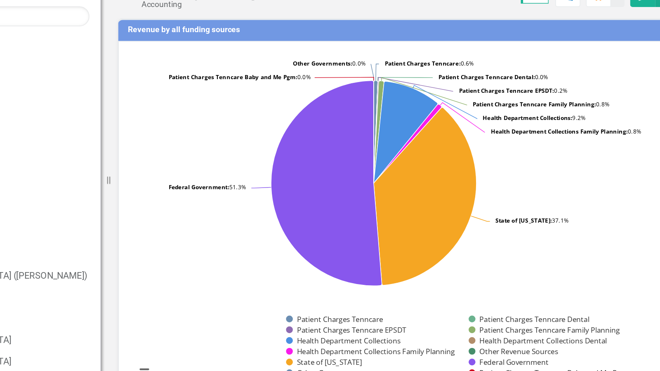
click at [588, 199] on rect "Interactive chart" at bounding box center [444, 215] width 378 height 248
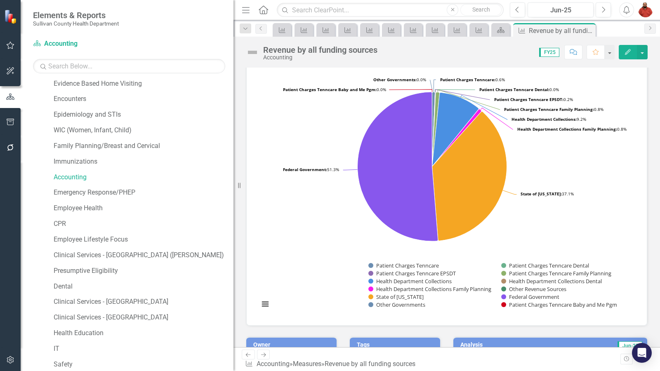
scroll to position [19, 0]
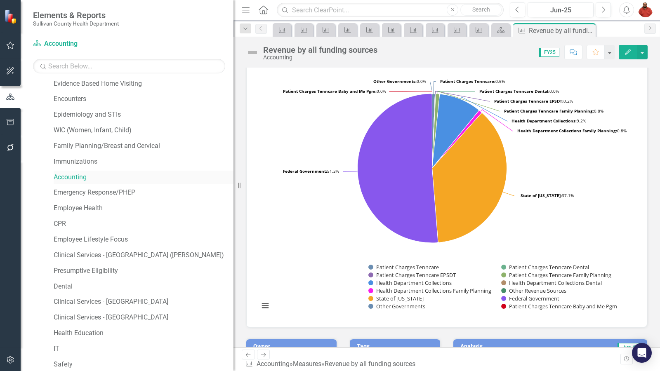
click at [82, 180] on link "Accounting" at bounding box center [144, 177] width 180 height 9
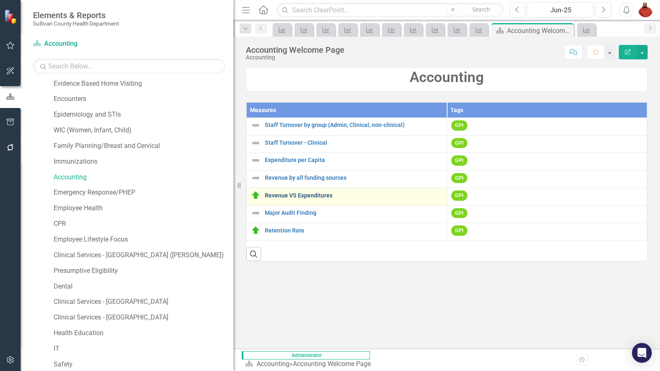
click at [318, 198] on link "Revenue VS Expenditures" at bounding box center [354, 196] width 178 height 6
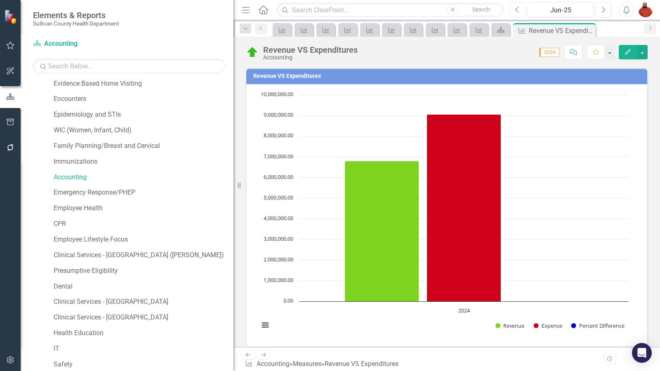
click at [519, 4] on button "Previous" at bounding box center [517, 9] width 15 height 15
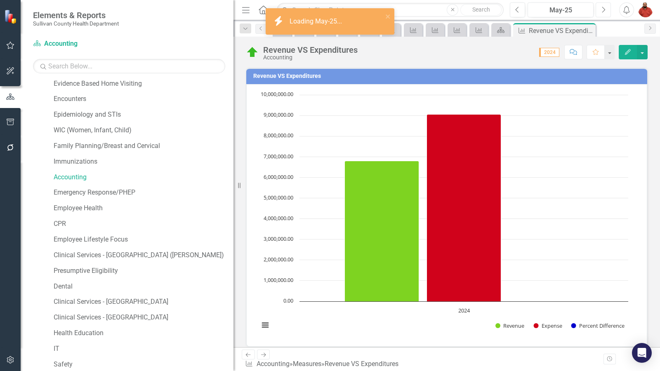
click at [605, 8] on icon "Next" at bounding box center [603, 9] width 5 height 7
click at [603, 11] on icon "Next" at bounding box center [603, 9] width 5 height 7
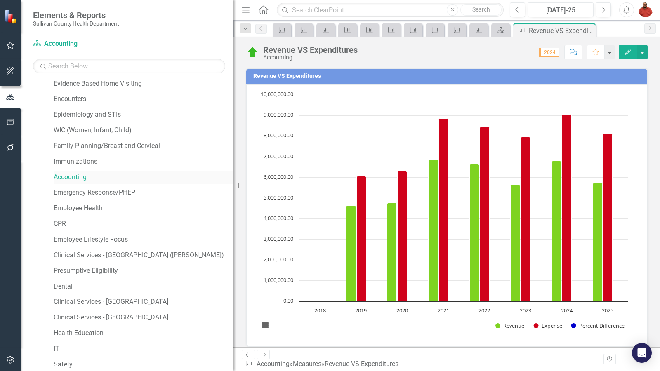
click at [74, 181] on link "Accounting" at bounding box center [144, 177] width 180 height 9
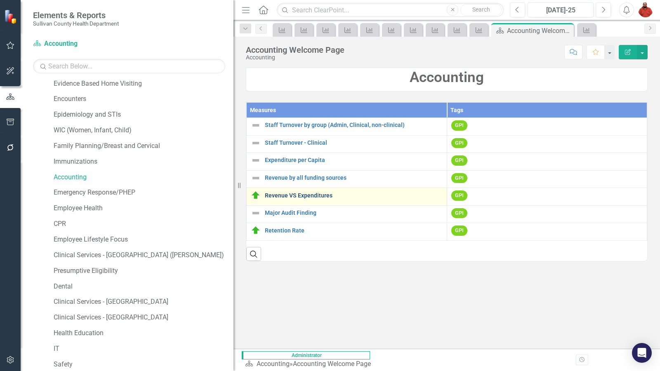
click at [320, 199] on link "Revenue VS Expenditures" at bounding box center [354, 196] width 178 height 6
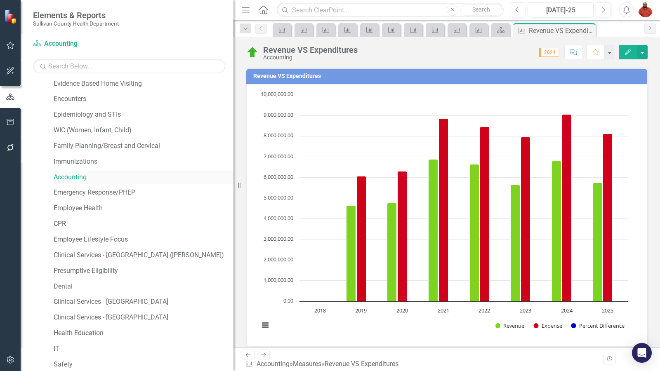
click at [78, 176] on link "Accounting" at bounding box center [144, 177] width 180 height 9
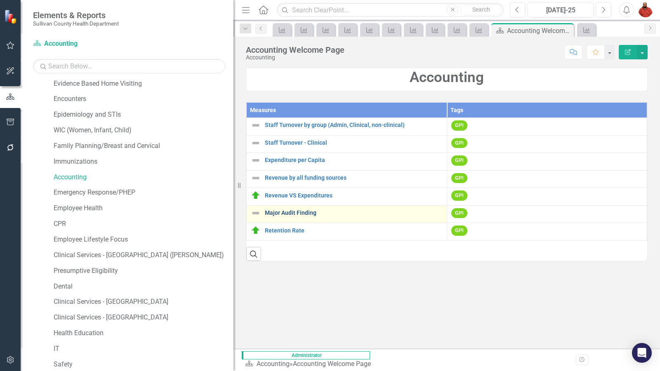
click at [310, 213] on link "Major Audit Finding" at bounding box center [354, 213] width 178 height 6
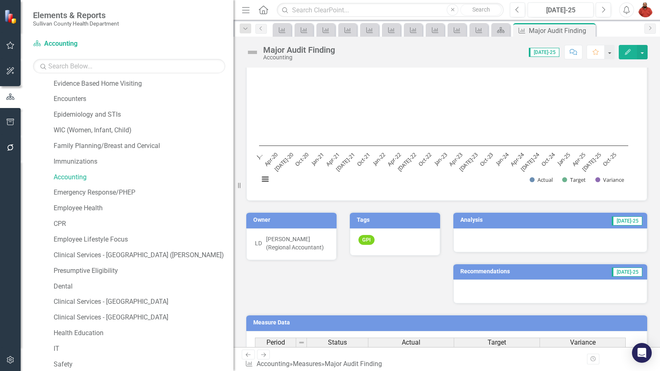
scroll to position [22, 0]
click at [78, 179] on link "Accounting" at bounding box center [144, 177] width 180 height 9
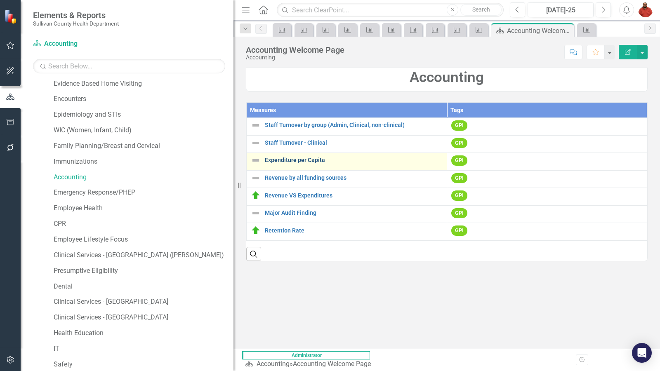
click at [315, 161] on link "Expenditure per Capita" at bounding box center [354, 160] width 178 height 6
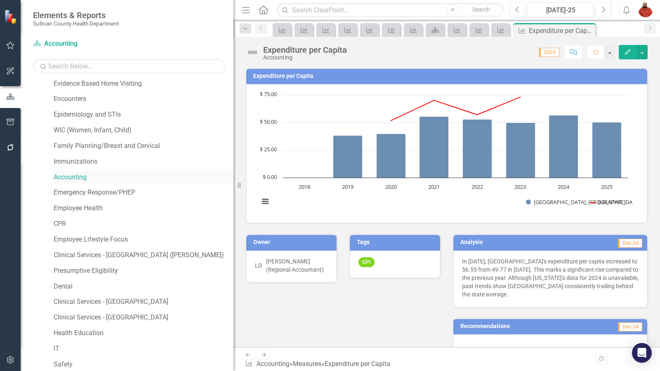
click at [78, 179] on link "Accounting" at bounding box center [144, 177] width 180 height 9
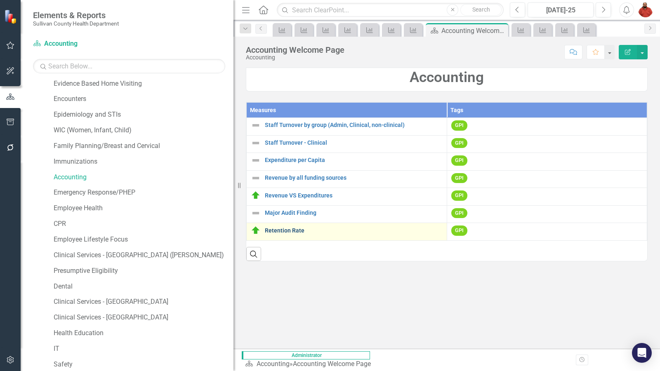
click at [274, 231] on link "Retention Rate" at bounding box center [354, 231] width 178 height 6
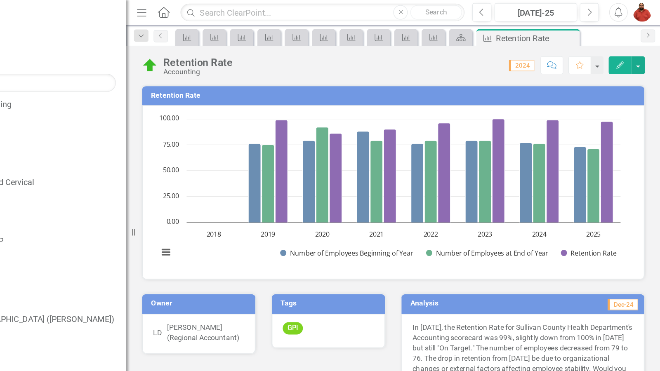
click at [517, 54] on div "Score: N/A 2024 Completed Comment Favorite Edit" at bounding box center [485, 52] width 325 height 14
click at [604, 11] on icon "Next" at bounding box center [603, 9] width 5 height 7
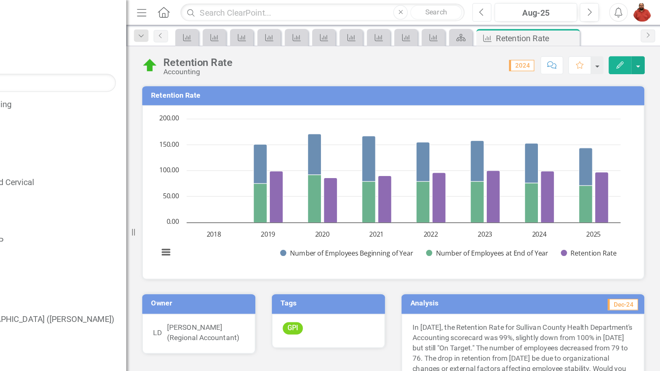
click at [519, 9] on icon "Previous" at bounding box center [518, 9] width 5 height 7
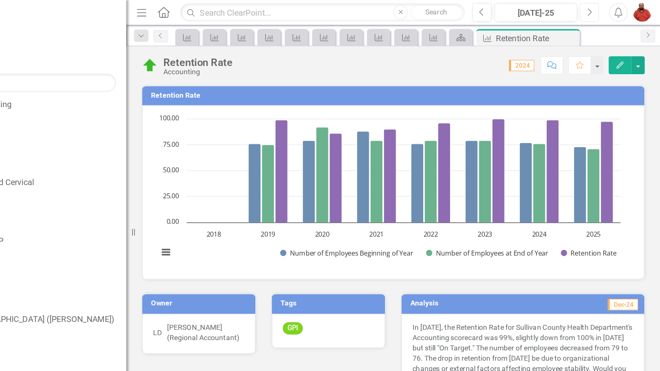
click at [597, 9] on button "Next" at bounding box center [603, 9] width 15 height 15
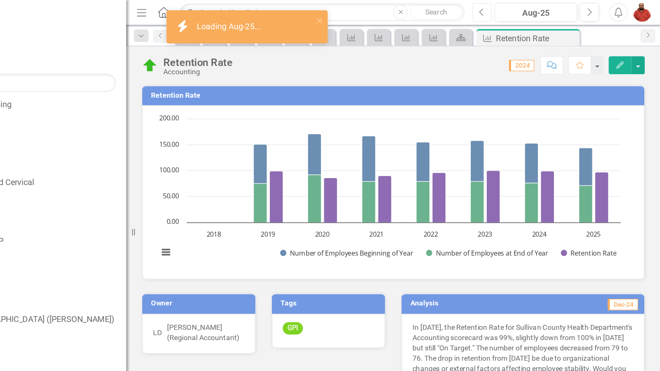
click at [513, 10] on button "Previous" at bounding box center [517, 9] width 15 height 15
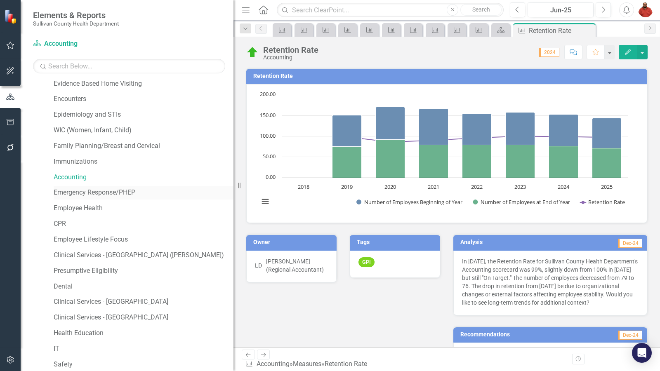
click at [87, 197] on link "Emergency Response/PHEP" at bounding box center [144, 192] width 180 height 9
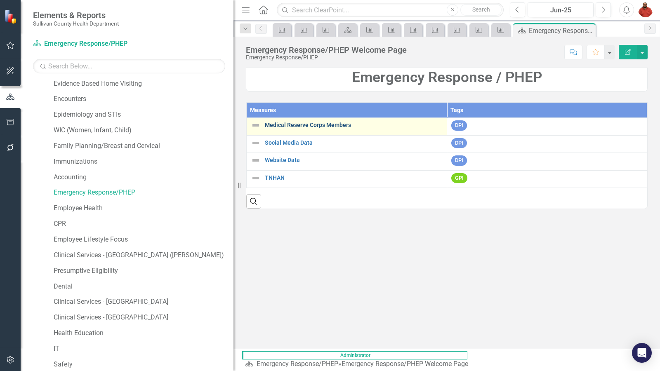
click at [293, 124] on link "Medical Reserve Corps Members" at bounding box center [354, 125] width 178 height 6
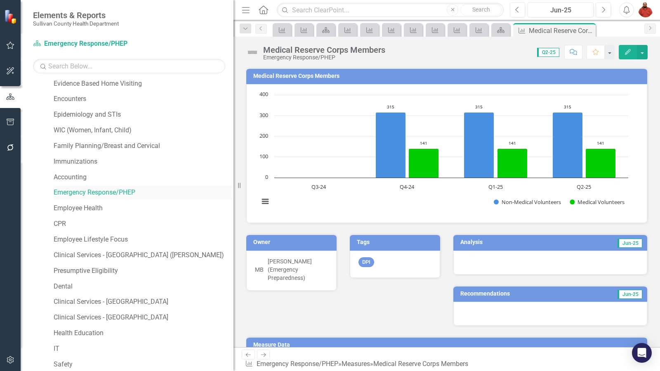
click at [125, 192] on link "Emergency Response/PHEP" at bounding box center [144, 192] width 180 height 9
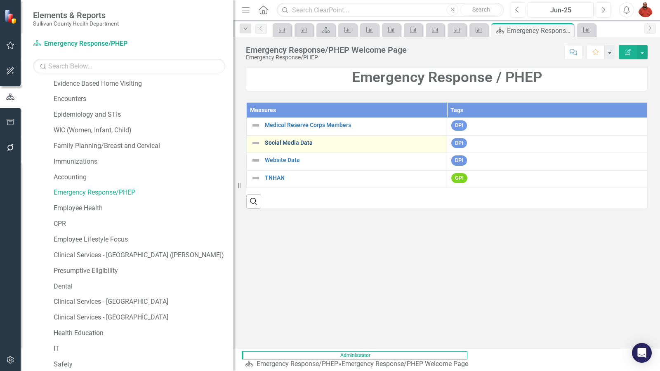
click at [313, 144] on link "Social Media Data" at bounding box center [354, 143] width 178 height 6
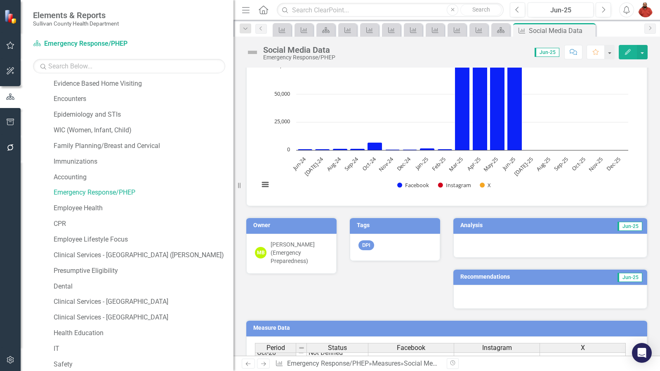
scroll to position [117, 0]
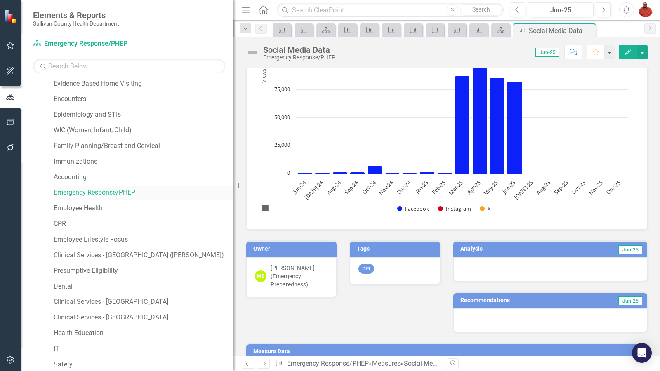
click at [127, 193] on link "Emergency Response/PHEP" at bounding box center [144, 192] width 180 height 9
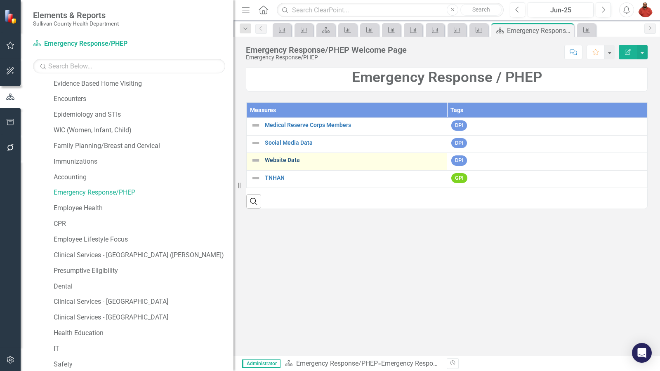
click at [292, 159] on link "Website Data" at bounding box center [354, 160] width 178 height 6
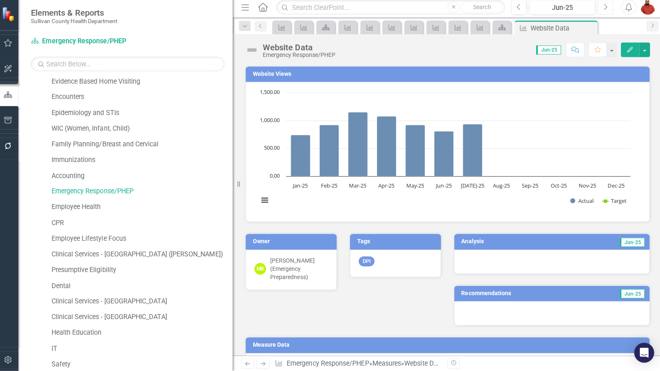
click at [605, 15] on button "Next" at bounding box center [603, 9] width 15 height 15
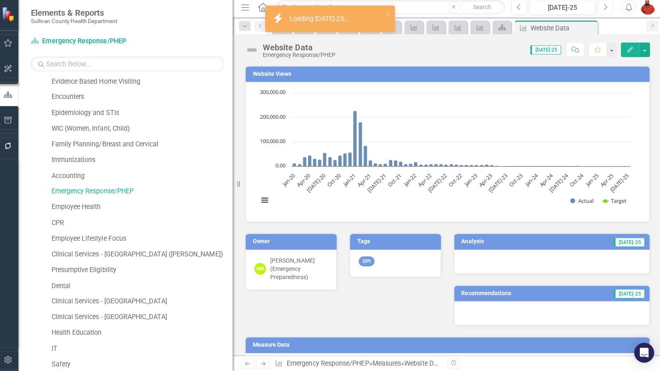
click at [610, 14] on button "Next" at bounding box center [603, 9] width 15 height 15
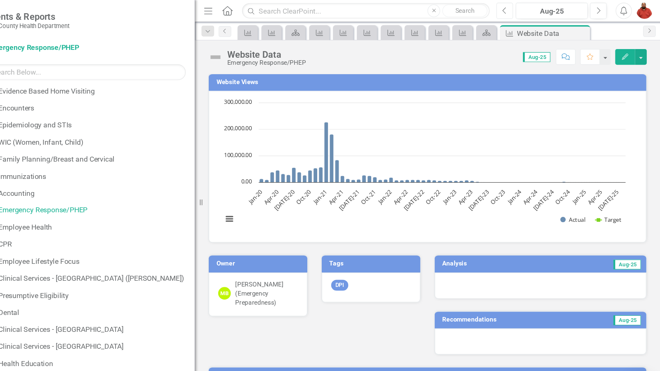
click at [519, 10] on icon "Previous" at bounding box center [518, 9] width 5 height 7
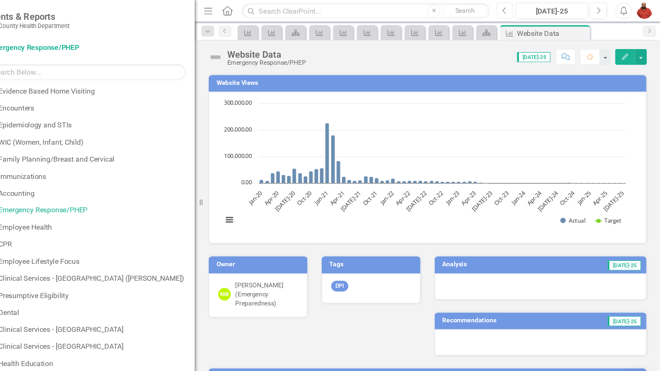
click at [524, 11] on button "Previous" at bounding box center [517, 9] width 15 height 15
click at [604, 15] on button "Next" at bounding box center [603, 9] width 15 height 15
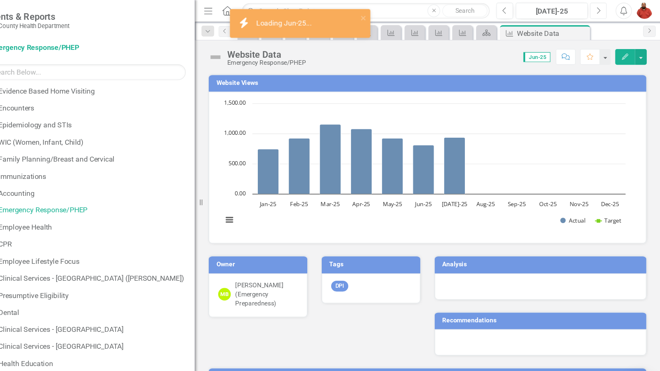
click at [605, 11] on icon "Next" at bounding box center [603, 9] width 5 height 7
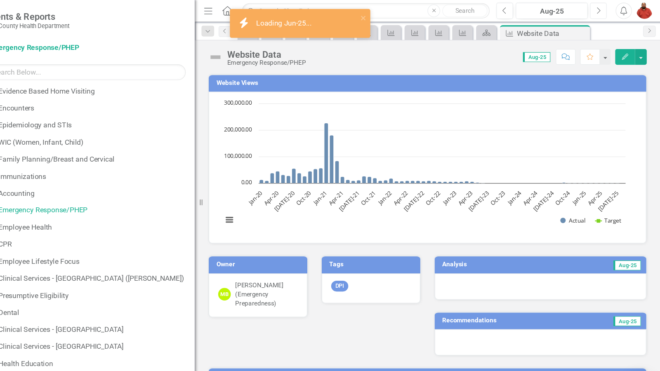
click at [607, 12] on button "Next" at bounding box center [603, 9] width 15 height 15
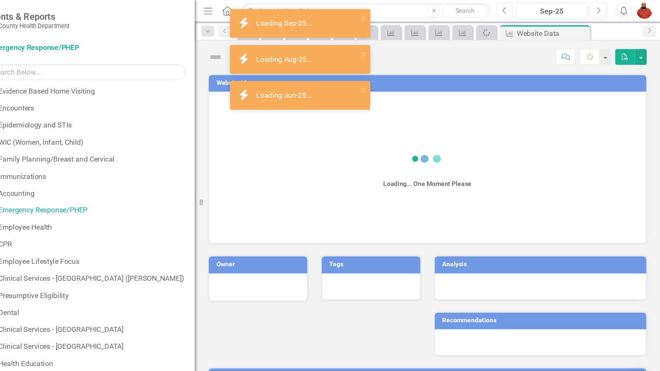
click at [518, 7] on icon "button" at bounding box center [517, 10] width 3 height 6
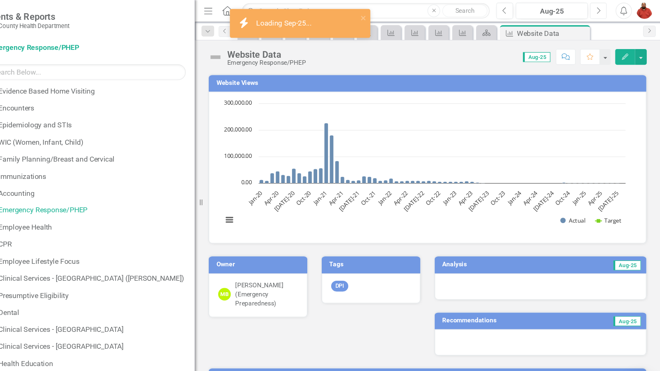
click at [602, 10] on icon "Next" at bounding box center [603, 9] width 5 height 7
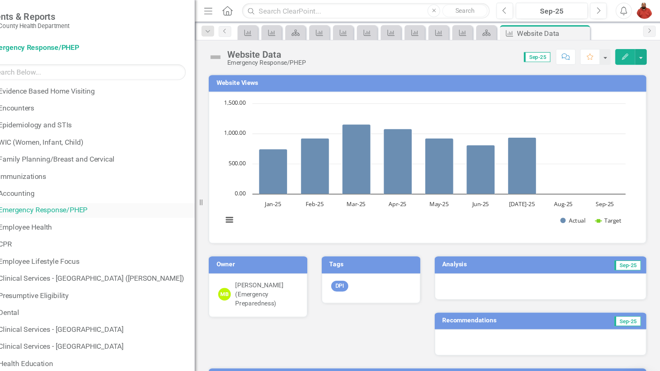
click at [114, 194] on link "Emergency Response/PHEP" at bounding box center [144, 192] width 180 height 9
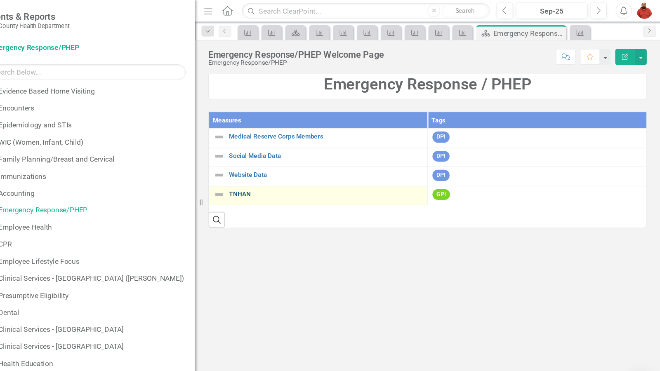
click at [280, 178] on link "TNHAN" at bounding box center [354, 178] width 178 height 6
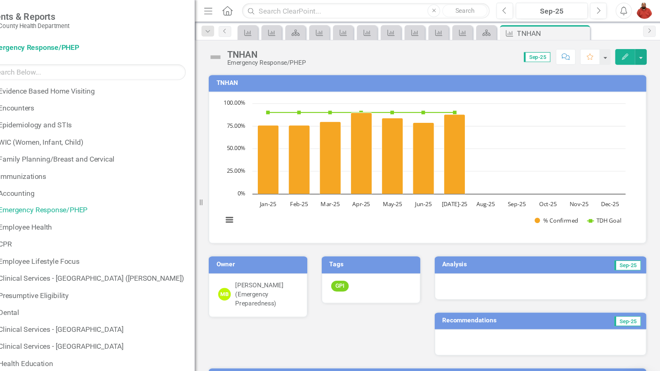
click at [472, 133] on icon "Jul-25, 88. % Confirmed\9." at bounding box center [471, 141] width 19 height 73
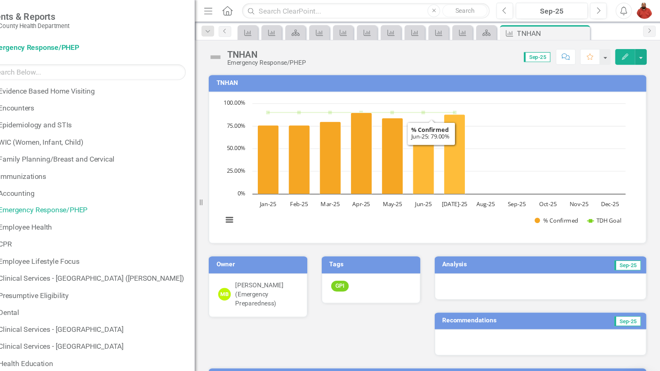
click at [445, 154] on icon "Jun-25, 79. % Confirmed\9." at bounding box center [443, 146] width 19 height 66
click at [481, 147] on icon "Jul-25, 88. % Confirmed\9." at bounding box center [471, 141] width 19 height 73
click at [515, 135] on rect "Interactive chart" at bounding box center [444, 153] width 378 height 124
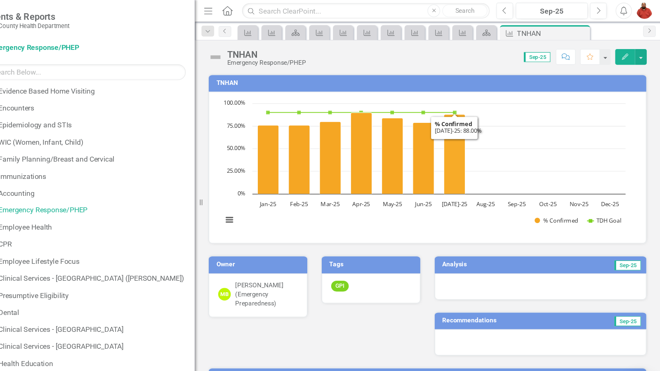
click at [514, 140] on rect "Interactive chart" at bounding box center [444, 153] width 378 height 124
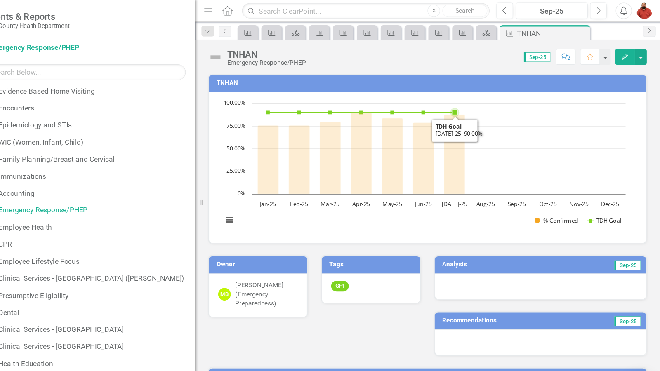
click at [524, 126] on rect "Interactive chart" at bounding box center [444, 153] width 378 height 124
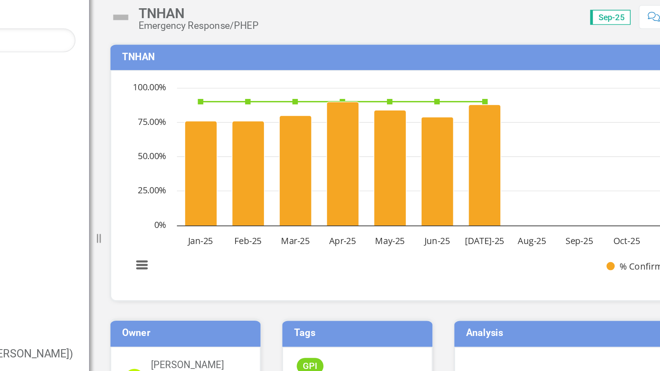
click at [509, 117] on rect "Interactive chart" at bounding box center [444, 153] width 378 height 124
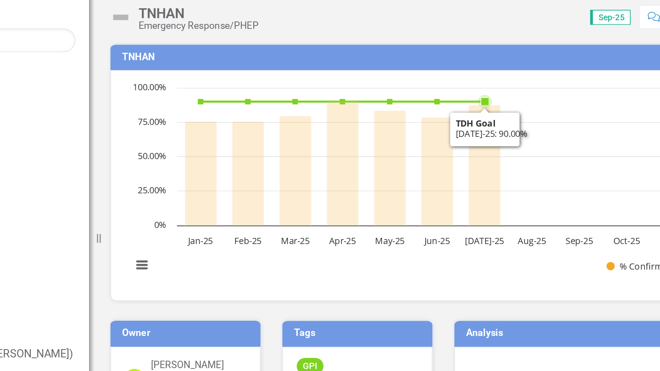
click at [518, 110] on rect "Interactive chart" at bounding box center [444, 153] width 378 height 124
click at [476, 146] on icon "Jul-25, 88. % Confirmed\9." at bounding box center [471, 141] width 19 height 73
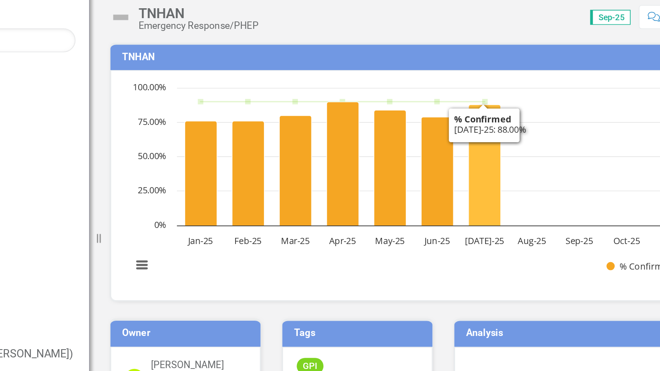
click at [475, 146] on icon "Jul-25, 88. % Confirmed\9." at bounding box center [471, 141] width 19 height 73
click at [462, 103] on icon "Interactive chart" at bounding box center [386, 103] width 171 height 0
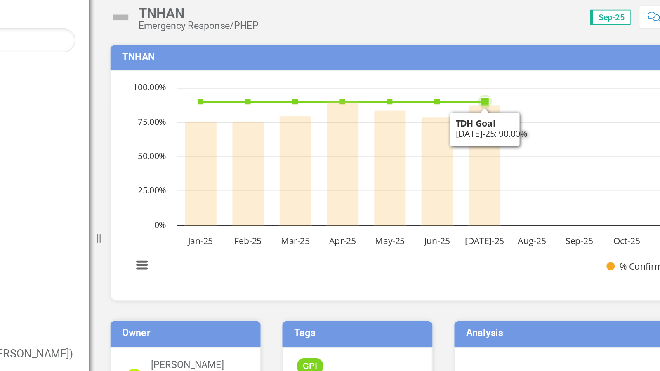
click at [508, 127] on rect "Interactive chart" at bounding box center [444, 153] width 378 height 124
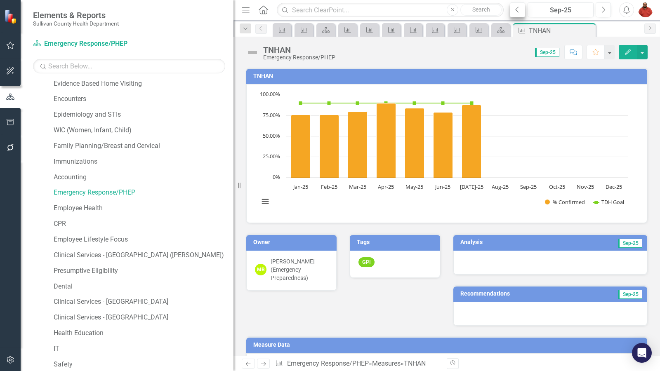
click at [516, 9] on icon "button" at bounding box center [517, 10] width 3 height 6
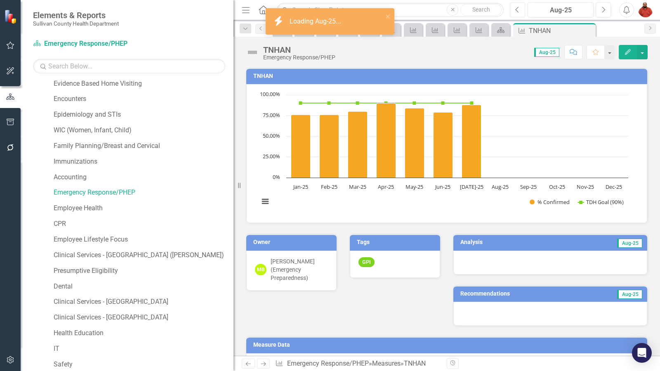
click at [450, 103] on icon "Interactive chart" at bounding box center [386, 103] width 171 height 0
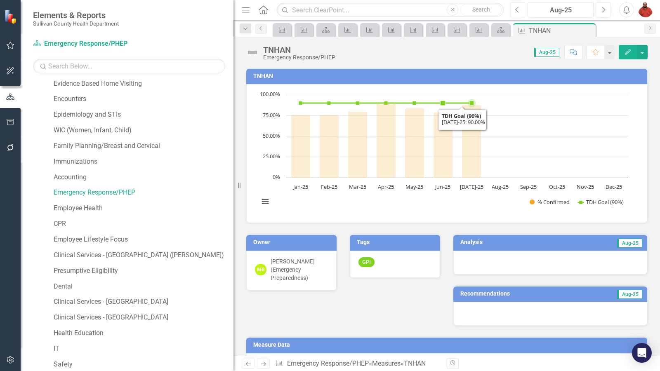
click at [534, 137] on rect "Interactive chart" at bounding box center [444, 153] width 378 height 124
click at [548, 161] on rect "Interactive chart" at bounding box center [444, 153] width 378 height 124
click at [116, 195] on link "Emergency Response/PHEP" at bounding box center [144, 192] width 180 height 9
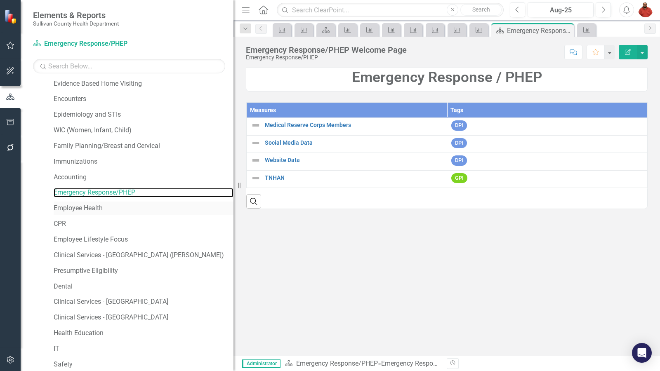
click at [105, 213] on link "Employee Health" at bounding box center [144, 208] width 180 height 9
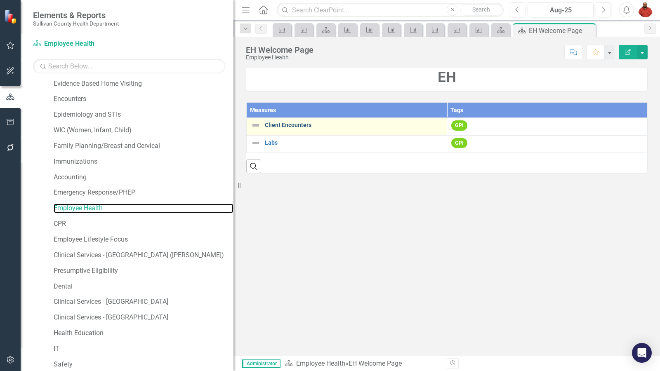
click at [298, 126] on link "Client Encounters" at bounding box center [354, 125] width 178 height 6
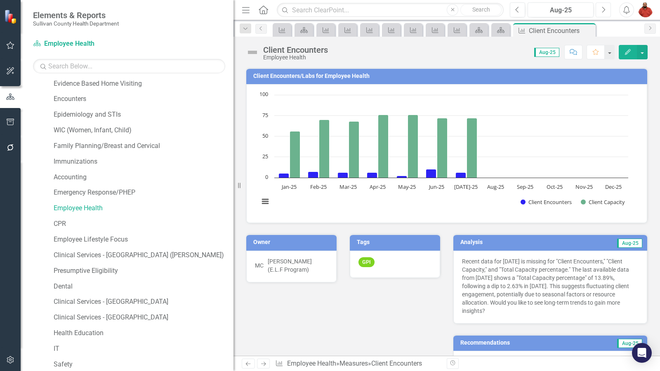
click at [605, 8] on icon "Next" at bounding box center [603, 9] width 5 height 7
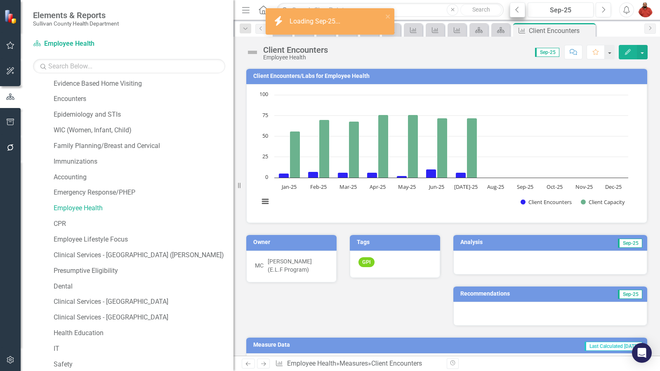
click at [517, 6] on icon "Previous" at bounding box center [518, 9] width 5 height 7
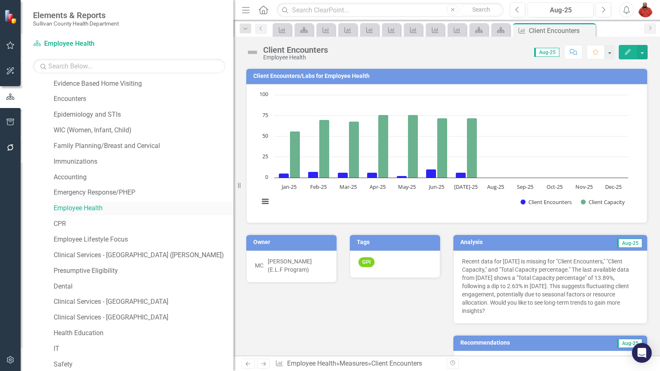
click at [96, 211] on link "Employee Health" at bounding box center [144, 208] width 180 height 9
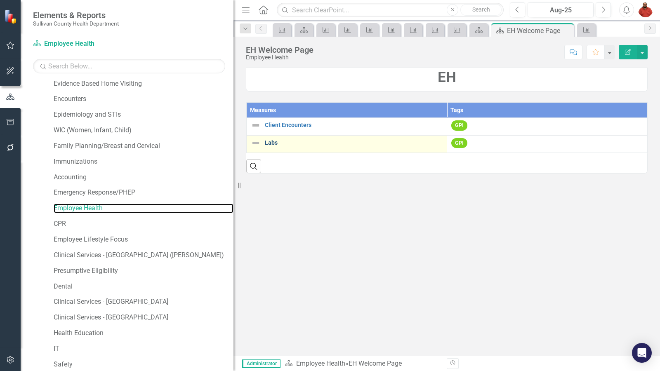
click at [274, 144] on link "Labs" at bounding box center [354, 143] width 178 height 6
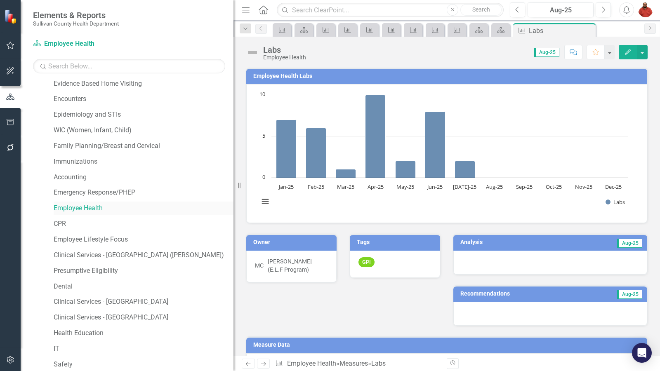
click at [88, 206] on link "Employee Health" at bounding box center [144, 208] width 180 height 9
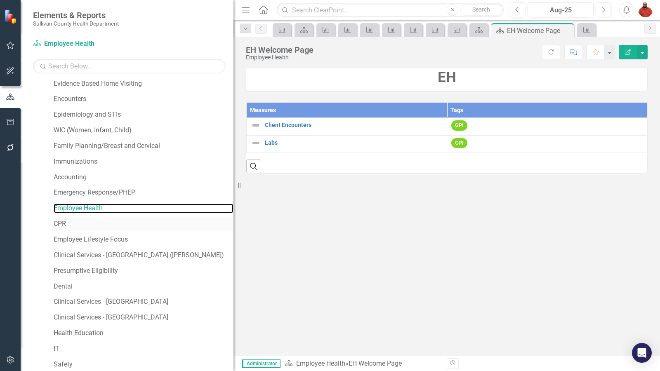
click at [54, 225] on link "CPR" at bounding box center [144, 224] width 180 height 9
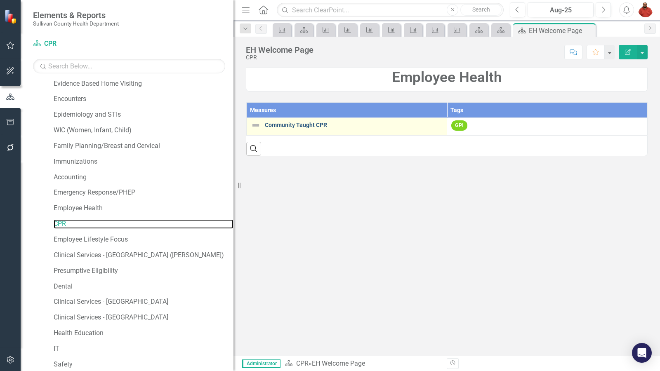
click at [309, 127] on link "Community Taught CPR" at bounding box center [354, 125] width 178 height 6
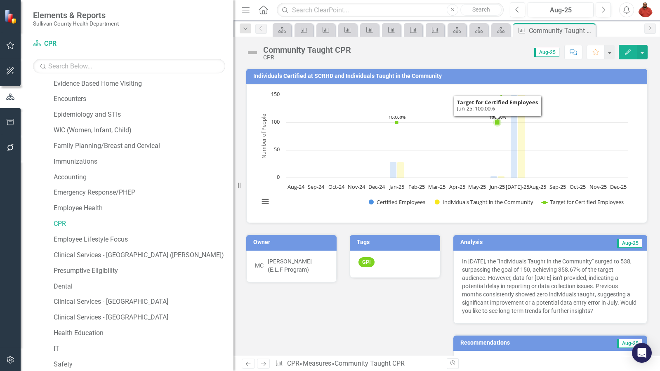
click at [525, 199] on button "Show Individuals Taught in the Community" at bounding box center [484, 202] width 98 height 7
click at [596, 147] on rect "Interactive chart" at bounding box center [444, 153] width 378 height 124
click at [652, 124] on div "Individuals Certified at SCRHD and Individuals Taught in the Community Chart Co…" at bounding box center [447, 368] width 427 height 622
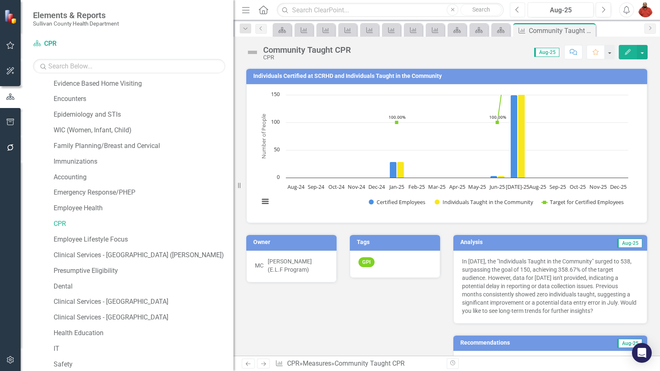
click at [523, 12] on button "Previous" at bounding box center [517, 9] width 15 height 15
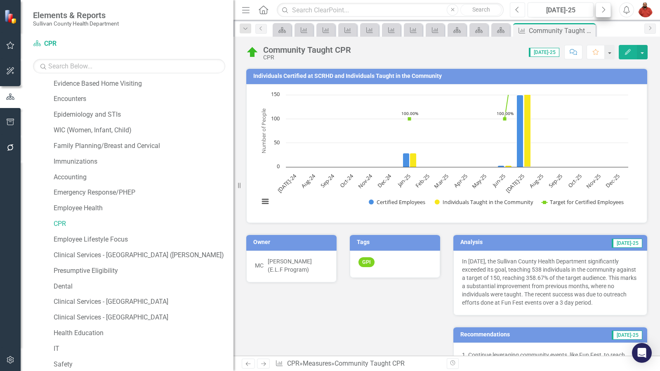
click at [609, 7] on button "Next" at bounding box center [603, 9] width 15 height 15
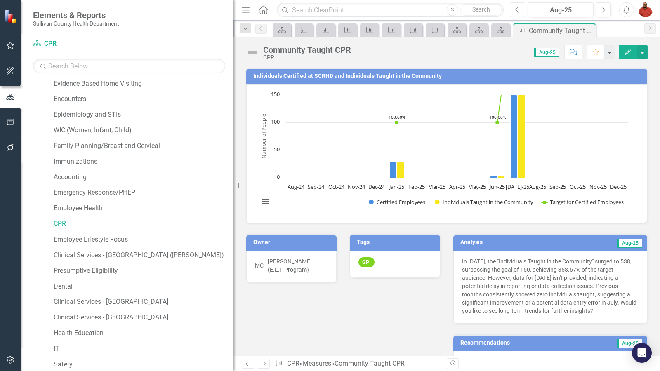
click at [521, 14] on button "Previous" at bounding box center [517, 9] width 15 height 15
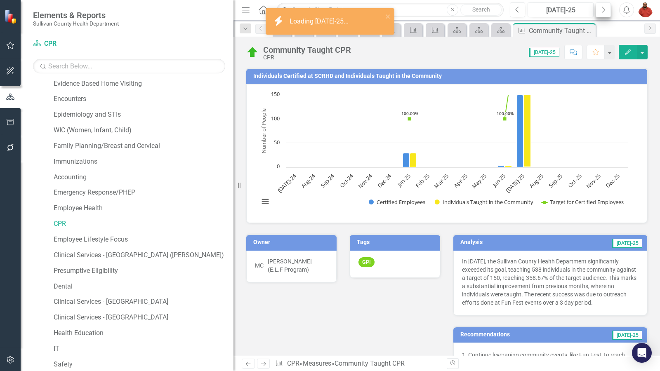
click at [609, 9] on button "Next" at bounding box center [603, 9] width 15 height 15
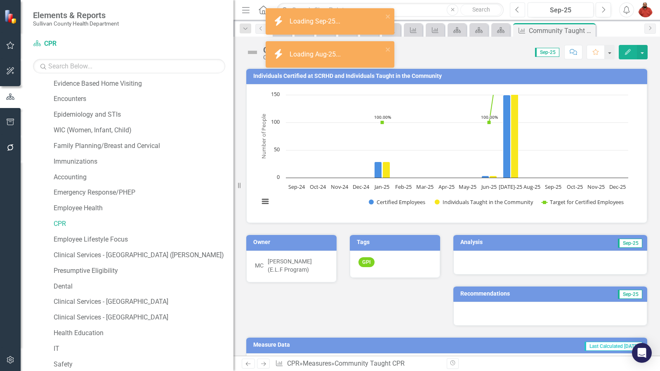
click at [518, 9] on icon "Previous" at bounding box center [518, 9] width 5 height 7
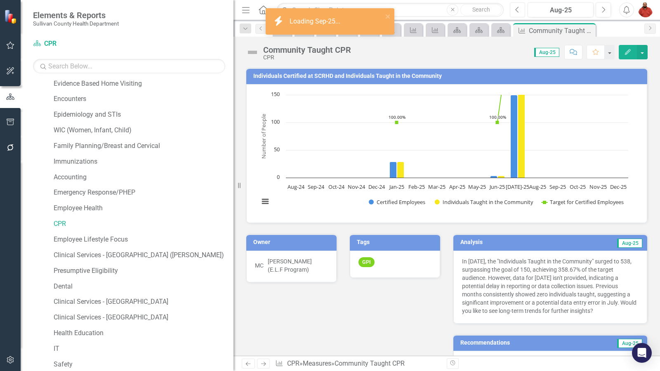
click at [524, 13] on button "Previous" at bounding box center [517, 9] width 15 height 15
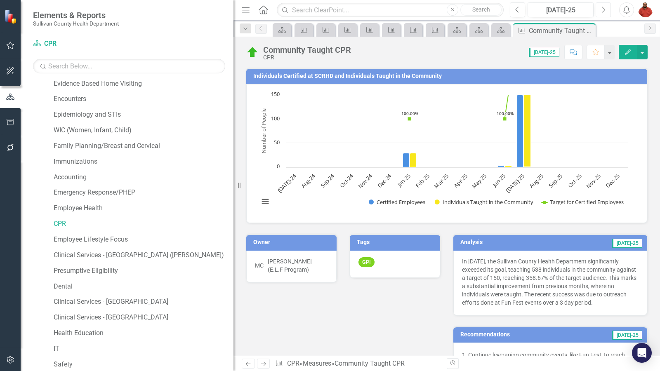
click at [605, 12] on icon "Next" at bounding box center [603, 9] width 5 height 7
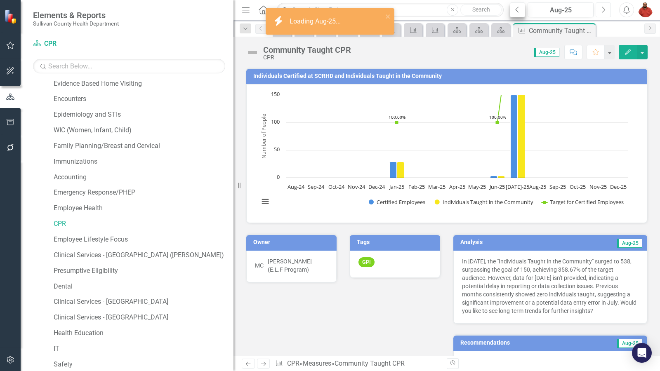
click at [521, 15] on button "Previous" at bounding box center [517, 9] width 15 height 15
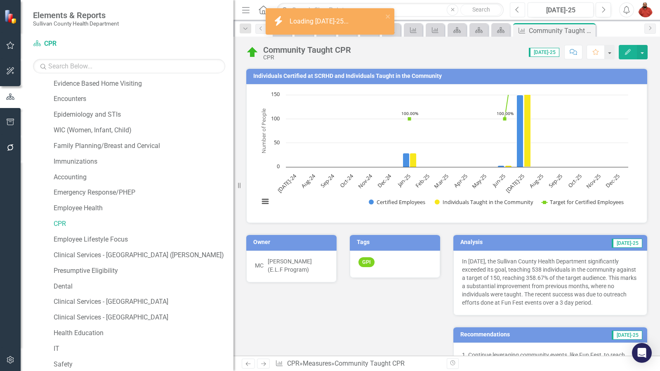
click at [524, 14] on button "Previous" at bounding box center [517, 9] width 15 height 15
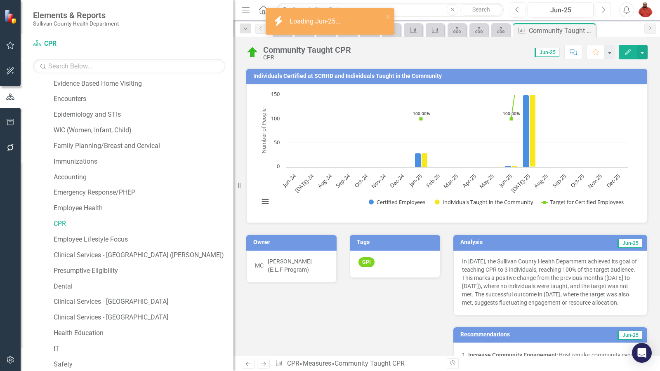
click at [604, 9] on icon "Next" at bounding box center [603, 9] width 5 height 7
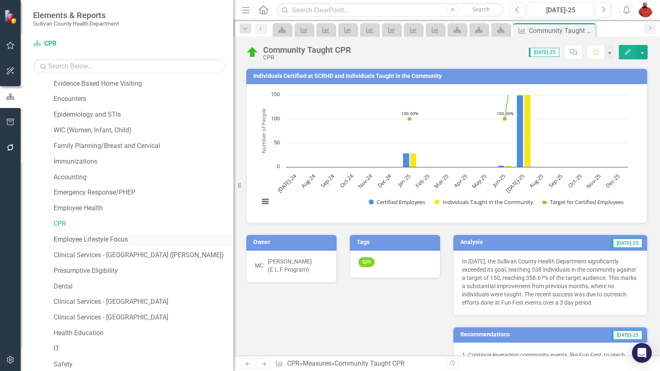
click at [110, 237] on link "Employee Lifestyle Focus" at bounding box center [144, 239] width 180 height 9
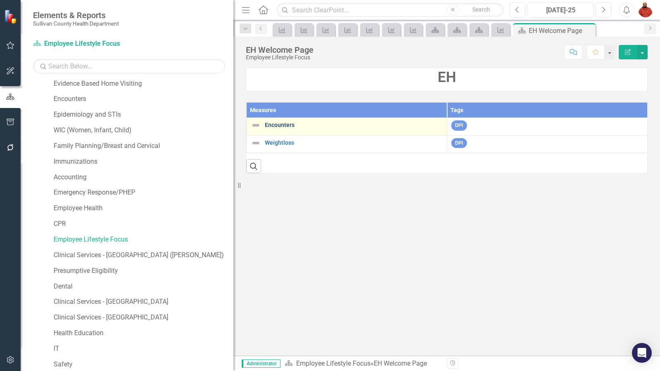
click at [289, 123] on link "Encounters" at bounding box center [354, 125] width 178 height 6
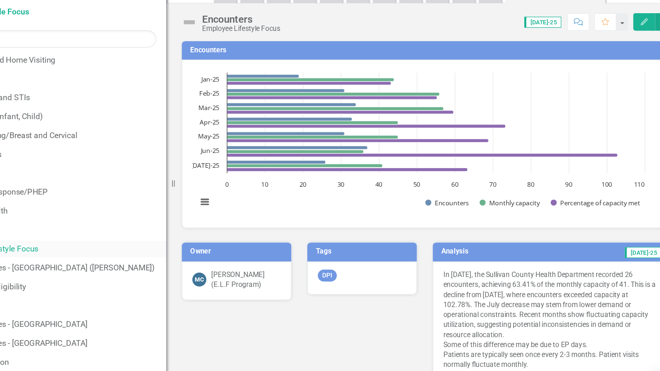
scroll to position [52, 0]
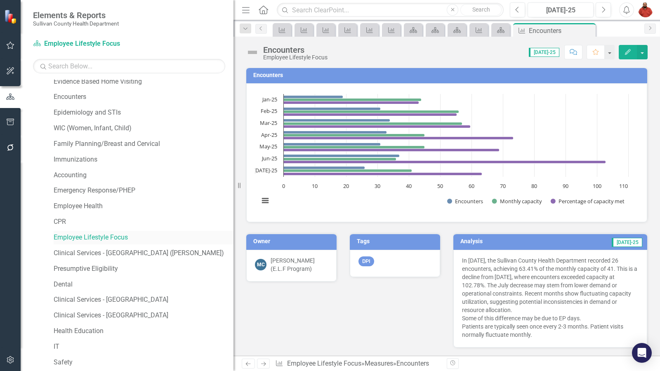
click at [125, 241] on link "Employee Lifestyle Focus" at bounding box center [144, 237] width 180 height 9
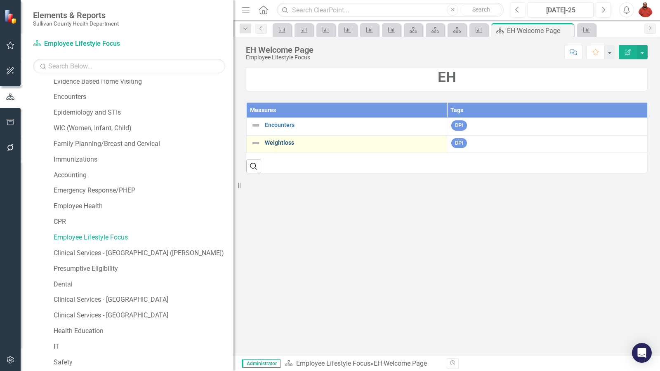
click at [289, 142] on link "Weightloss" at bounding box center [354, 143] width 178 height 6
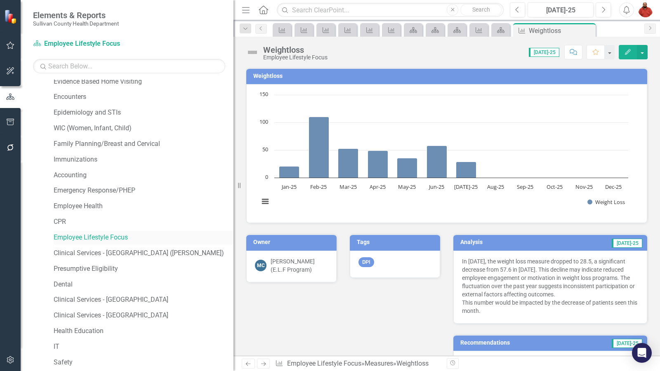
click at [90, 234] on link "Employee Lifestyle Focus" at bounding box center [144, 237] width 180 height 9
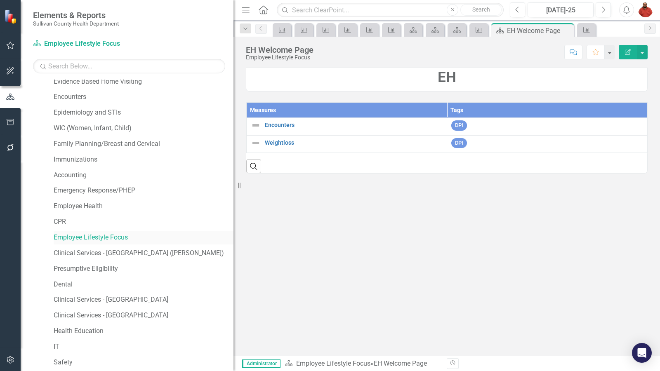
click at [95, 233] on link "Employee Lifestyle Focus" at bounding box center [144, 237] width 180 height 9
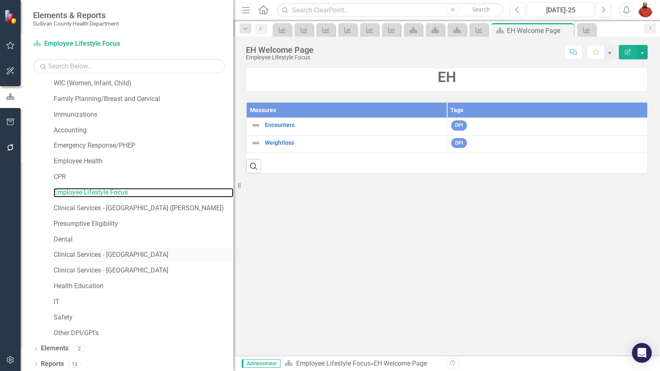
scroll to position [99, 0]
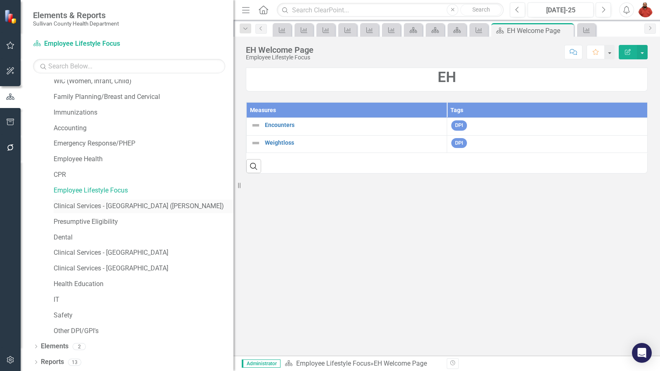
click at [129, 203] on link "Clinical Services - [GEOGRAPHIC_DATA] ([PERSON_NAME])" at bounding box center [144, 206] width 180 height 9
click at [104, 218] on link "Presumptive Eligibility" at bounding box center [144, 222] width 180 height 9
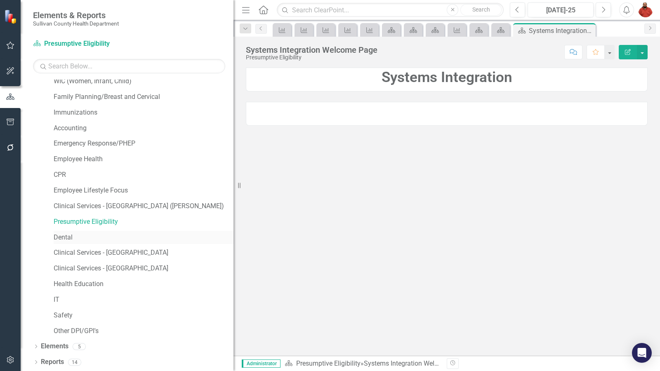
click at [70, 236] on link "Dental" at bounding box center [144, 237] width 180 height 9
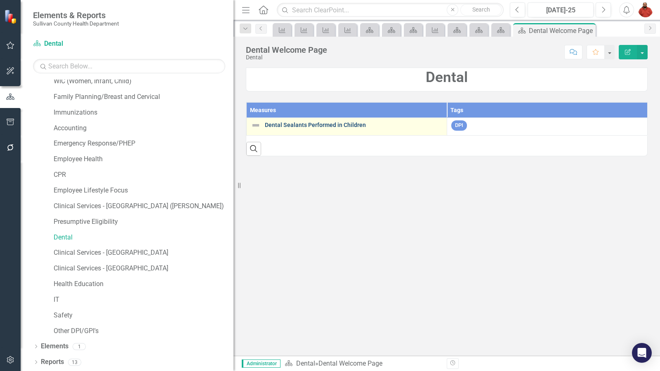
click at [343, 123] on link "Dental Sealants Performed in Children" at bounding box center [354, 125] width 178 height 6
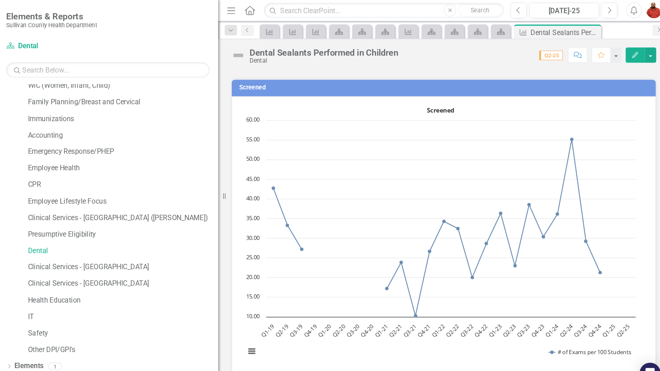
scroll to position [283, 0]
click at [608, 8] on button "Next" at bounding box center [603, 9] width 15 height 15
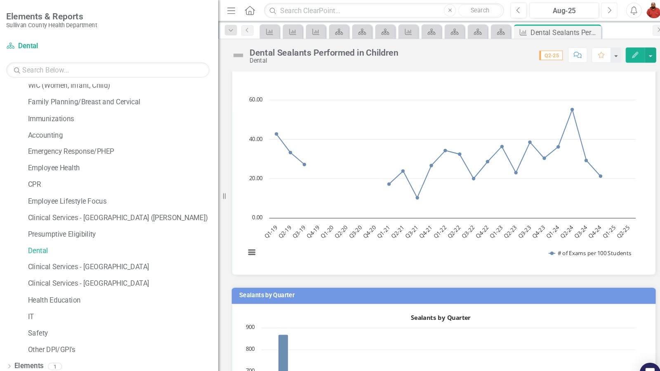
scroll to position [377, 0]
click at [344, 179] on rect "Interactive chart" at bounding box center [444, 129] width 378 height 248
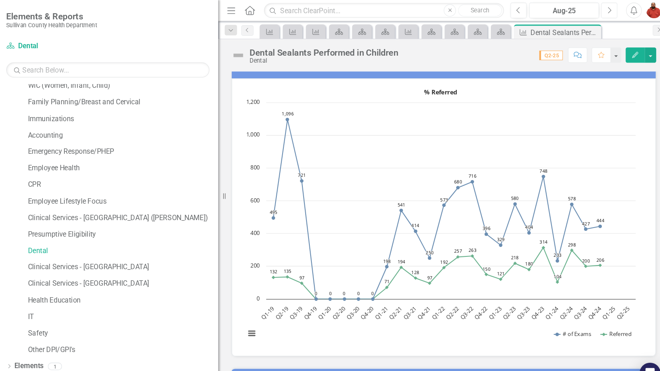
scroll to position [880, 0]
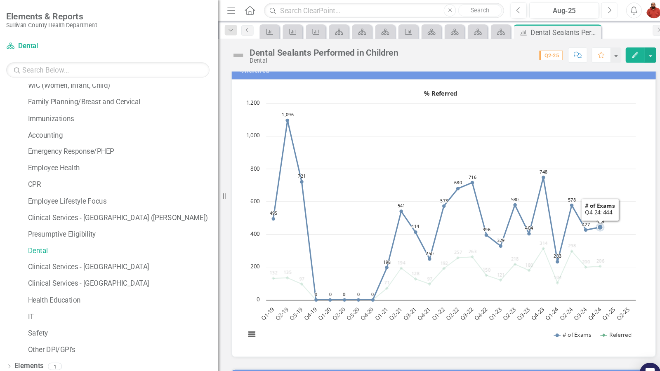
click at [600, 119] on rect "Interactive chart" at bounding box center [444, 206] width 378 height 248
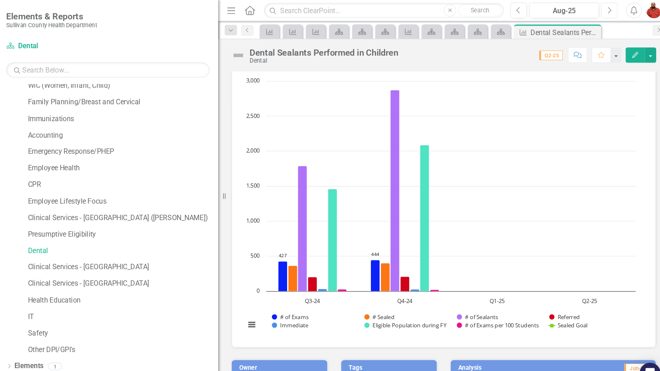
scroll to position [1178, 0]
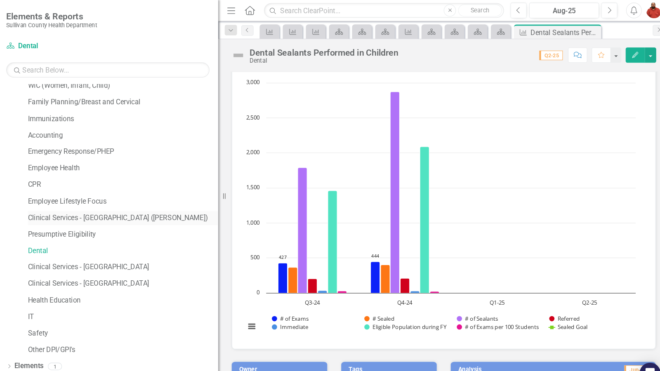
click at [124, 208] on link "Clinical Services - [GEOGRAPHIC_DATA] ([PERSON_NAME])" at bounding box center [144, 206] width 180 height 9
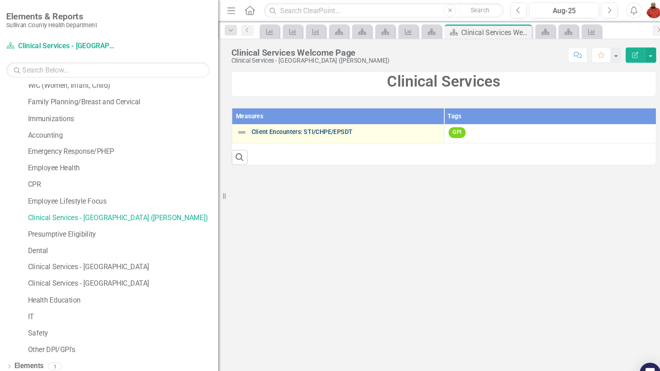
click at [306, 128] on link "Client Encounters: STI/CHPE/EPSDT" at bounding box center [354, 125] width 178 height 6
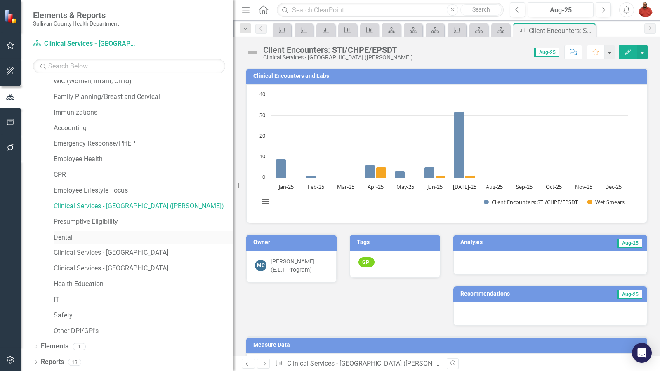
click at [70, 239] on link "Dental" at bounding box center [144, 237] width 180 height 9
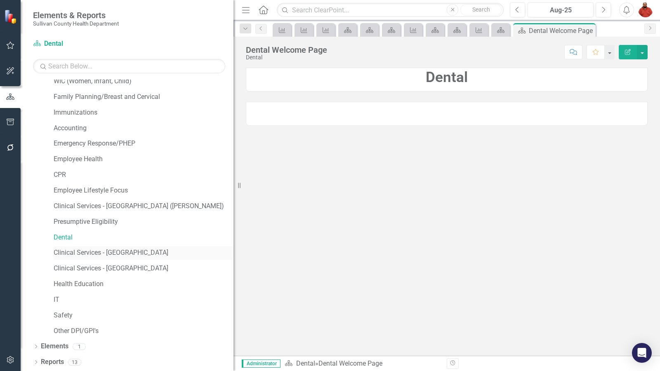
click at [83, 253] on link "Clinical Services - [GEOGRAPHIC_DATA]" at bounding box center [144, 252] width 180 height 9
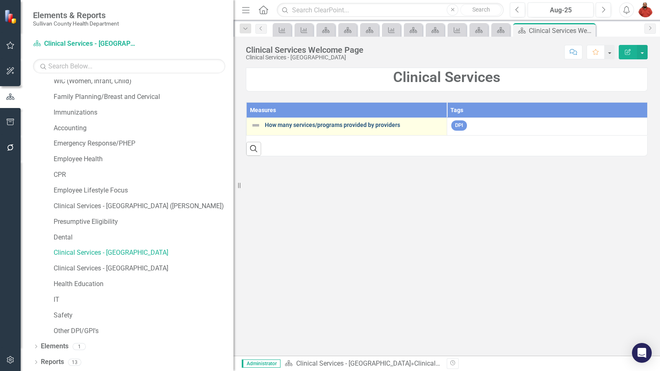
click at [337, 125] on link "How many services/programs provided by providers" at bounding box center [354, 125] width 178 height 6
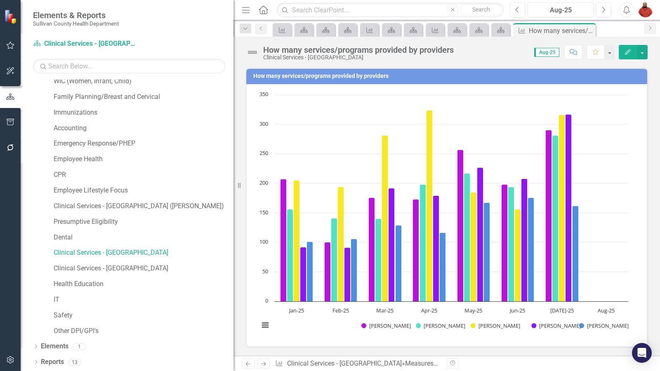
click at [239, 186] on icon "Resize" at bounding box center [241, 185] width 8 height 7
click at [244, 186] on icon "Resize" at bounding box center [241, 185] width 8 height 7
click at [238, 183] on icon "Resize" at bounding box center [241, 185] width 8 height 7
click at [241, 188] on icon "Resize" at bounding box center [241, 185] width 8 height 7
click at [239, 189] on div "Resize" at bounding box center [237, 185] width 7 height 371
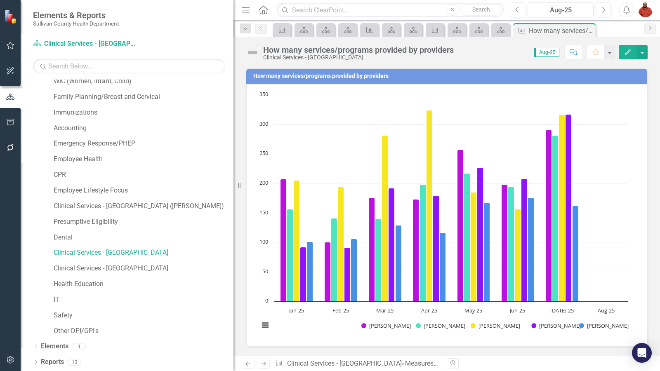
click at [243, 192] on div "How many services/programs provided by providers Chart Bar chart with 5 data se…" at bounding box center [447, 202] width 414 height 290
click at [238, 188] on icon "Resize" at bounding box center [241, 185] width 8 height 7
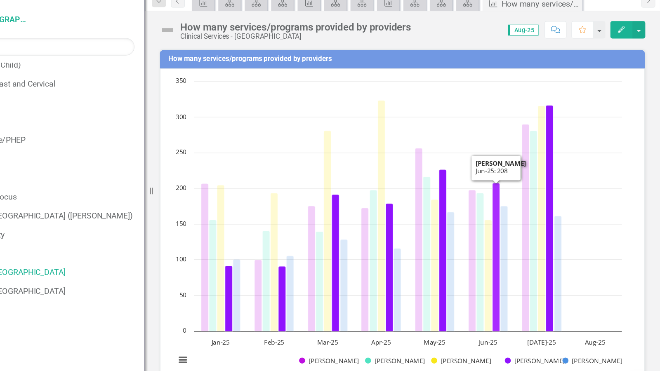
click at [606, 132] on rect "Interactive chart" at bounding box center [444, 215] width 378 height 248
click at [588, 306] on rect "Interactive chart" at bounding box center [444, 215] width 378 height 248
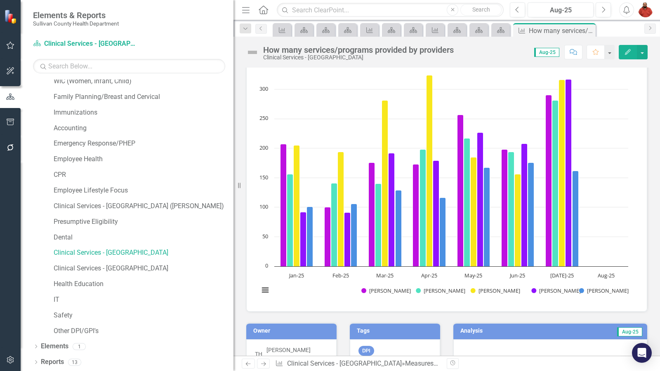
scroll to position [33, 0]
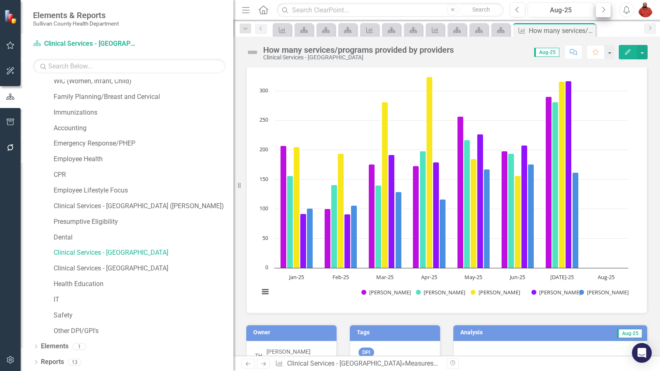
click at [609, 12] on button "Next" at bounding box center [603, 9] width 15 height 15
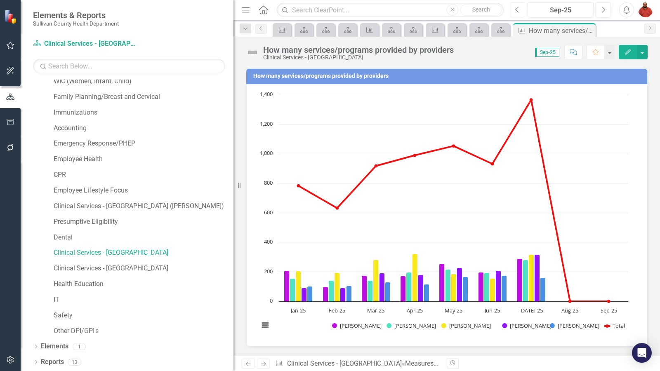
click at [525, 7] on button "Previous" at bounding box center [517, 9] width 15 height 15
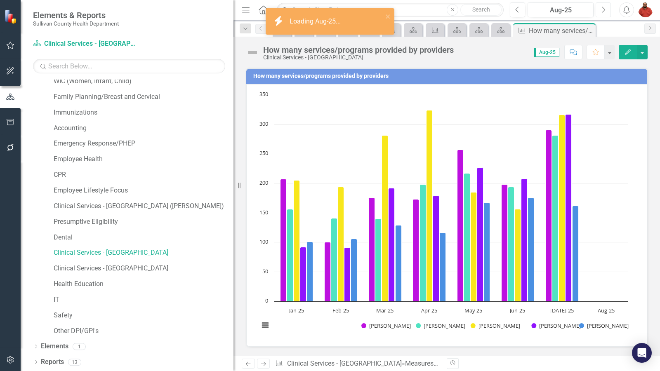
click at [605, 10] on icon "Next" at bounding box center [603, 9] width 5 height 7
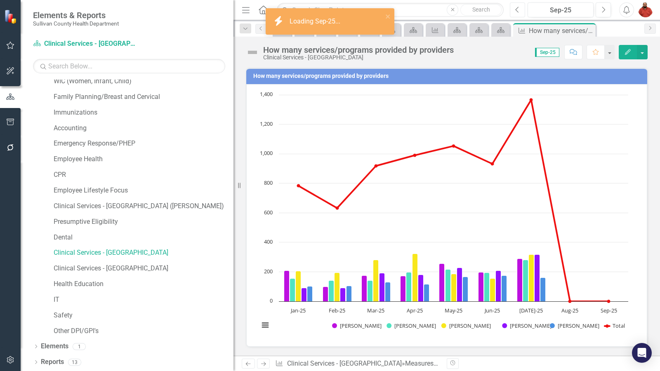
click at [518, 16] on button "Previous" at bounding box center [517, 9] width 15 height 15
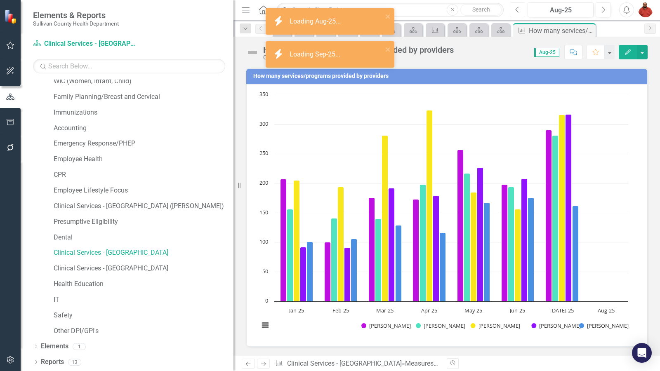
click at [520, 14] on button "Previous" at bounding box center [517, 9] width 15 height 15
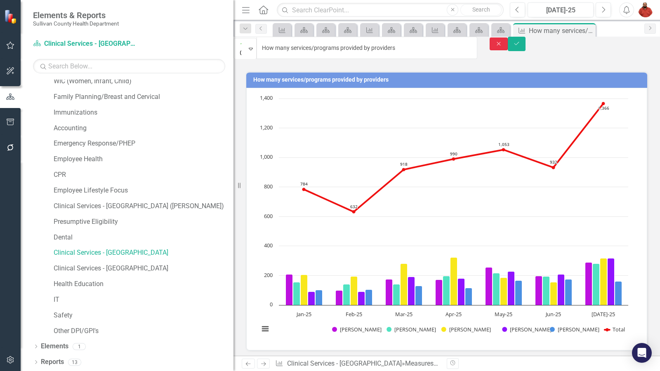
click at [508, 44] on button "Close" at bounding box center [499, 44] width 18 height 13
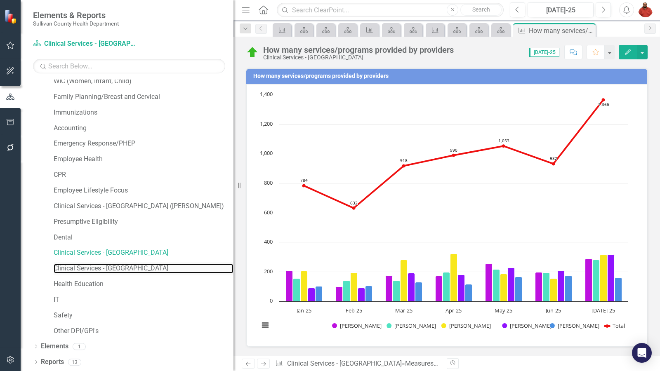
click at [103, 273] on link "Clinical Services - [GEOGRAPHIC_DATA]" at bounding box center [144, 268] width 180 height 9
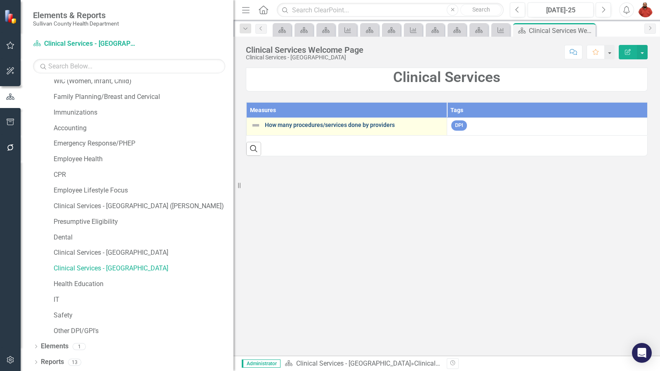
click at [326, 126] on link "How many procedures/services done by providers" at bounding box center [354, 125] width 178 height 6
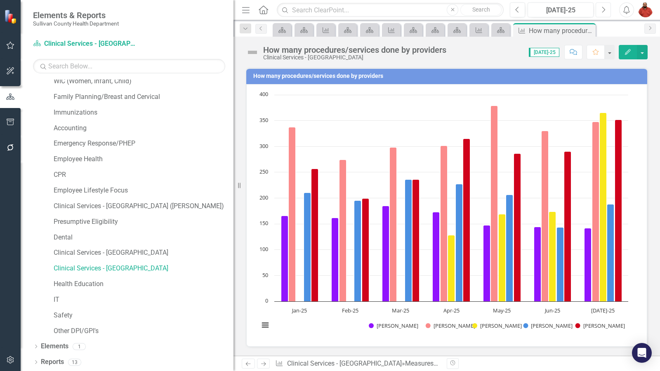
click at [601, 11] on button "Next" at bounding box center [603, 9] width 15 height 15
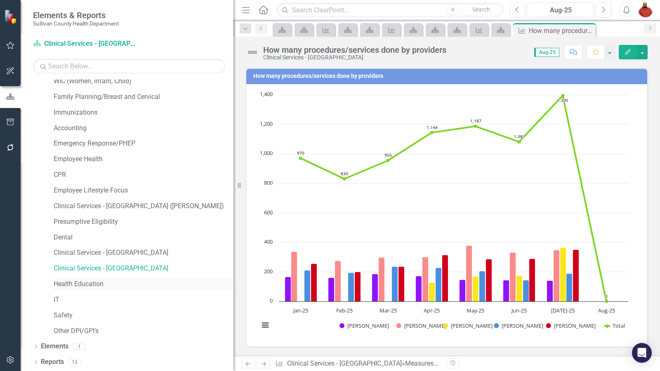
click at [75, 281] on link "Health Education" at bounding box center [144, 284] width 180 height 9
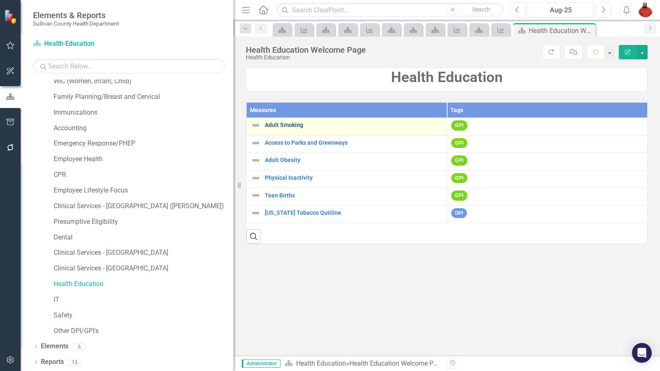
click at [291, 126] on link "Adult Smoking" at bounding box center [354, 125] width 178 height 6
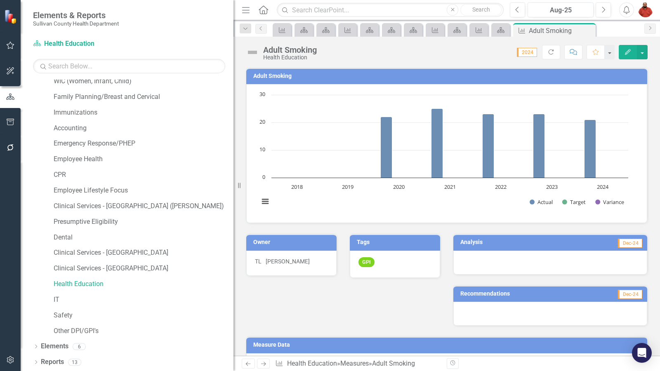
click at [606, 156] on rect "Interactive chart" at bounding box center [444, 153] width 378 height 124
click at [602, 156] on rect "Interactive chart" at bounding box center [444, 153] width 378 height 124
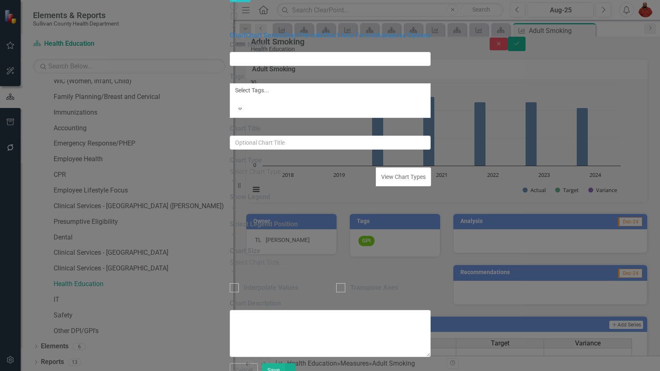
type input "Adult Smoking"
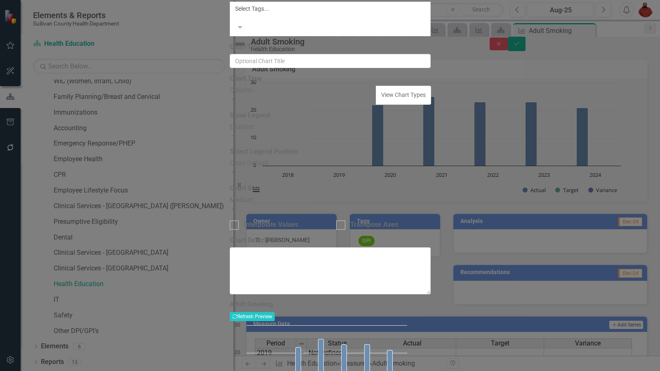
click at [230, 5] on div "Charts Chart Adult Smoking Help Maximize Close Chart Chart Series Chart Periods…" at bounding box center [330, 186] width 201 height 549
click at [230, 210] on div "Charts Chart Adult Smoking Help Maximize Close Chart Chart Series Chart Periods…" at bounding box center [330, 186] width 201 height 549
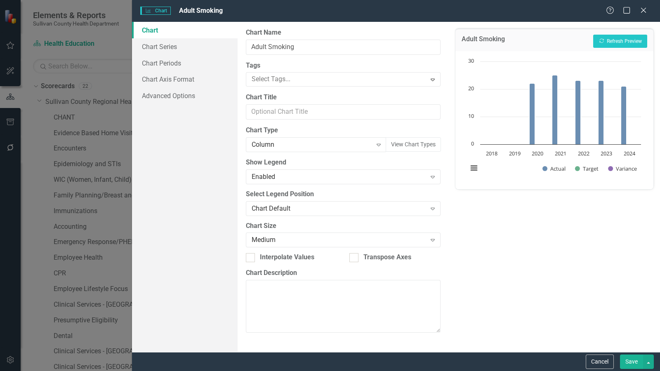
scroll to position [99, 0]
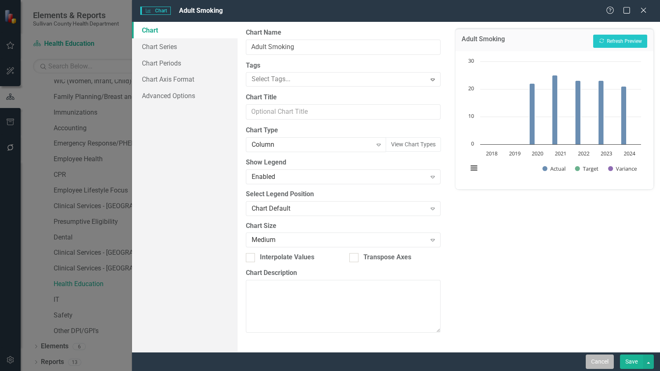
click at [601, 368] on button "Cancel" at bounding box center [600, 362] width 28 height 14
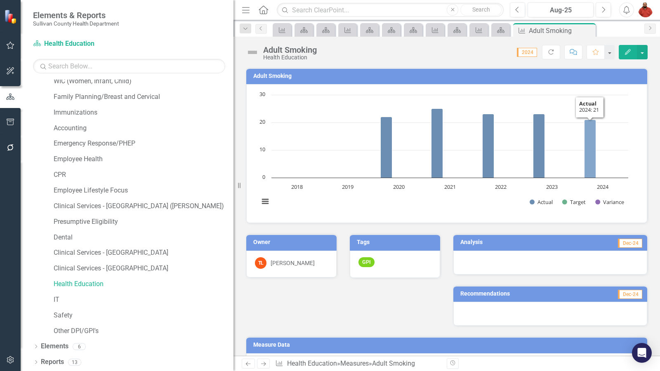
click at [594, 147] on icon "2024, 21. Actual." at bounding box center [591, 149] width 12 height 58
click at [596, 144] on icon "2024, 21. Actual." at bounding box center [591, 149] width 12 height 58
click at [77, 290] on div "Health Education" at bounding box center [144, 285] width 180 height 14
click at [91, 282] on link "Health Education" at bounding box center [144, 284] width 180 height 9
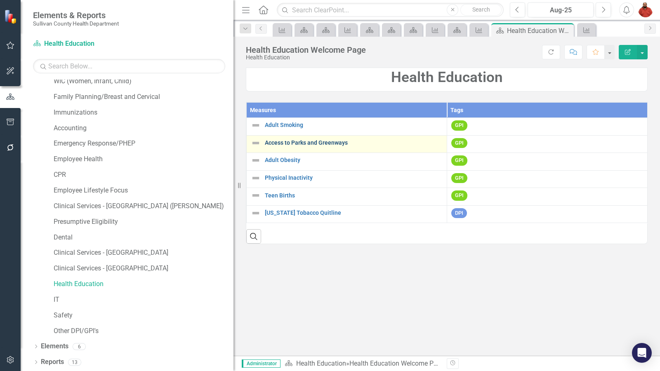
click at [324, 143] on link "Access to Parks and Greenways" at bounding box center [354, 143] width 178 height 6
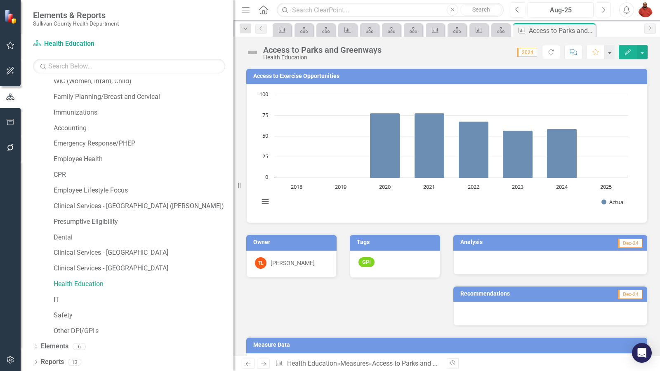
click at [604, 6] on icon "Next" at bounding box center [603, 9] width 5 height 7
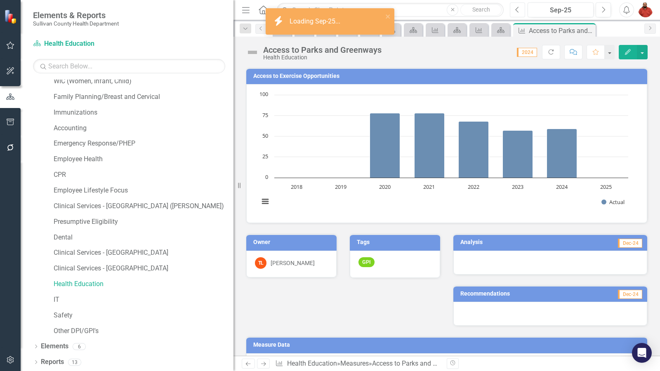
click at [518, 9] on icon "Previous" at bounding box center [518, 9] width 5 height 7
click at [519, 8] on icon "Previous" at bounding box center [518, 9] width 5 height 7
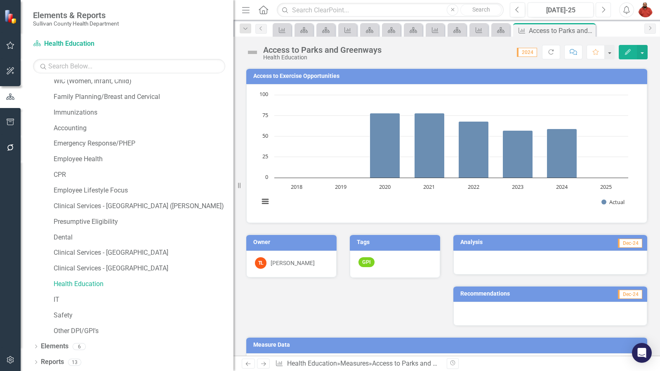
click at [601, 8] on button "Next" at bounding box center [603, 9] width 15 height 15
drag, startPoint x: 97, startPoint y: 288, endPoint x: 76, endPoint y: 286, distance: 21.2
click at [76, 286] on link "Health Education" at bounding box center [144, 284] width 180 height 9
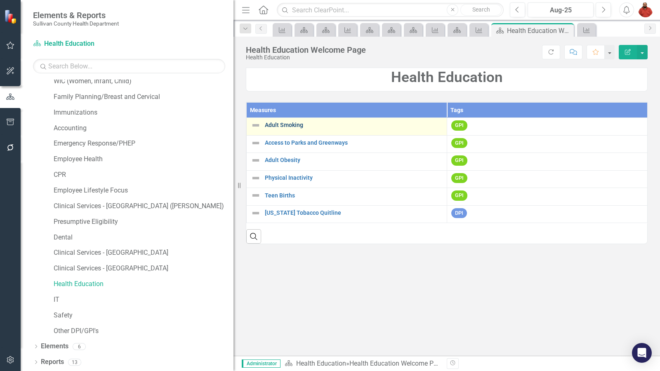
click at [277, 124] on link "Adult Smoking" at bounding box center [354, 125] width 178 height 6
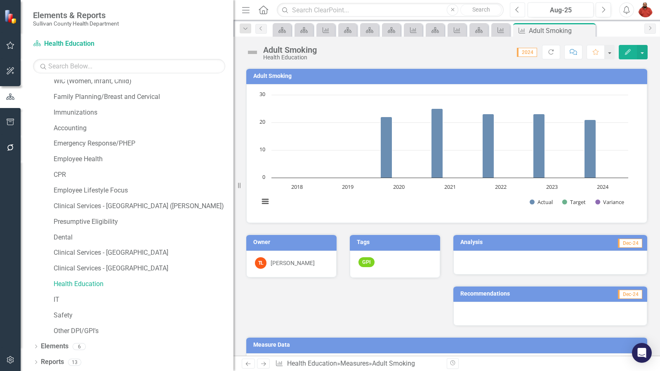
click at [522, 12] on button "Previous" at bounding box center [517, 9] width 15 height 15
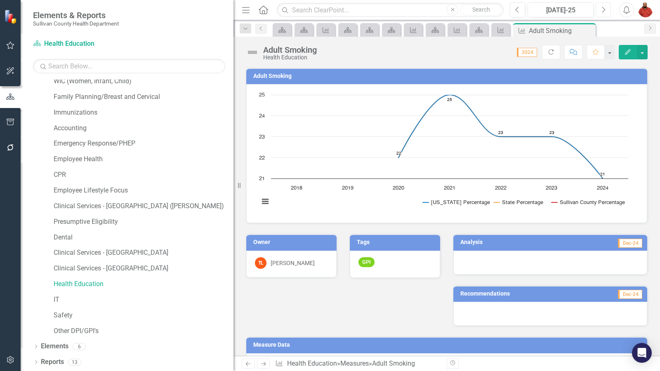
drag, startPoint x: 605, startPoint y: 8, endPoint x: 455, endPoint y: 72, distance: 162.9
click at [455, 72] on div "Menu Home Search Close Search Previous Jul-25 Next Alerts User Edit Profile Dis…" at bounding box center [447, 185] width 427 height 371
click at [603, 8] on icon "Next" at bounding box center [603, 9] width 5 height 7
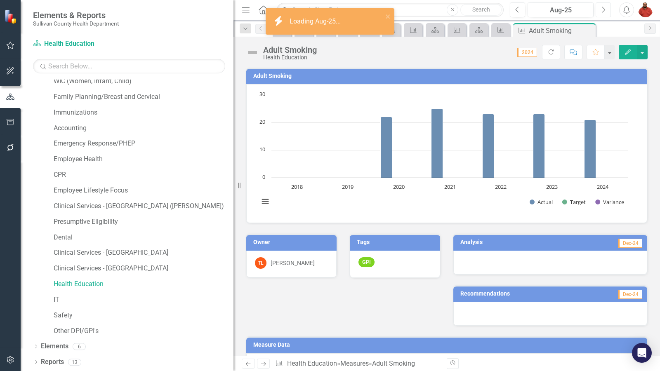
click at [603, 8] on icon "Next" at bounding box center [603, 9] width 5 height 7
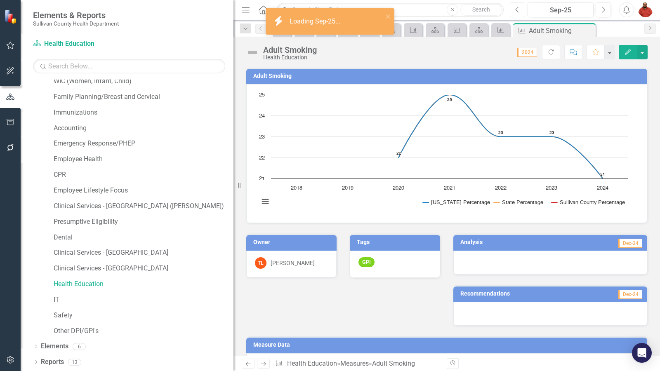
click at [514, 13] on button "Previous" at bounding box center [517, 9] width 15 height 15
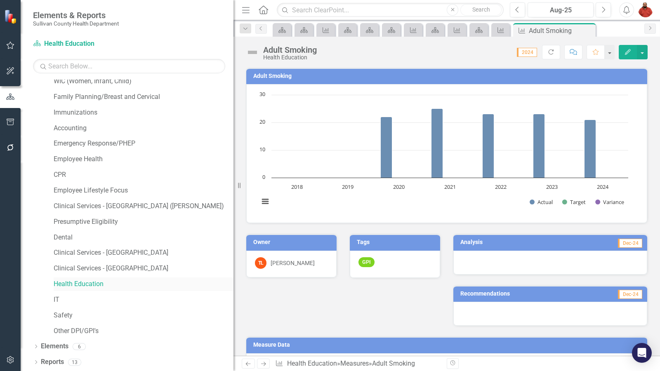
click at [95, 286] on link "Health Education" at bounding box center [144, 284] width 180 height 9
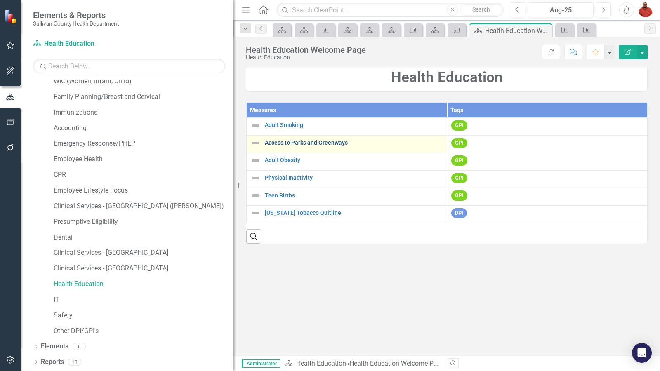
click at [308, 142] on link "Access to Parks and Greenways" at bounding box center [354, 143] width 178 height 6
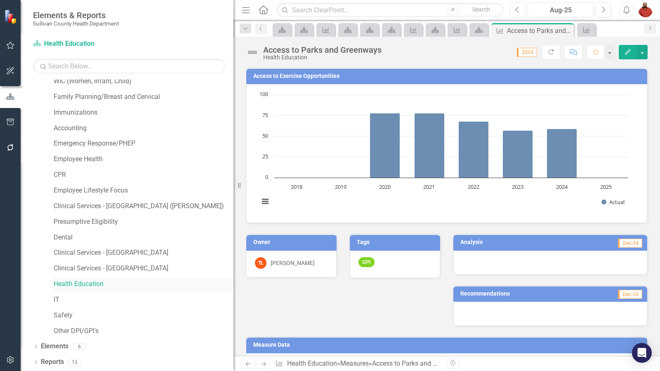
click at [87, 284] on link "Health Education" at bounding box center [144, 284] width 180 height 9
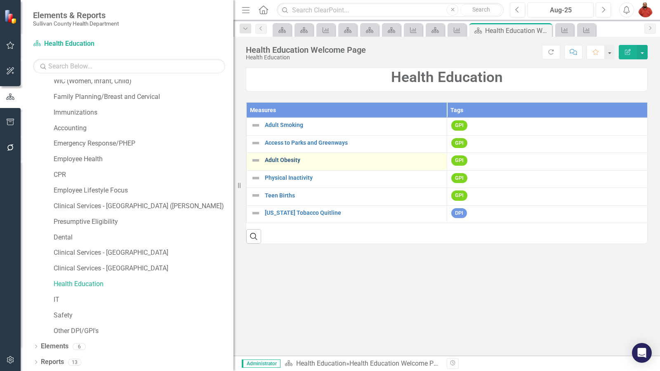
click at [276, 163] on link "Adult Obesity" at bounding box center [354, 160] width 178 height 6
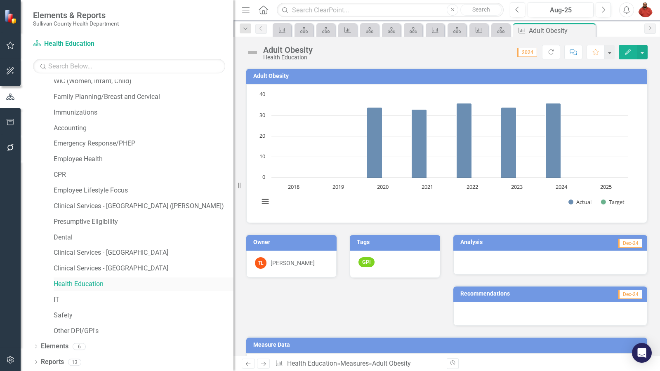
click at [78, 281] on link "Health Education" at bounding box center [144, 284] width 180 height 9
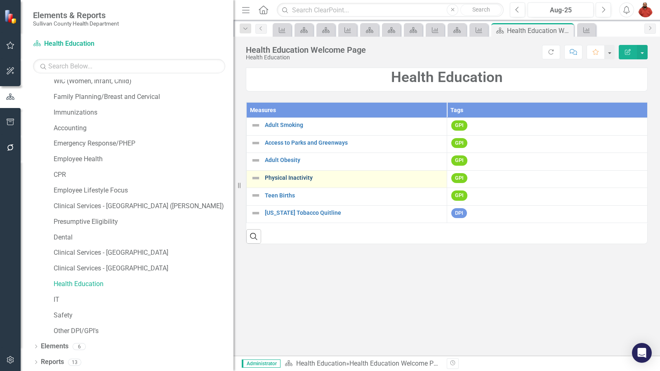
click at [309, 180] on link "Physical Inactivity" at bounding box center [354, 178] width 178 height 6
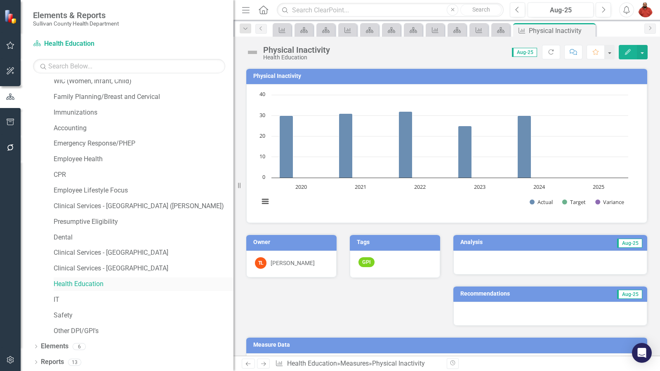
click at [81, 287] on link "Health Education" at bounding box center [144, 284] width 180 height 9
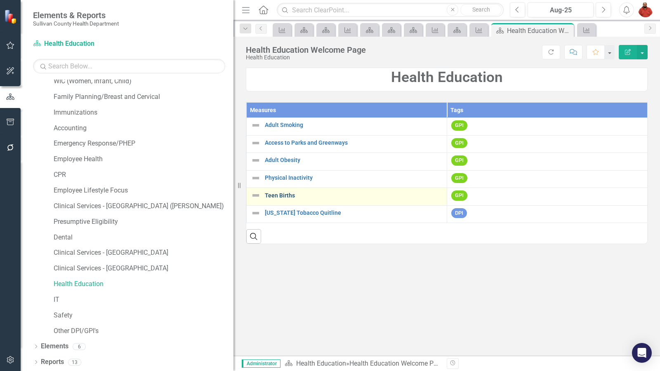
click at [272, 199] on link "Teen Births" at bounding box center [354, 196] width 178 height 6
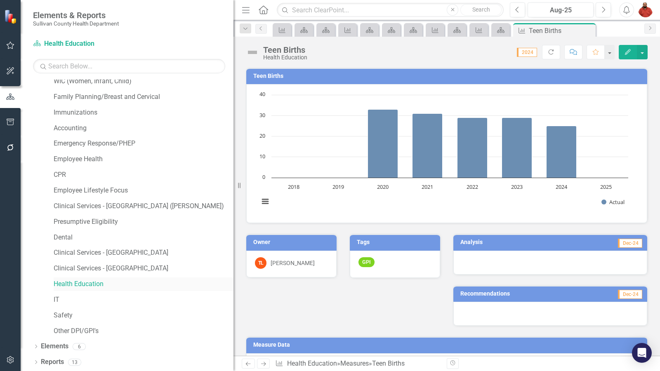
click at [89, 281] on link "Health Education" at bounding box center [144, 284] width 180 height 9
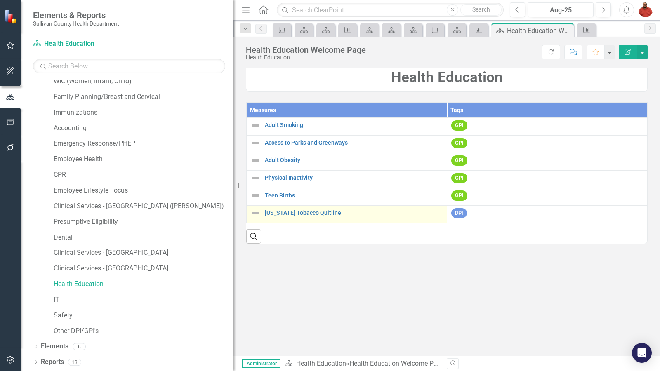
click at [301, 218] on div "[US_STATE] Tobacco Quitline" at bounding box center [347, 213] width 192 height 10
click at [307, 213] on link "[US_STATE] Tobacco Quitline" at bounding box center [354, 213] width 178 height 6
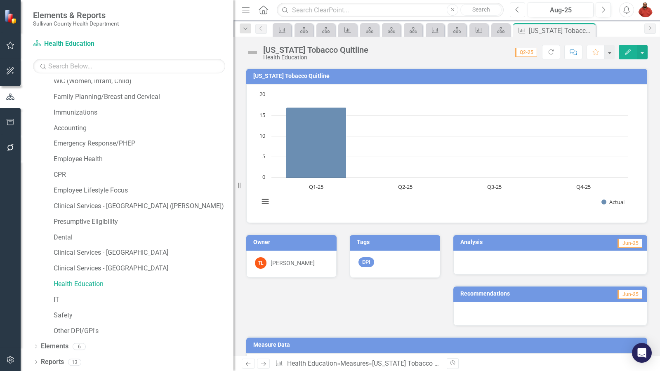
click at [523, 11] on button "Previous" at bounding box center [517, 9] width 15 height 15
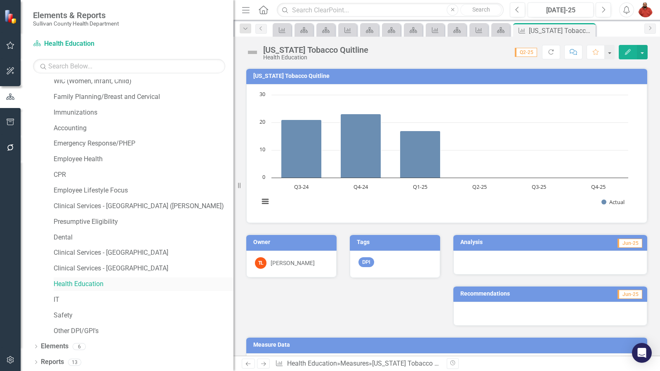
click at [87, 285] on link "Health Education" at bounding box center [144, 284] width 180 height 9
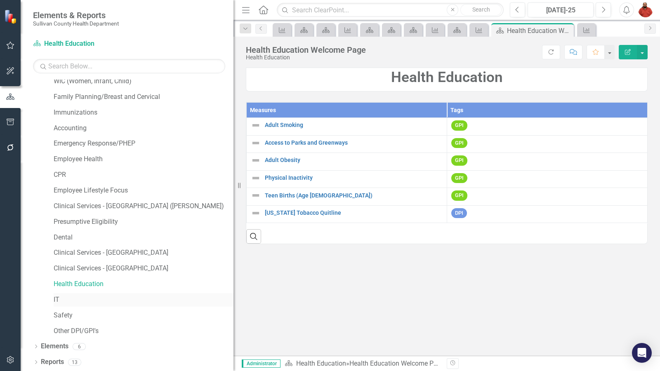
click at [64, 300] on link "IT" at bounding box center [144, 300] width 180 height 9
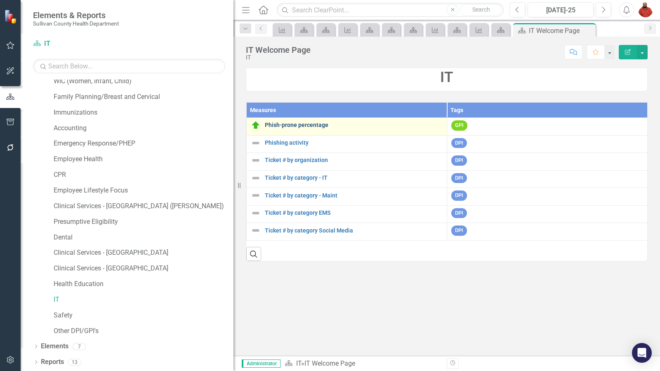
click at [286, 123] on link "Phish-prone percentage" at bounding box center [354, 125] width 178 height 6
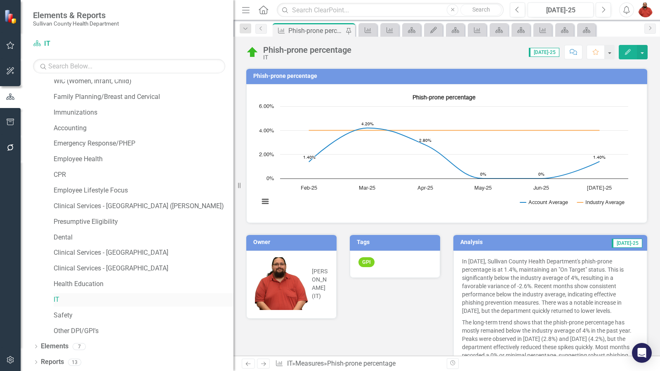
click at [60, 302] on link "IT" at bounding box center [144, 300] width 180 height 9
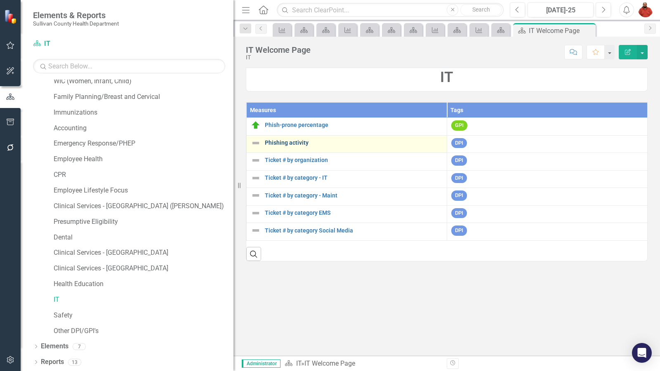
click at [298, 140] on link "Phishing activity" at bounding box center [354, 143] width 178 height 6
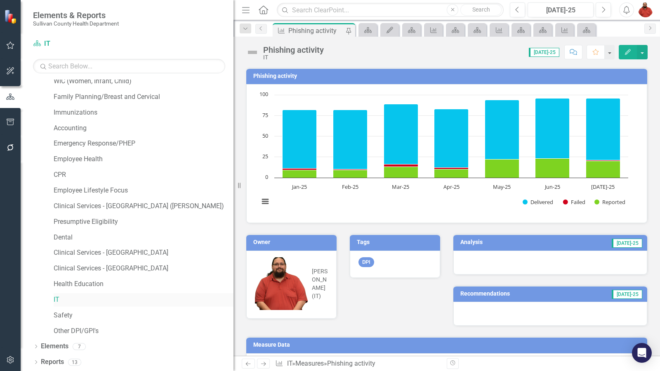
click at [63, 294] on div "IT" at bounding box center [144, 300] width 180 height 14
click at [65, 301] on link "IT" at bounding box center [144, 300] width 180 height 9
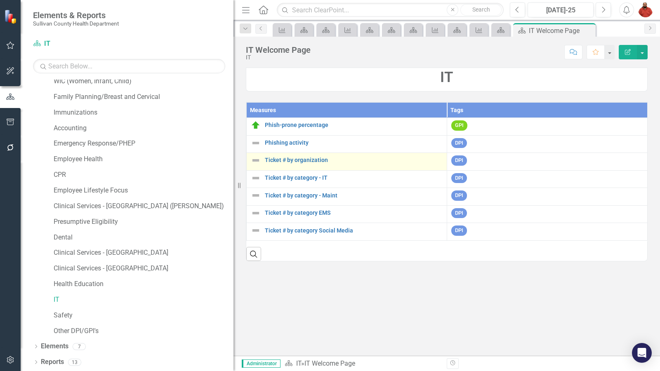
click at [301, 156] on div "Ticket # by organization" at bounding box center [347, 161] width 192 height 10
click at [301, 159] on link "Ticket # by organization" at bounding box center [354, 160] width 178 height 6
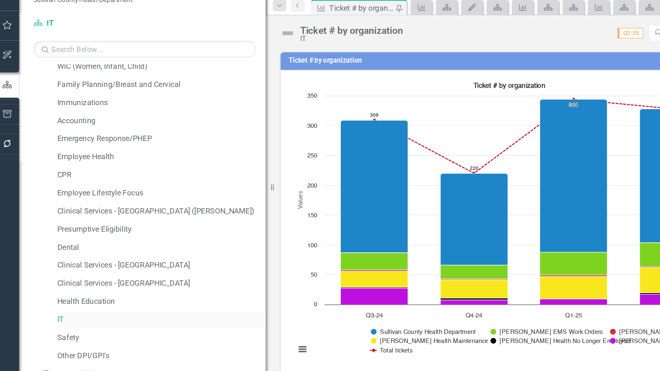
click at [61, 296] on link "IT" at bounding box center [144, 300] width 180 height 9
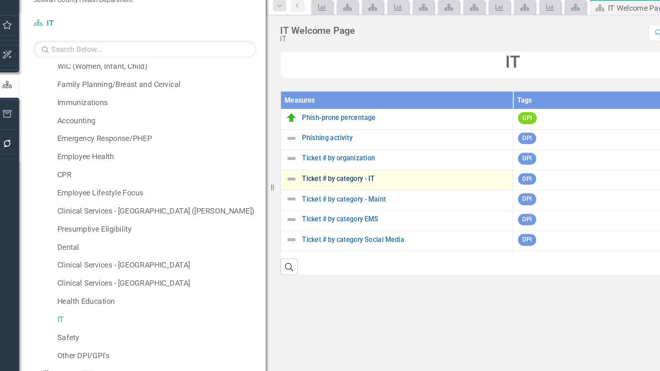
click at [320, 177] on link "Ticket # by category - IT" at bounding box center [354, 178] width 178 height 6
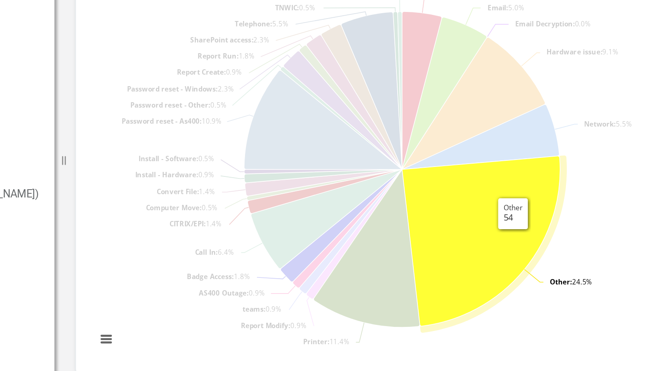
scroll to position [321, 0]
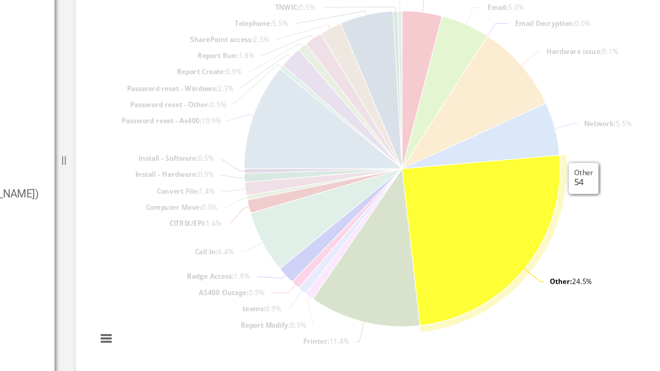
click at [579, 201] on rect "Interactive chart" at bounding box center [444, 184] width 378 height 248
click at [556, 289] on rect "Interactive chart" at bounding box center [444, 184] width 378 height 248
click at [432, 274] on icon "Printer, 25." at bounding box center [425, 239] width 65 height 97
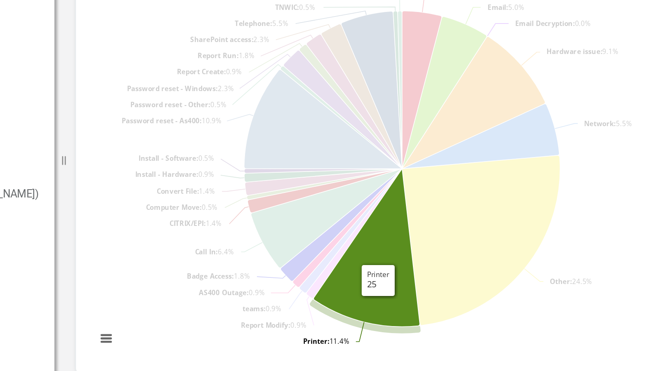
click at [596, 201] on rect "Interactive chart" at bounding box center [444, 184] width 378 height 248
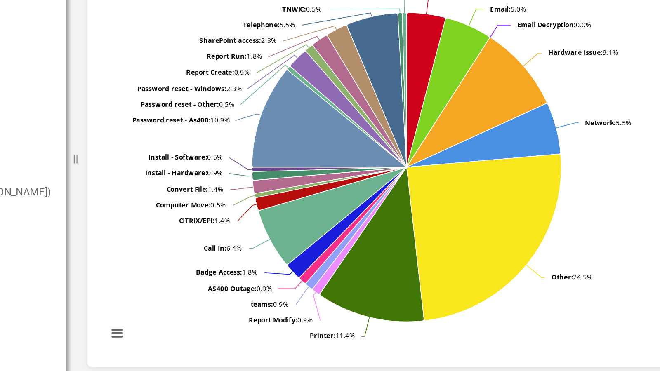
scroll to position [322, 0]
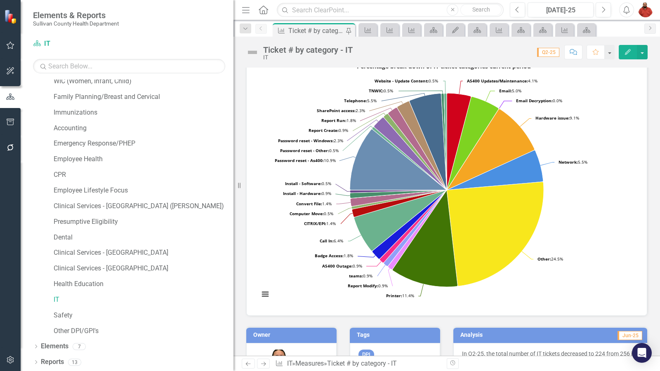
click at [629, 159] on rect "Interactive chart" at bounding box center [444, 184] width 378 height 248
click at [59, 299] on link "IT" at bounding box center [144, 300] width 180 height 9
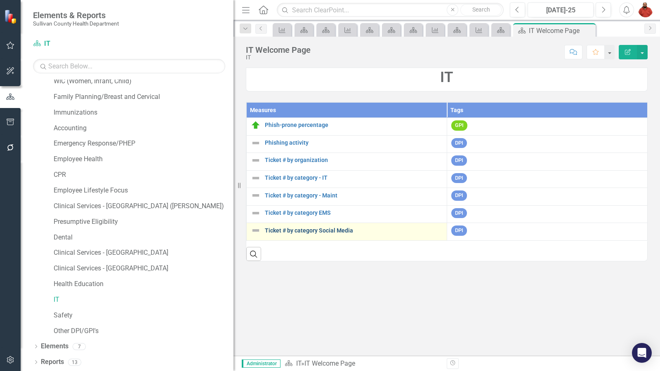
click at [331, 231] on link "Ticket # by category Social Media" at bounding box center [354, 231] width 178 height 6
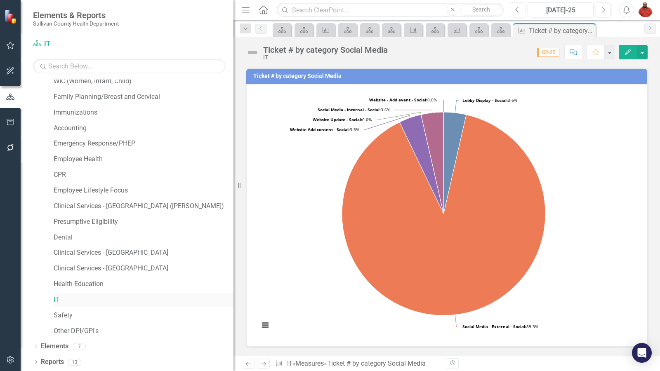
click at [60, 300] on link "IT" at bounding box center [144, 300] width 180 height 9
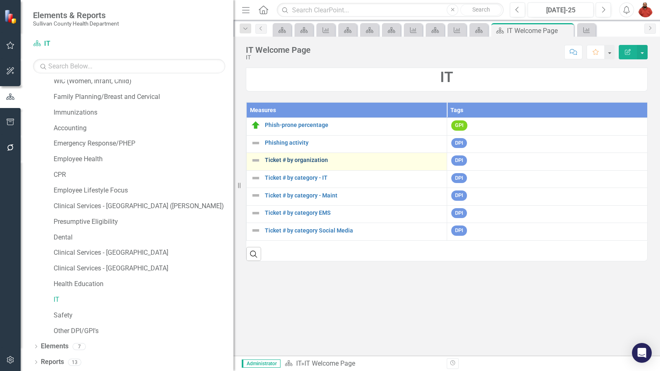
click at [317, 158] on link "Ticket # by organization" at bounding box center [354, 160] width 178 height 6
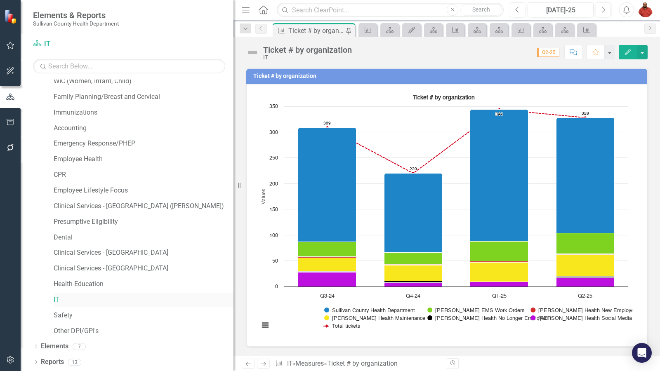
click at [58, 301] on link "IT" at bounding box center [144, 300] width 180 height 9
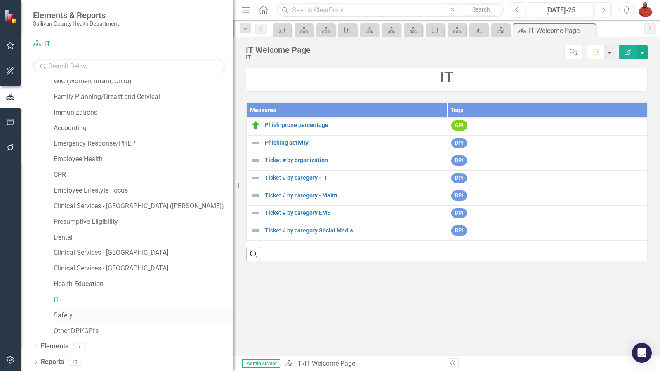
click at [67, 311] on link "Safety" at bounding box center [144, 315] width 180 height 9
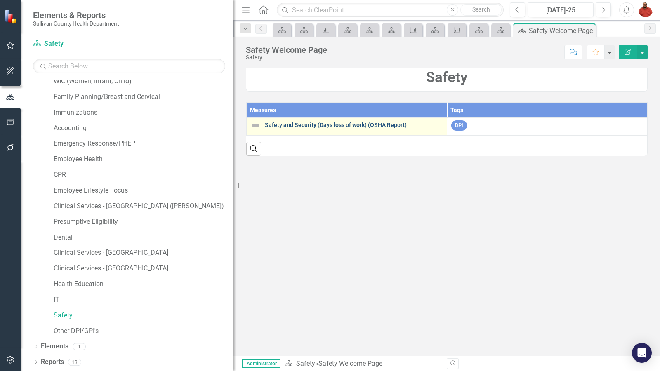
click at [330, 127] on link "Safety and Security (Days loss of work) (OSHA Report)" at bounding box center [354, 125] width 178 height 6
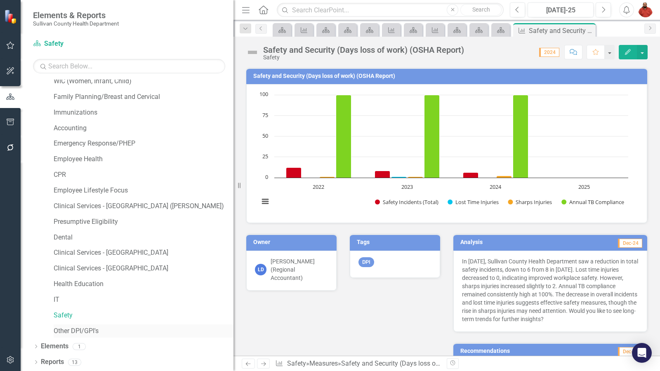
click at [99, 328] on link "Other DPI/GPI's" at bounding box center [144, 331] width 180 height 9
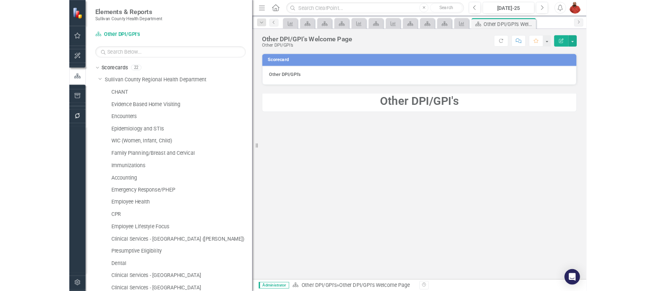
scroll to position [99, 0]
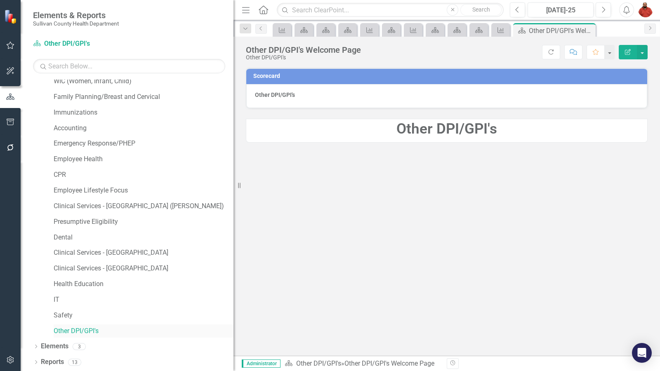
click at [82, 329] on link "Other DPI/GPI's" at bounding box center [144, 331] width 180 height 9
click at [40, 345] on div "Dropdown Elements 3" at bounding box center [133, 348] width 201 height 16
click at [34, 345] on icon "Dropdown" at bounding box center [36, 347] width 6 height 5
click at [34, 345] on icon "Dropdown" at bounding box center [35, 347] width 5 height 6
click at [34, 345] on icon "Dropdown" at bounding box center [36, 347] width 6 height 5
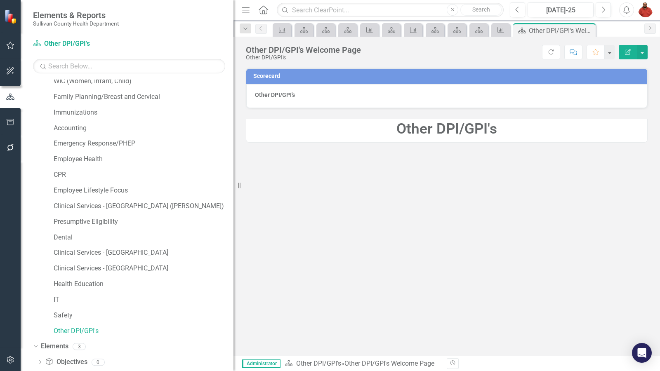
click at [565, 156] on div "Scorecard Other DPI/GPI's Other DPI/GPI's" at bounding box center [447, 212] width 427 height 289
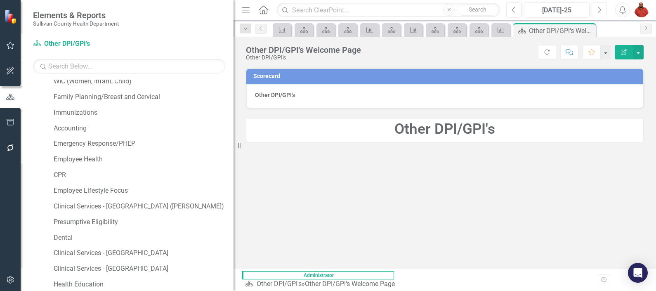
click at [598, 13] on button "Next" at bounding box center [599, 9] width 15 height 15
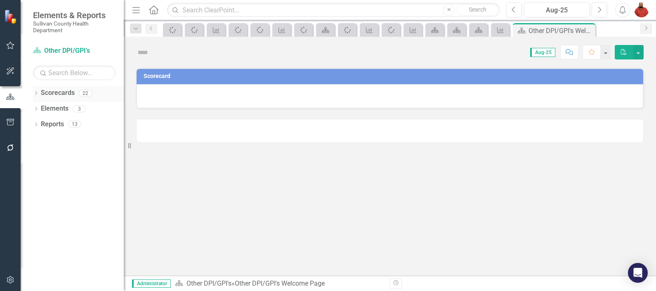
click at [40, 92] on div "Dropdown Scorecards 22" at bounding box center [78, 94] width 91 height 16
click at [37, 94] on icon "Dropdown" at bounding box center [36, 94] width 6 height 5
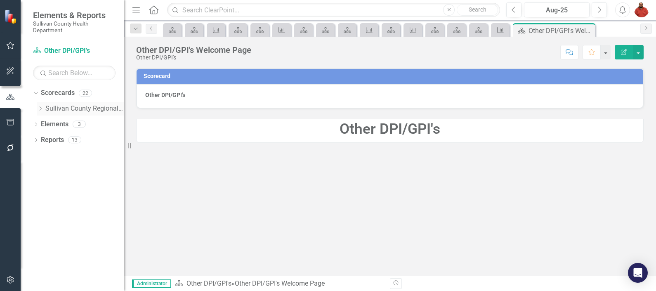
click at [42, 109] on icon "Dropdown" at bounding box center [40, 108] width 6 height 5
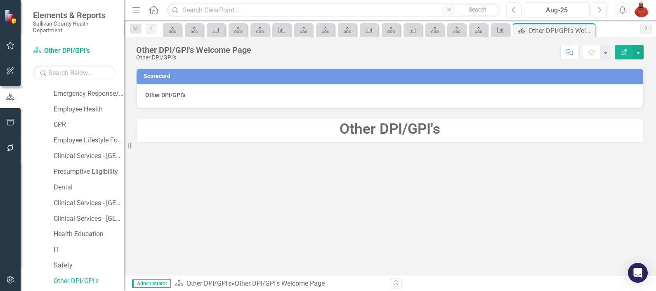
scroll to position [185, 0]
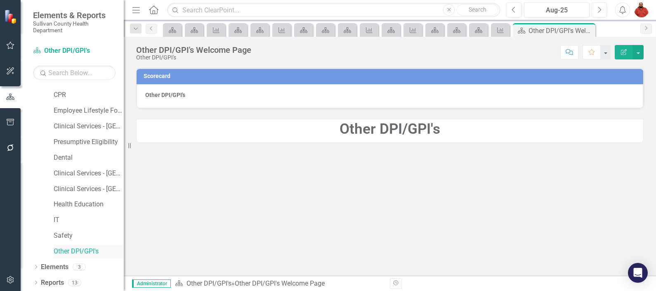
click at [69, 250] on link "Other DPI/GPI's" at bounding box center [89, 251] width 70 height 9
click at [34, 265] on div "Dropdown" at bounding box center [36, 268] width 6 height 7
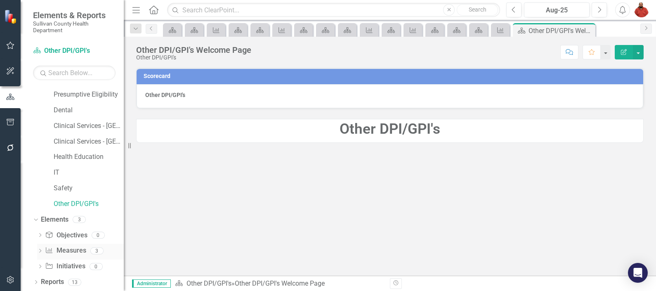
click at [67, 247] on link "Measure Measures" at bounding box center [65, 250] width 41 height 9
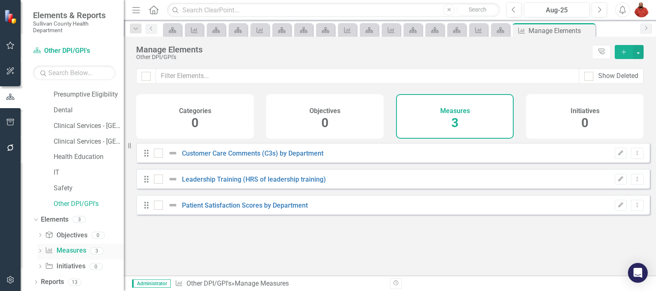
checkbox input "false"
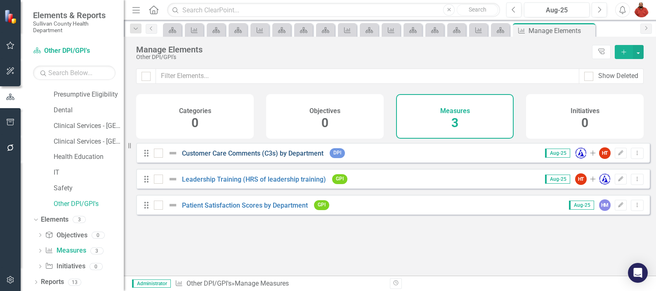
click at [270, 157] on link "Customer Care Comments (C3s) by Department" at bounding box center [253, 153] width 142 height 8
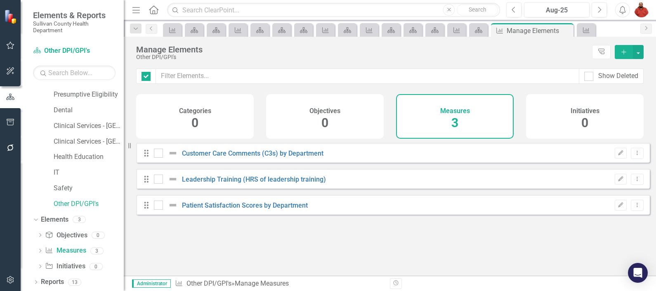
checkbox input "false"
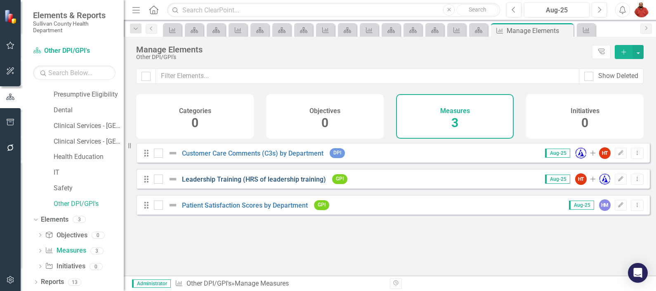
click at [272, 183] on link "Leadership Training (HRS of leadership training)" at bounding box center [254, 179] width 144 height 8
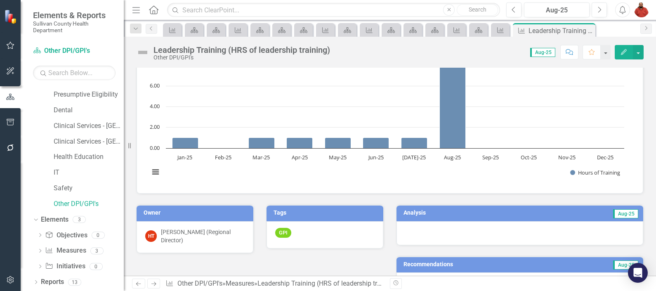
scroll to position [5, 0]
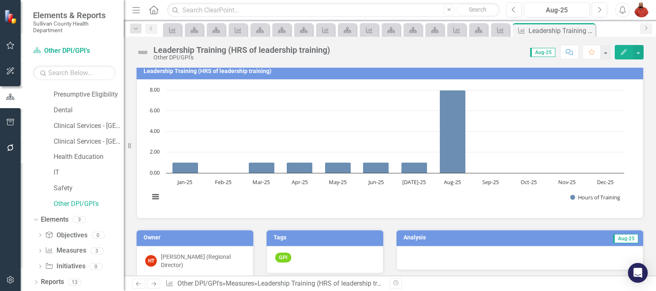
drag, startPoint x: 392, startPoint y: 207, endPoint x: 234, endPoint y: 220, distance: 158.6
click at [234, 220] on div "Owner HT [PERSON_NAME] (Regional Director)" at bounding box center [195, 248] width 130 height 59
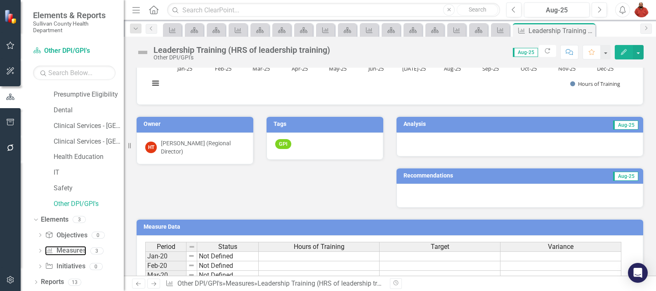
scroll to position [118, 0]
click at [78, 248] on link "Measure Measures" at bounding box center [65, 250] width 41 height 9
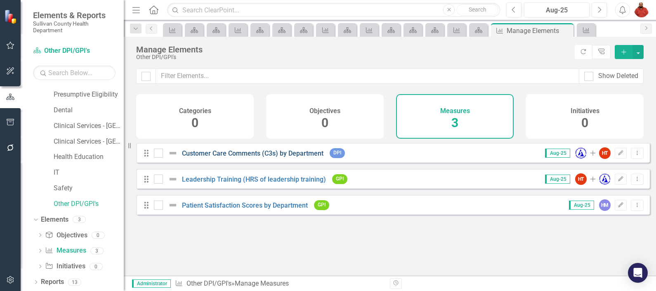
click at [298, 157] on link "Customer Care Comments (C3s) by Department" at bounding box center [253, 153] width 142 height 8
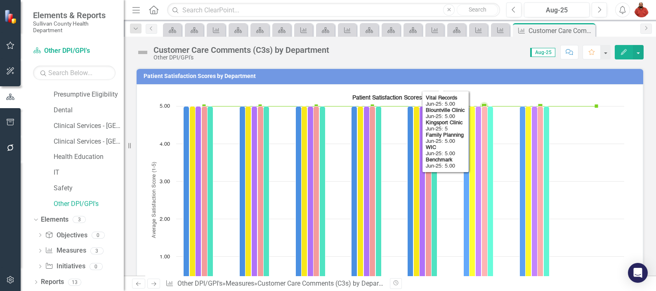
click at [504, 194] on rect "Interactive chart" at bounding box center [386, 215] width 483 height 248
